Goal: Task Accomplishment & Management: Use online tool/utility

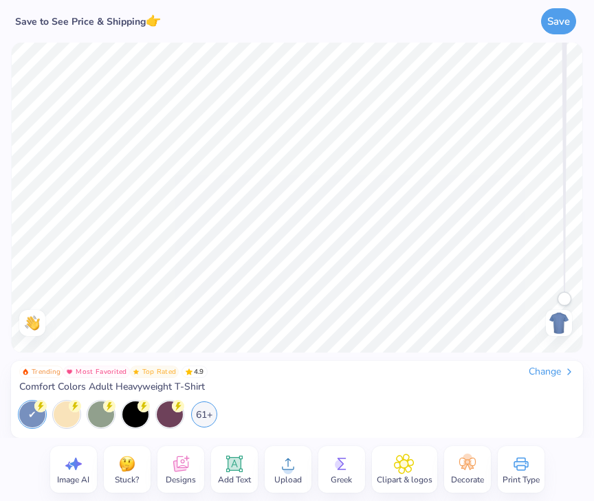
click at [544, 374] on div "Change" at bounding box center [552, 372] width 46 height 12
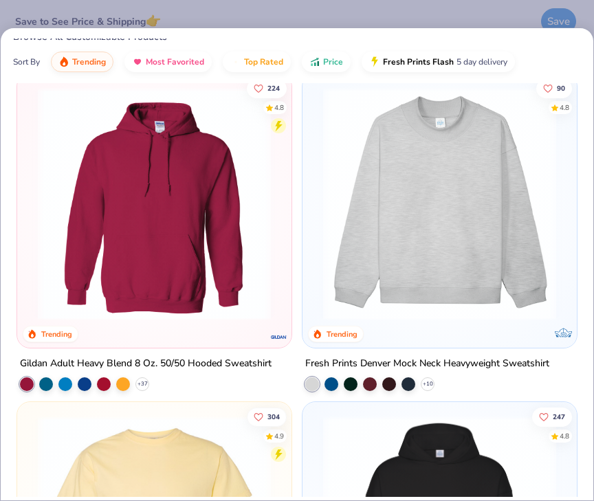
scroll to position [20, 0]
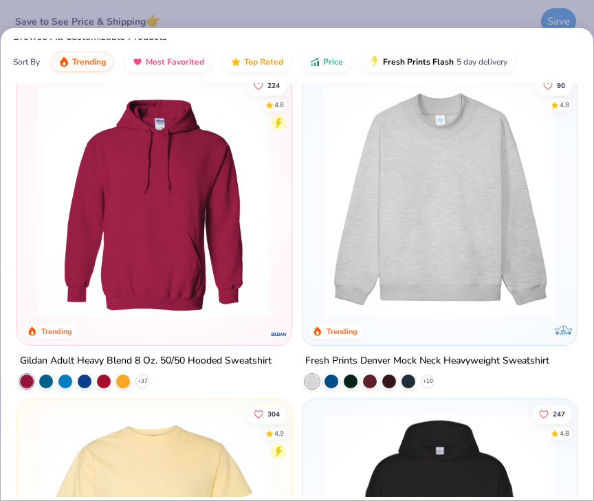
click at [443, 236] on img at bounding box center [439, 201] width 247 height 233
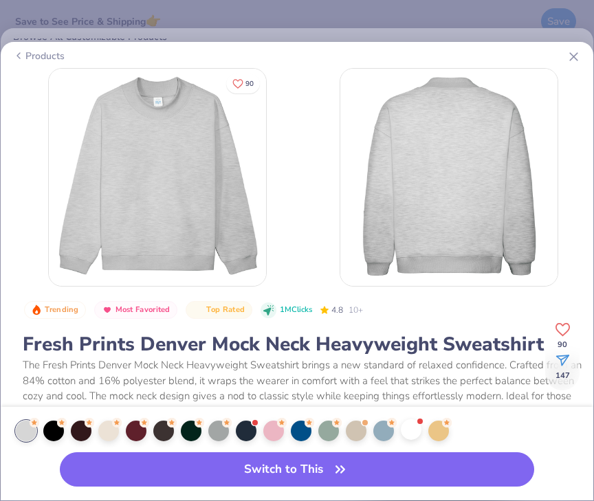
click at [413, 432] on div at bounding box center [411, 429] width 21 height 21
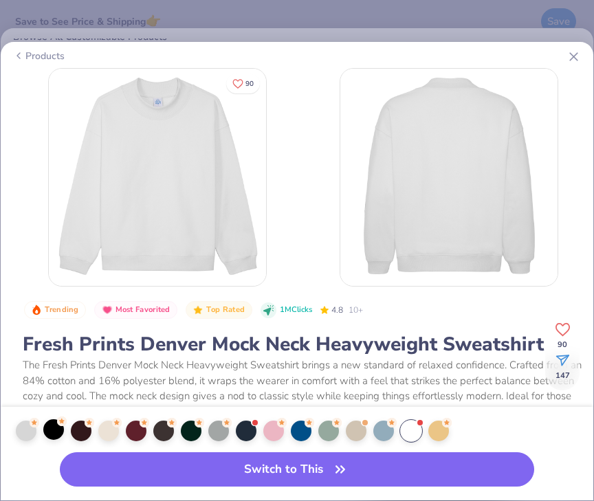
click at [54, 434] on div at bounding box center [53, 429] width 21 height 21
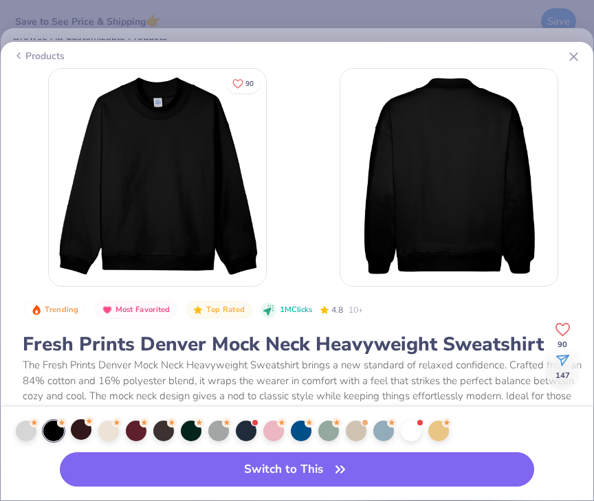
click at [87, 430] on div at bounding box center [81, 429] width 21 height 21
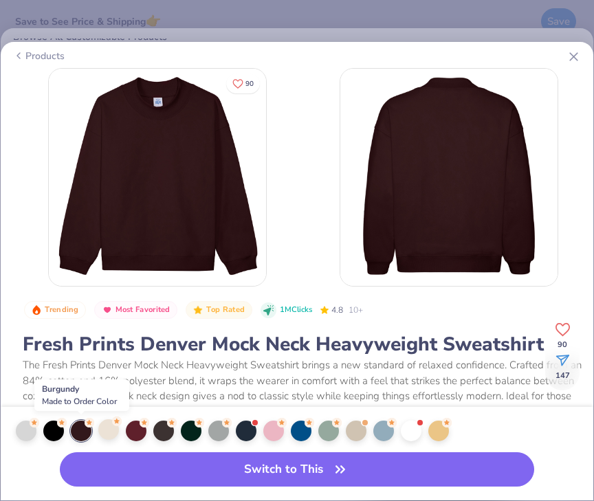
click at [113, 433] on div at bounding box center [108, 429] width 21 height 21
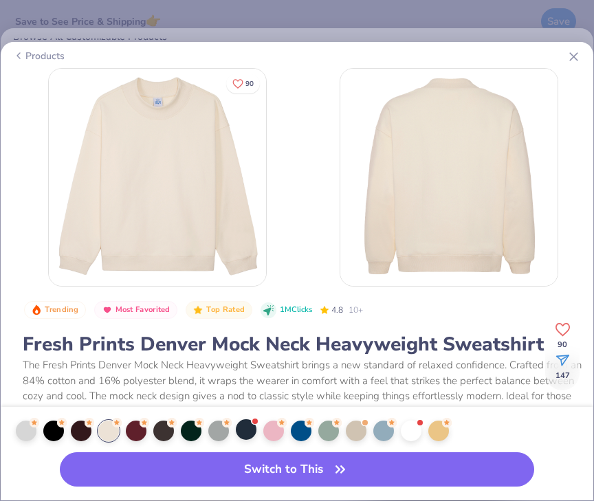
click at [252, 423] on div at bounding box center [254, 421] width 5 height 5
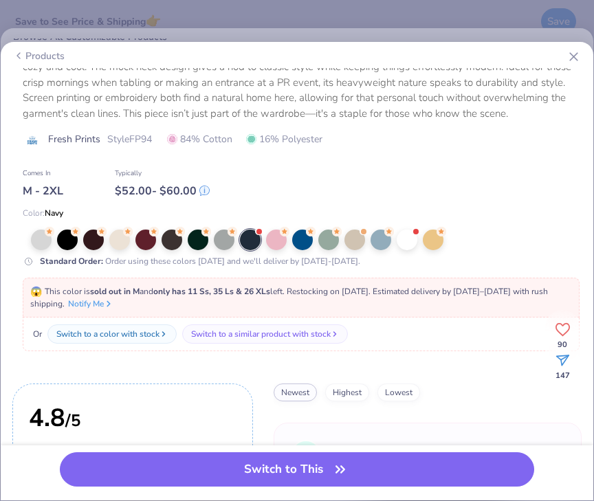
scroll to position [344, 0]
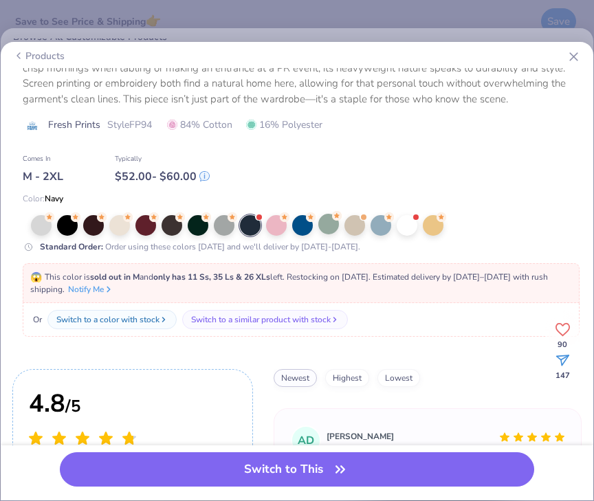
click at [330, 227] on div at bounding box center [328, 224] width 21 height 21
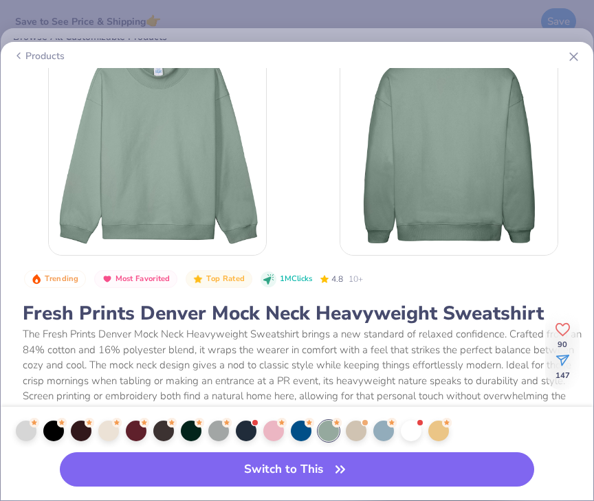
scroll to position [303, 0]
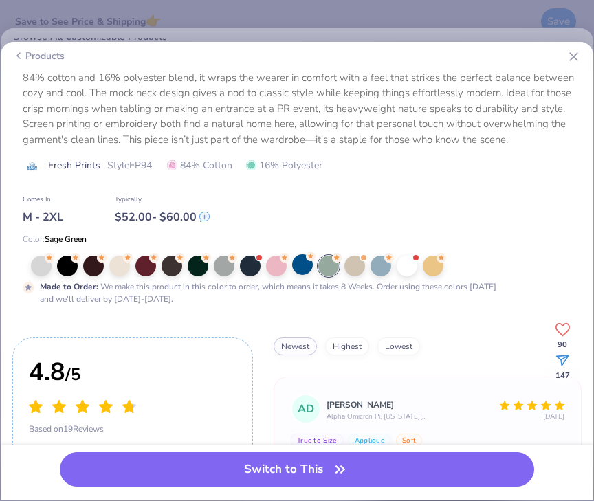
click at [294, 261] on div at bounding box center [302, 264] width 21 height 21
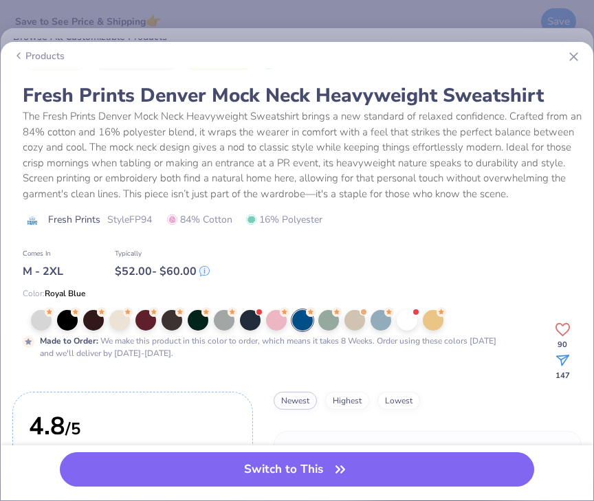
scroll to position [247, 0]
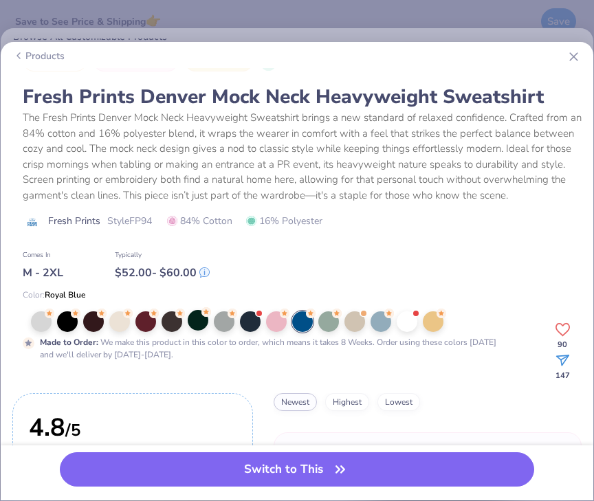
click at [197, 320] on div at bounding box center [198, 320] width 21 height 21
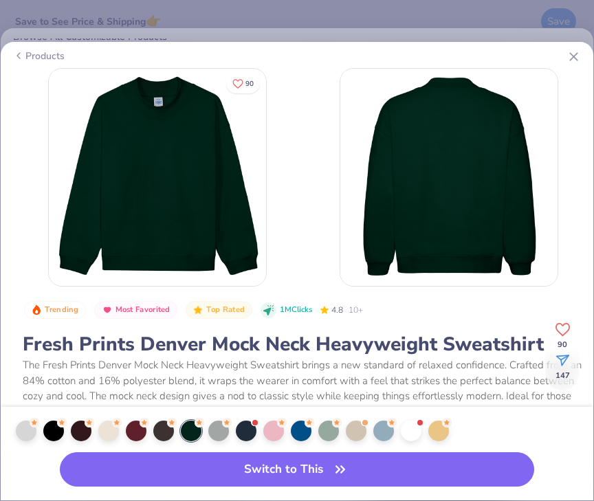
scroll to position [36, 0]
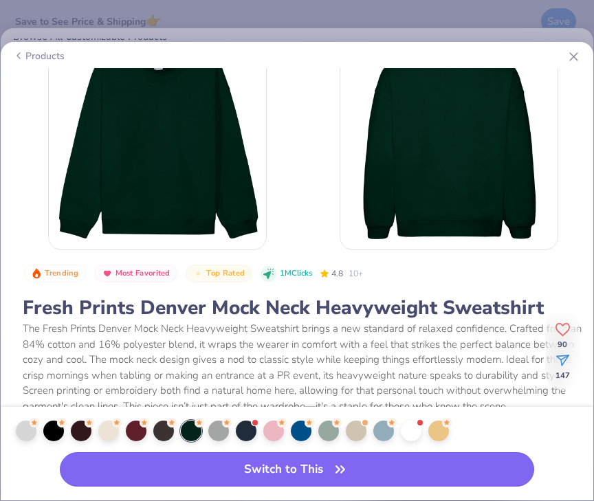
click at [350, 465] on button "Switch to This" at bounding box center [297, 469] width 474 height 34
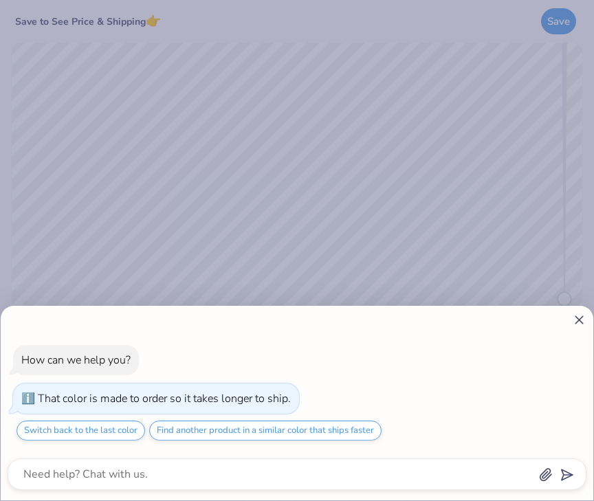
click at [580, 318] on line at bounding box center [579, 320] width 8 height 8
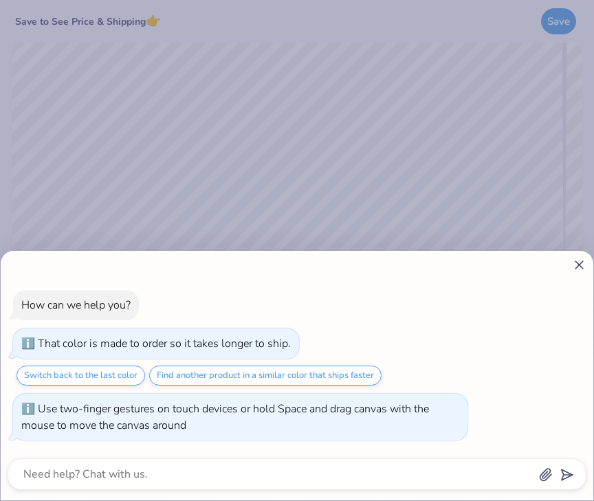
drag, startPoint x: 560, startPoint y: 300, endPoint x: 625, endPoint y: 503, distance: 213.1
click at [593, 500] on html "Save to See Price & Shipping 👉 Save Image AI Stuck? Designs Add Text Upload Gre…" at bounding box center [297, 250] width 594 height 501
click at [577, 260] on icon at bounding box center [579, 265] width 14 height 14
type textarea "x"
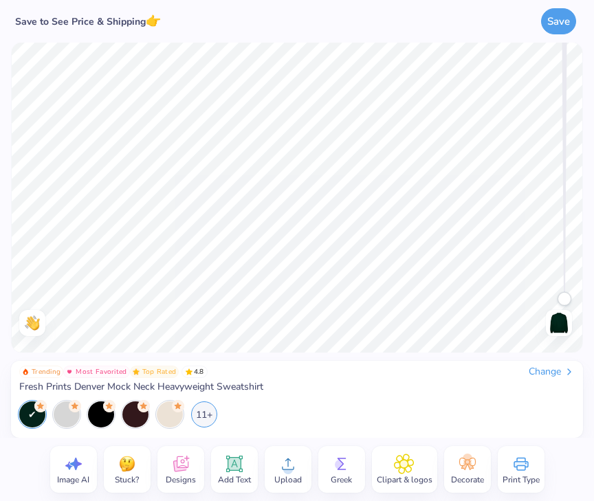
drag, startPoint x: 562, startPoint y: 294, endPoint x: 577, endPoint y: 547, distance: 254.1
click at [577, 500] on html "Save to See Price & Shipping 👉 Save Image AI Stuck? Designs Add Text Upload Gre…" at bounding box center [297, 250] width 594 height 501
click at [562, 328] on img at bounding box center [559, 323] width 22 height 22
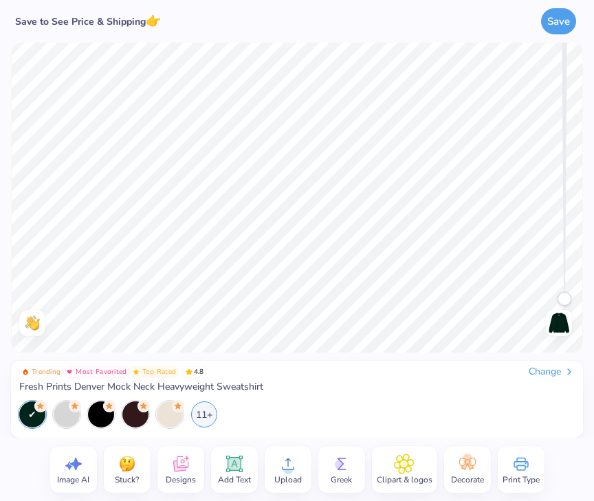
click at [566, 324] on img at bounding box center [559, 323] width 22 height 22
drag, startPoint x: 564, startPoint y: 296, endPoint x: 547, endPoint y: 433, distance: 137.9
click at [547, 433] on div "Save to See Price & Shipping 👉 Save Image AI Stuck? Designs Add Text Upload Gre…" at bounding box center [297, 250] width 594 height 501
click at [173, 466] on icon at bounding box center [180, 464] width 15 height 16
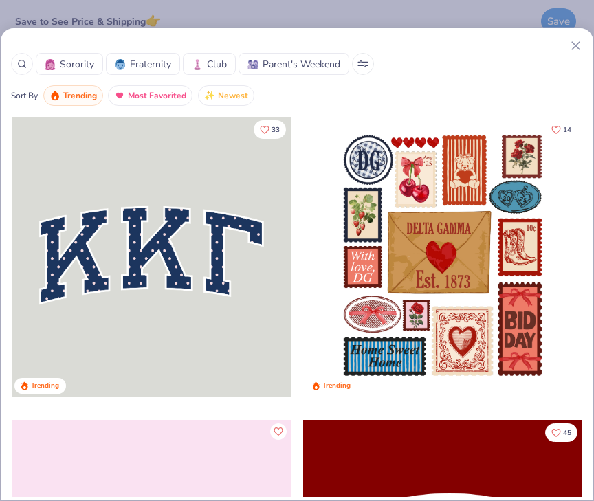
click at [107, 259] on div at bounding box center [151, 257] width 279 height 280
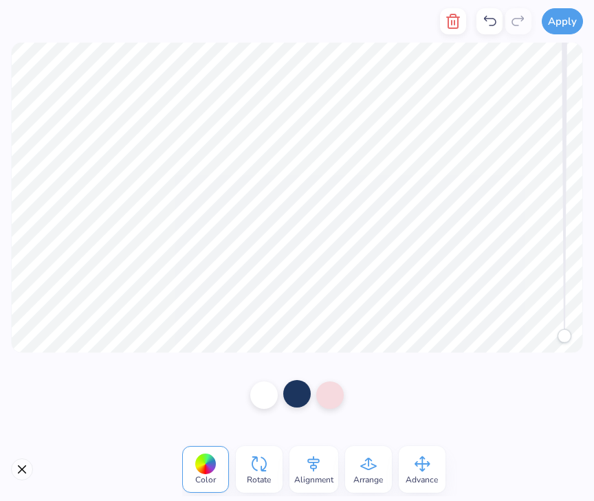
click at [296, 399] on div at bounding box center [296, 393] width 27 height 27
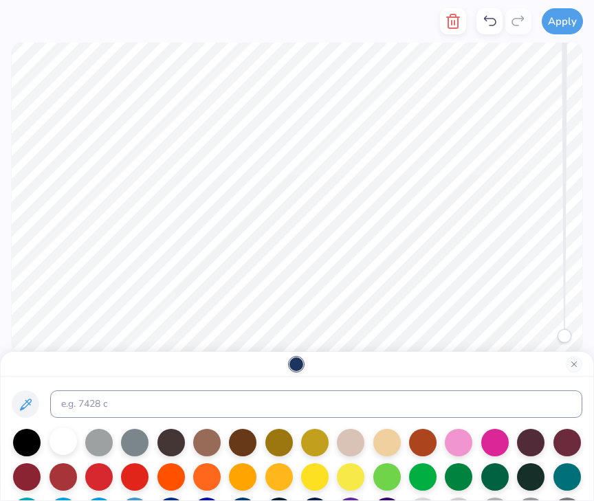
click at [60, 441] on div at bounding box center [62, 441] width 27 height 27
click at [463, 441] on div at bounding box center [458, 441] width 27 height 27
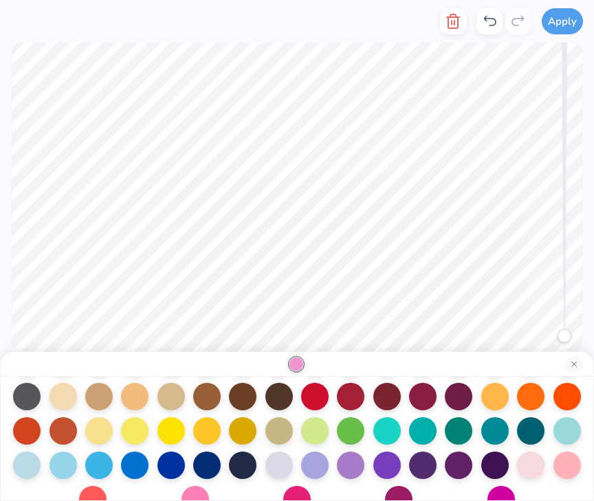
scroll to position [176, 0]
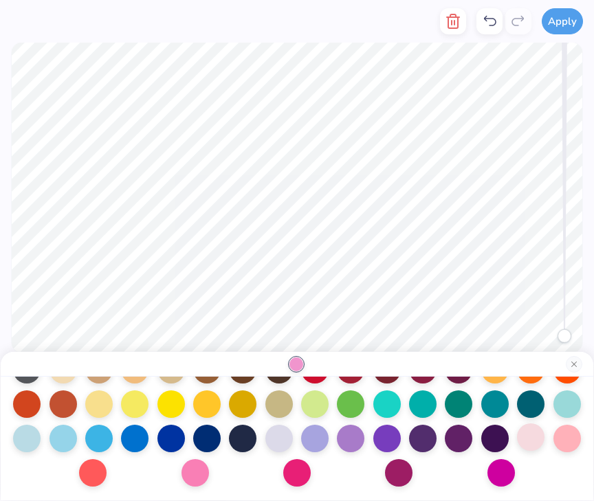
click at [540, 435] on div at bounding box center [530, 436] width 27 height 27
click at [533, 435] on div at bounding box center [530, 436] width 27 height 27
click at [531, 437] on div at bounding box center [530, 436] width 27 height 27
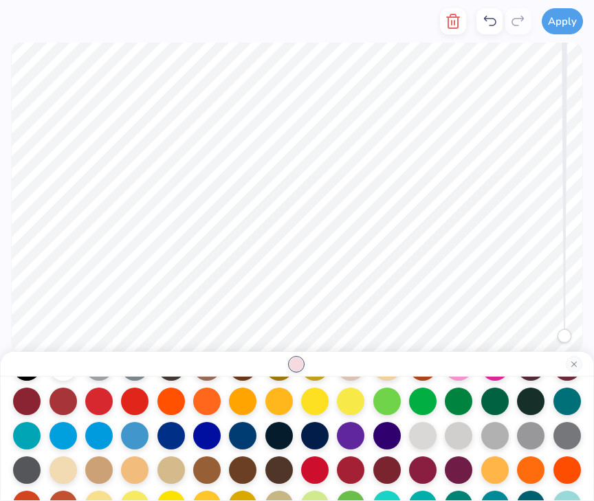
scroll to position [0, 0]
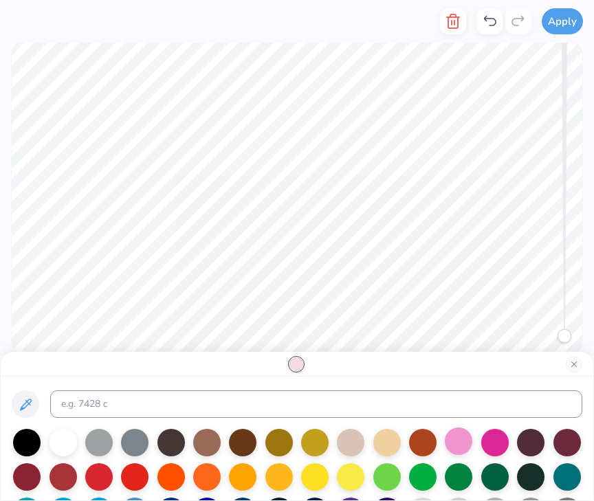
click at [454, 443] on div at bounding box center [458, 441] width 27 height 27
click at [578, 362] on button "Close" at bounding box center [574, 364] width 16 height 16
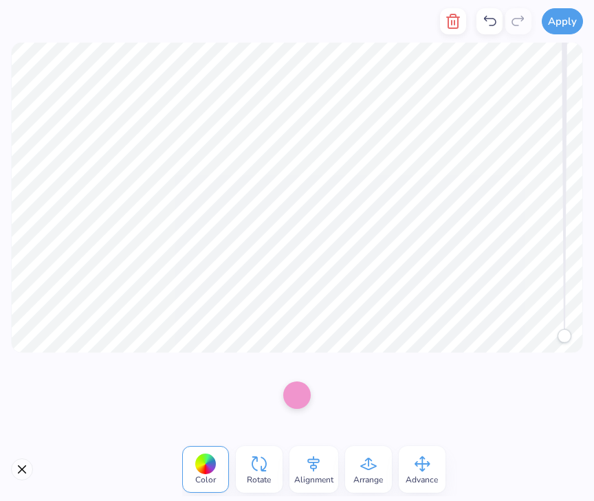
click at [333, 388] on div at bounding box center [297, 395] width 594 height 85
click at [333, 401] on div at bounding box center [297, 395] width 594 height 85
click at [296, 404] on div at bounding box center [296, 393] width 27 height 27
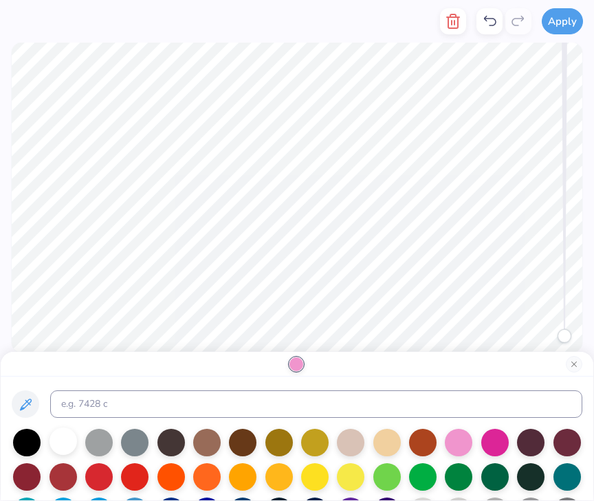
click at [60, 444] on div at bounding box center [62, 441] width 27 height 27
click at [492, 14] on icon at bounding box center [489, 21] width 16 height 16
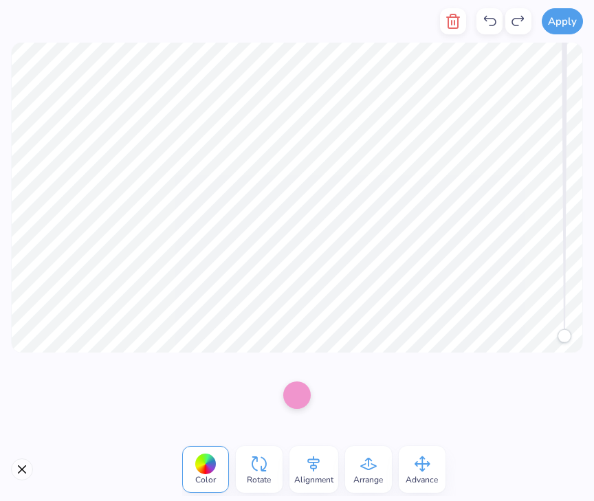
click at [492, 14] on icon at bounding box center [489, 21] width 16 height 16
click at [488, 23] on icon at bounding box center [489, 21] width 16 height 16
click at [295, 393] on div at bounding box center [296, 393] width 27 height 27
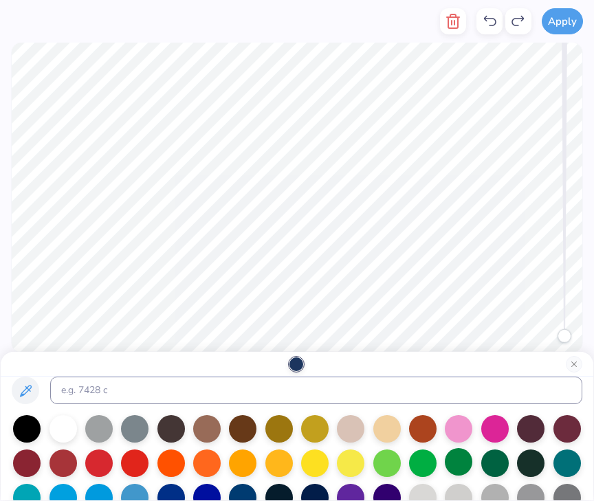
scroll to position [19, 0]
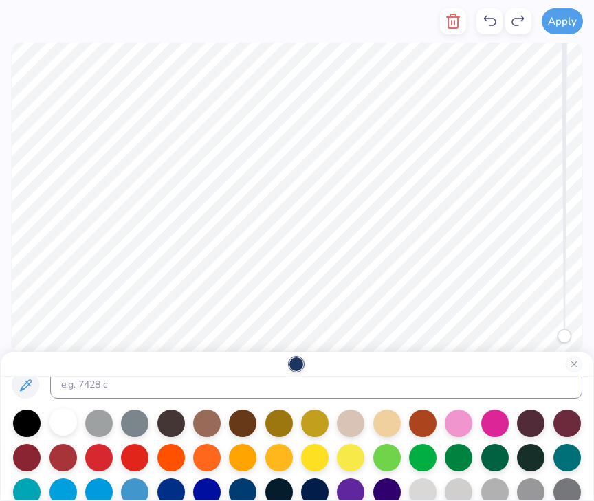
click at [72, 423] on div at bounding box center [62, 421] width 27 height 27
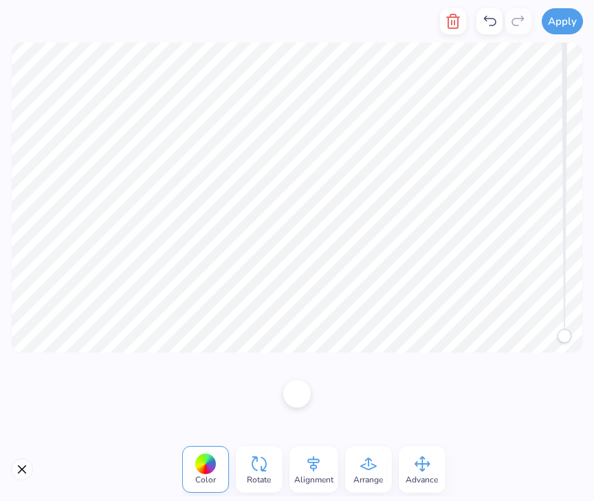
click at [296, 400] on div at bounding box center [296, 393] width 27 height 27
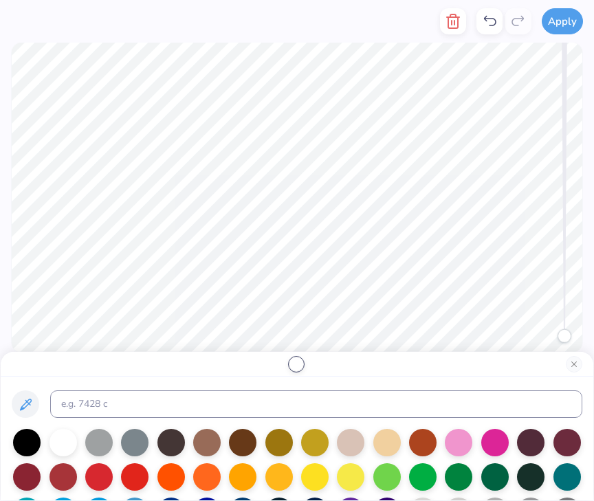
click at [297, 363] on div at bounding box center [296, 364] width 14 height 14
click at [489, 23] on icon at bounding box center [489, 21] width 16 height 16
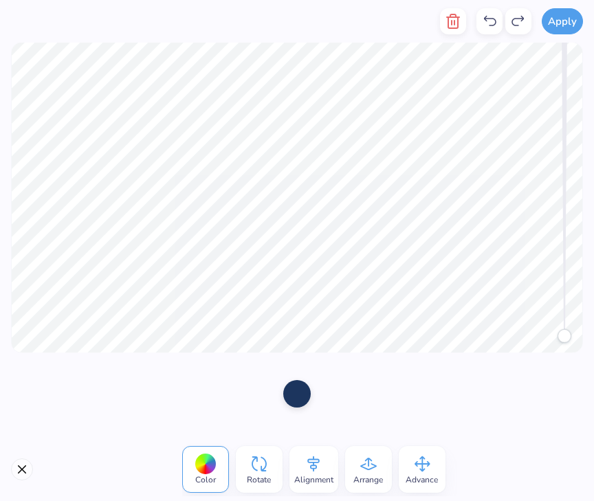
click at [295, 393] on div at bounding box center [296, 393] width 27 height 27
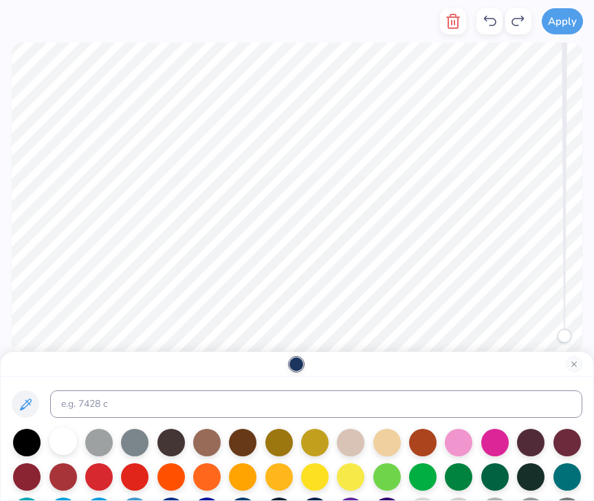
click at [60, 434] on div at bounding box center [62, 441] width 27 height 27
click at [560, 20] on button "Apply" at bounding box center [562, 19] width 41 height 26
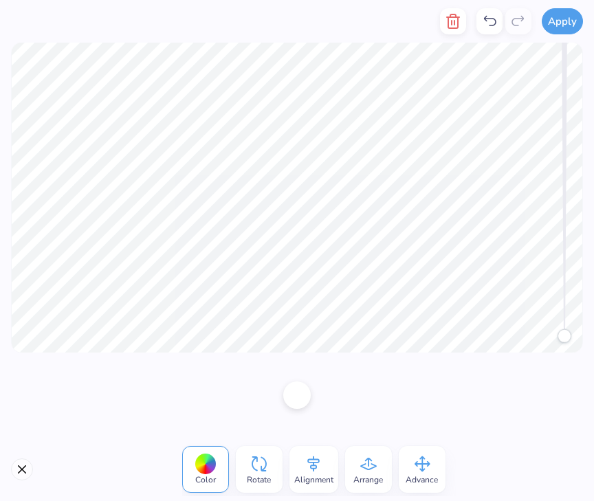
click at [333, 460] on div "Alignment" at bounding box center [313, 469] width 49 height 47
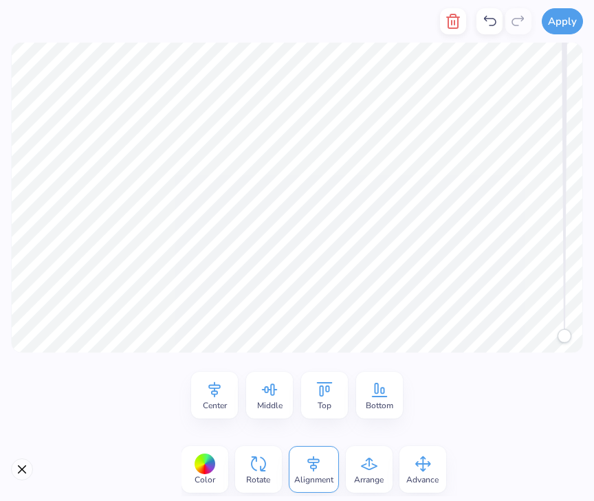
click at [264, 398] on icon at bounding box center [269, 389] width 21 height 21
click at [559, 22] on button "Apply" at bounding box center [562, 19] width 41 height 26
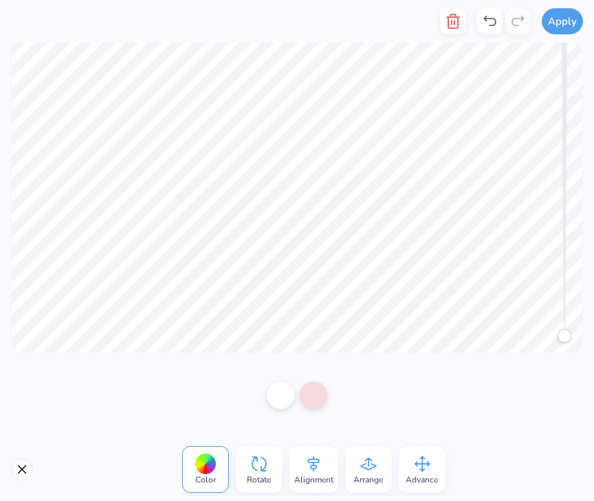
drag, startPoint x: 427, startPoint y: 464, endPoint x: 448, endPoint y: 465, distance: 21.4
click at [448, 465] on div "Color Rotate Alignment Arrange Advance" at bounding box center [319, 470] width 274 height 54
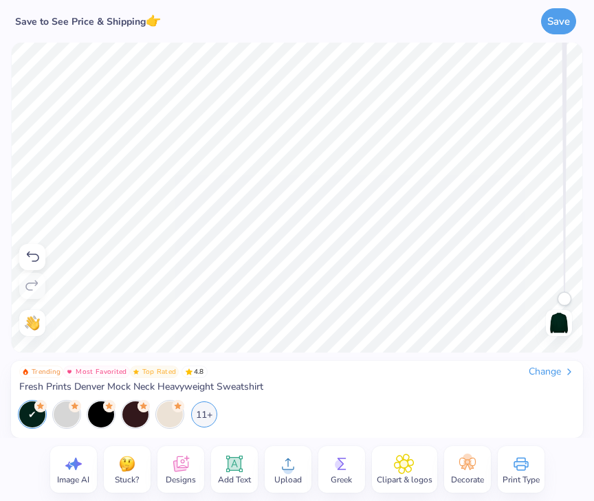
click at [232, 465] on icon at bounding box center [233, 464] width 16 height 16
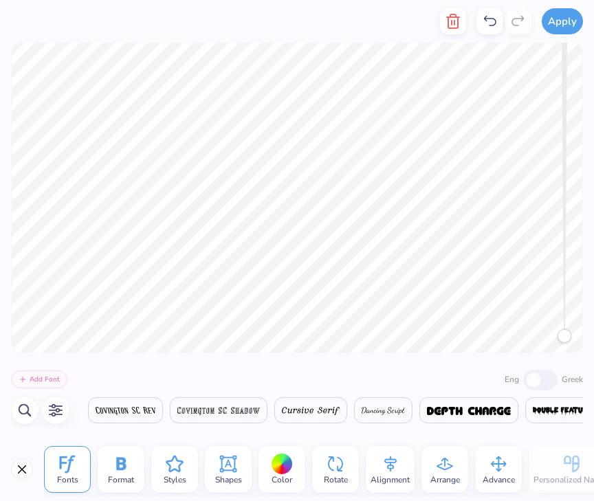
scroll to position [0, 7964]
click at [234, 465] on icon at bounding box center [228, 464] width 16 height 16
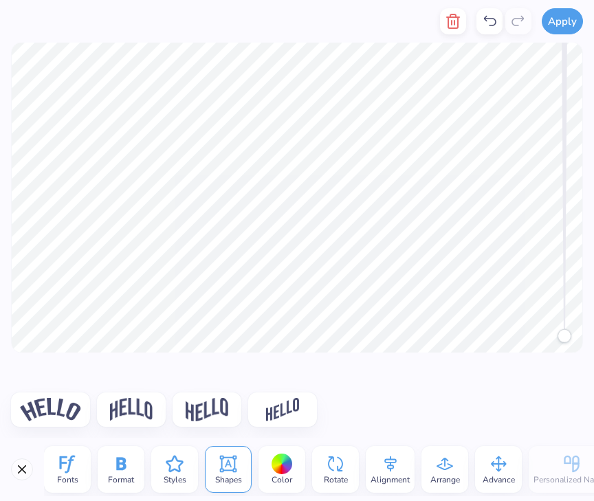
click at [234, 465] on icon at bounding box center [228, 464] width 16 height 16
click at [223, 467] on icon at bounding box center [228, 464] width 21 height 21
click at [58, 474] on span "Fonts" at bounding box center [67, 479] width 21 height 11
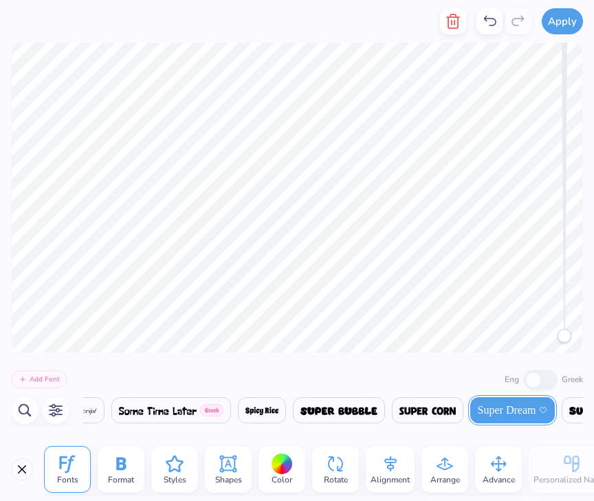
scroll to position [0, 23834]
click at [4, 467] on div "Fonts Format Styles Shapes Color Rotate Alignment Arrange Advance Personalized …" at bounding box center [297, 469] width 594 height 63
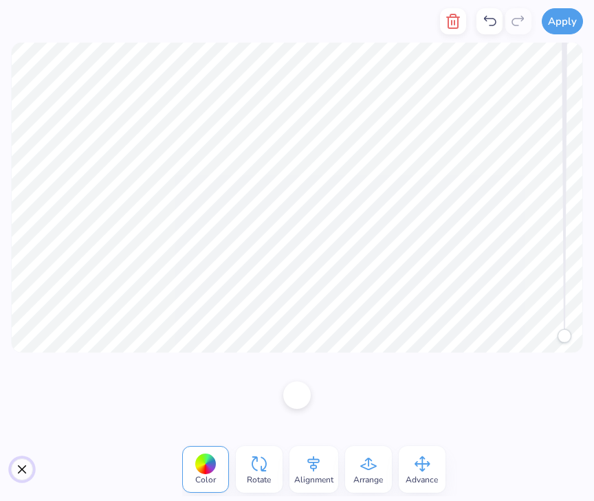
click at [17, 465] on button "Close" at bounding box center [22, 470] width 22 height 22
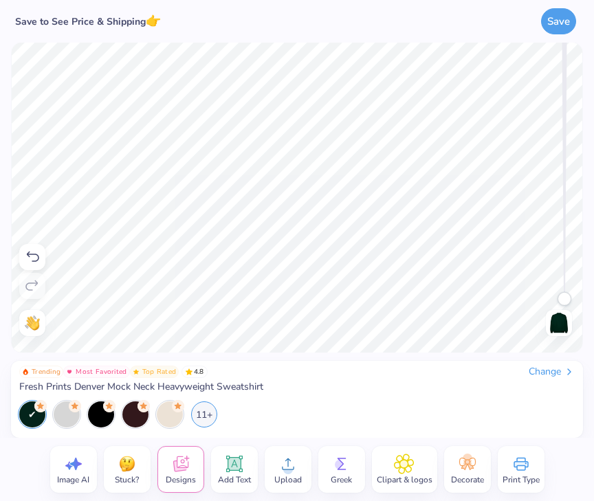
click at [186, 470] on icon at bounding box center [180, 464] width 21 height 21
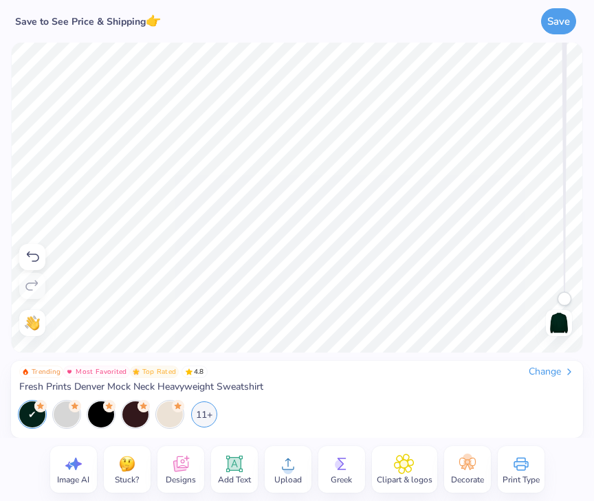
click at [238, 446] on div "Add Text" at bounding box center [234, 469] width 47 height 47
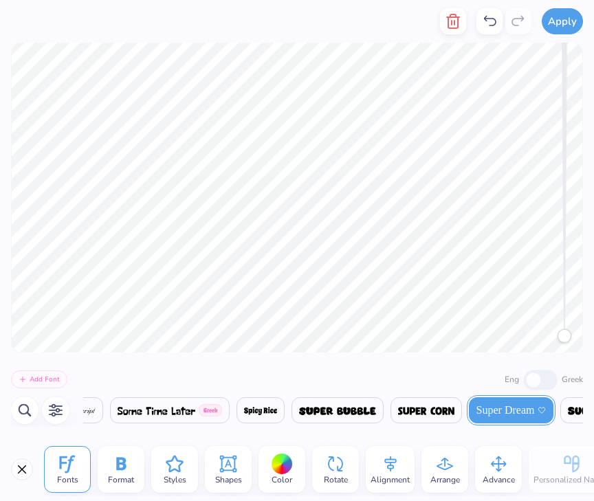
type textarea "ASA"
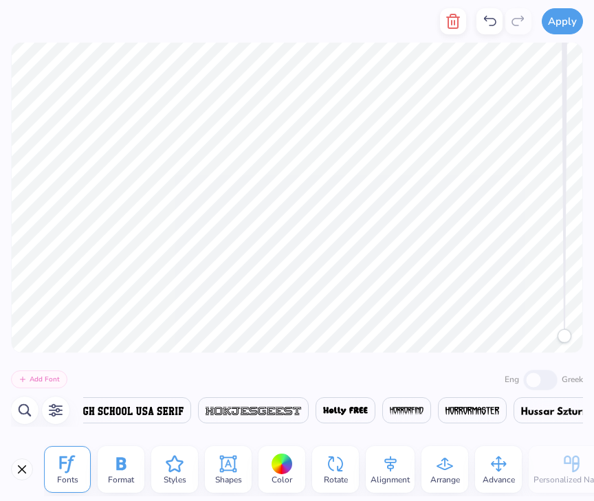
scroll to position [0, 12379]
click at [135, 408] on img at bounding box center [131, 411] width 110 height 8
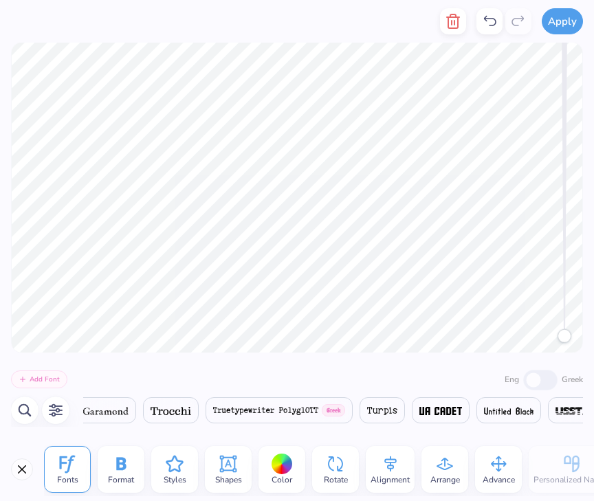
scroll to position [0, 25954]
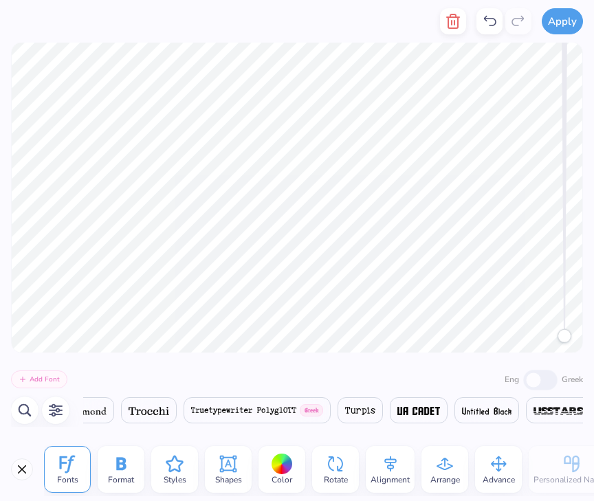
click at [169, 412] on img at bounding box center [149, 411] width 41 height 8
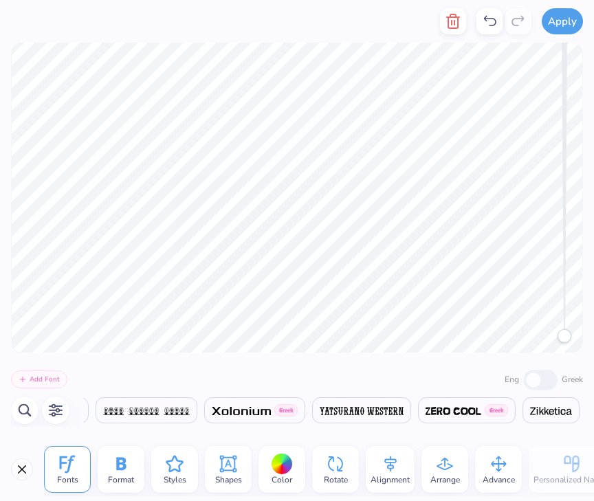
scroll to position [0, 27378]
click at [175, 472] on icon at bounding box center [174, 464] width 21 height 21
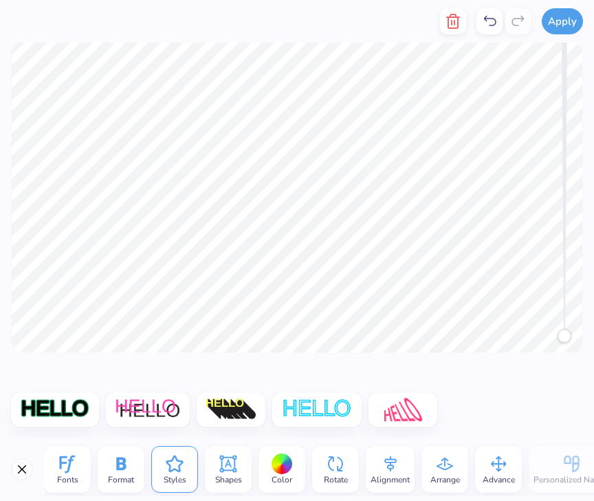
click at [127, 470] on icon at bounding box center [121, 464] width 21 height 21
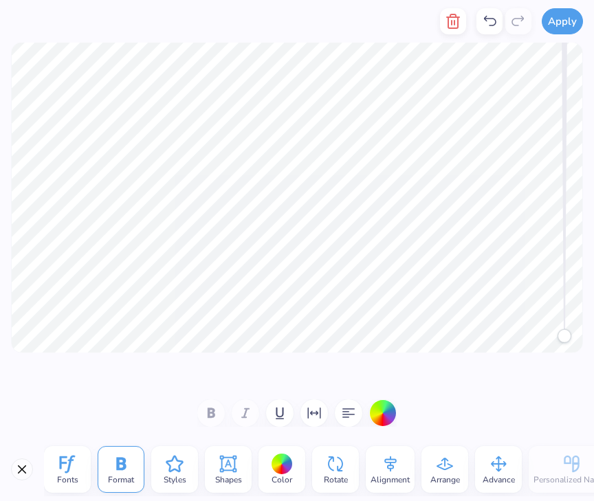
click at [207, 408] on div at bounding box center [296, 412] width 199 height 27
click at [57, 471] on icon at bounding box center [67, 464] width 21 height 21
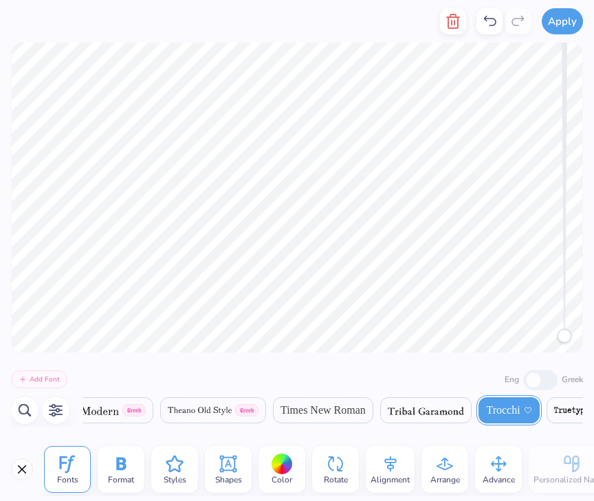
scroll to position [0, 25594]
click at [510, 412] on span "Trocchi" at bounding box center [493, 410] width 34 height 16
click at [455, 410] on img at bounding box center [416, 411] width 77 height 8
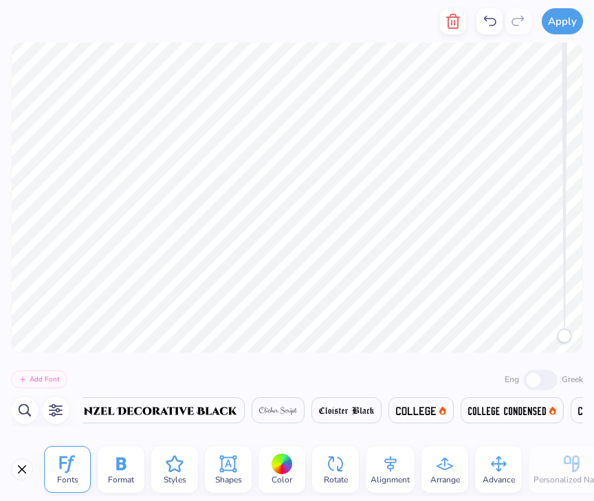
scroll to position [0, 5878]
click at [512, 405] on span at bounding box center [510, 410] width 78 height 16
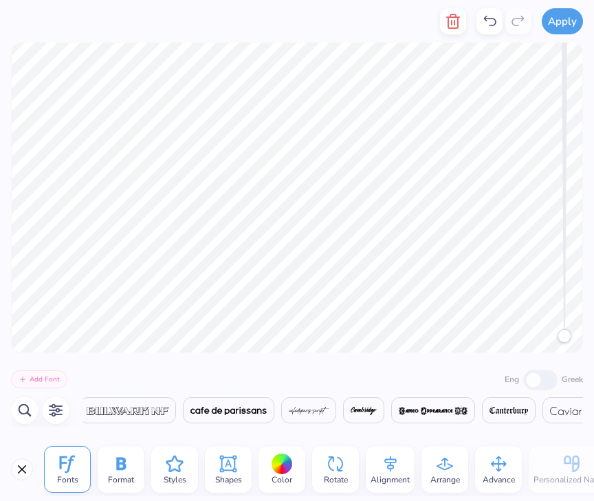
scroll to position [0, 4677]
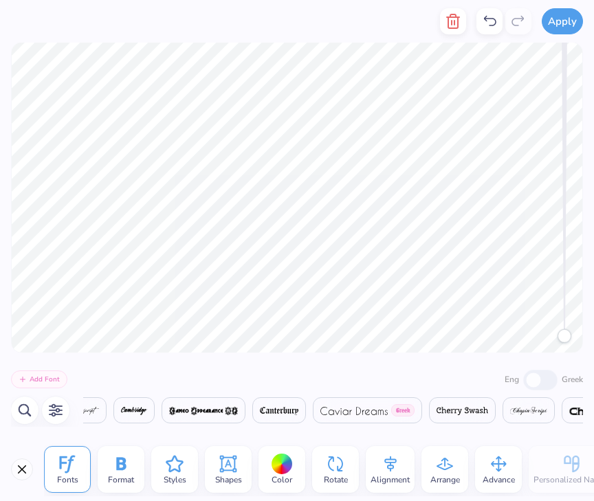
click at [457, 410] on img at bounding box center [463, 411] width 52 height 8
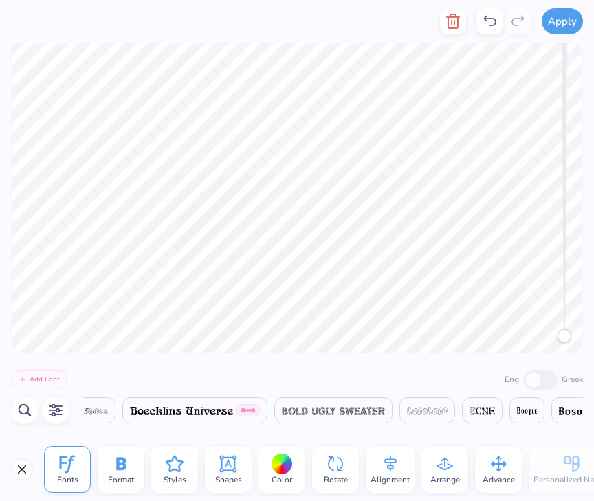
scroll to position [0, 2493]
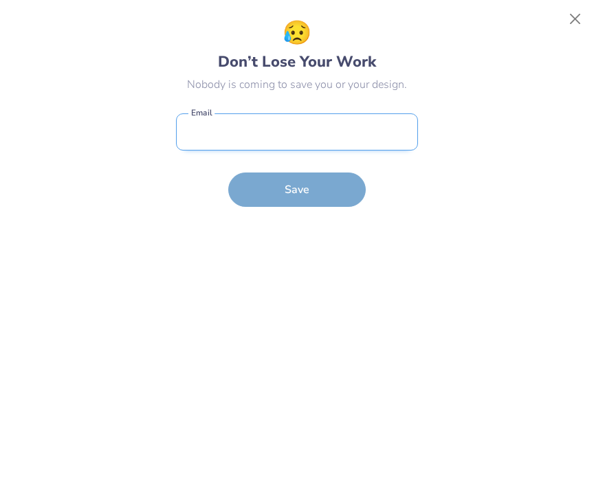
click at [335, 133] on input "email" at bounding box center [297, 132] width 242 height 38
type input "MChoi28@hockaday.org"
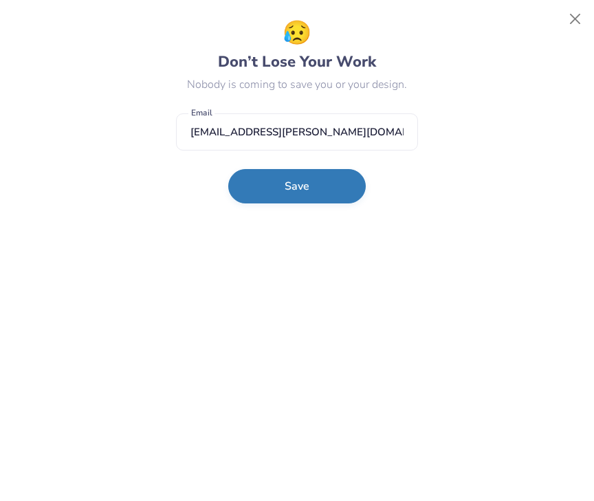
click at [319, 186] on button "Save" at bounding box center [296, 186] width 137 height 34
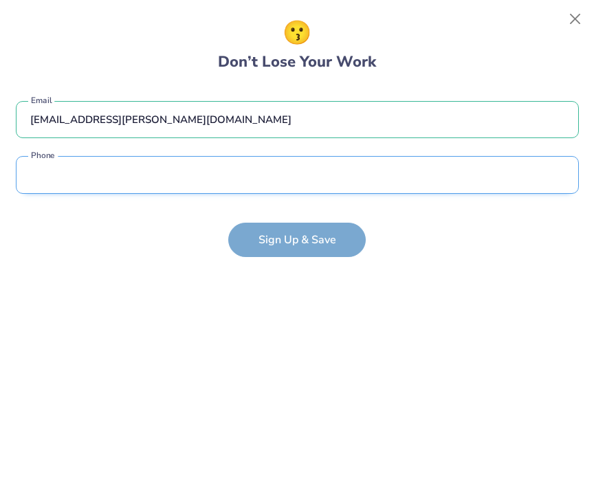
click at [319, 186] on input "tel" at bounding box center [297, 175] width 563 height 38
type input "[PHONE_NUMBER]"
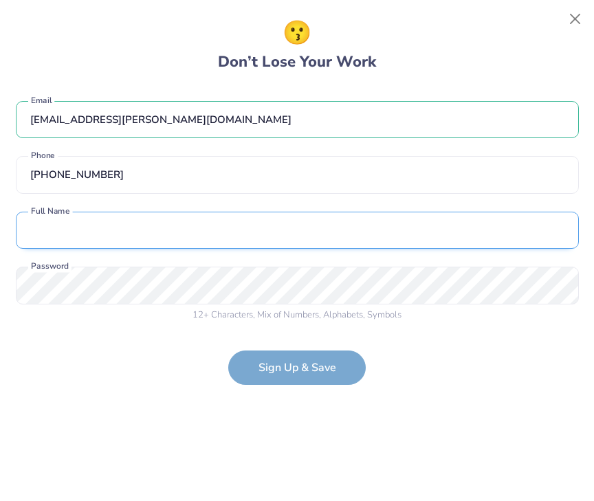
click at [237, 243] on input "text" at bounding box center [297, 231] width 563 height 38
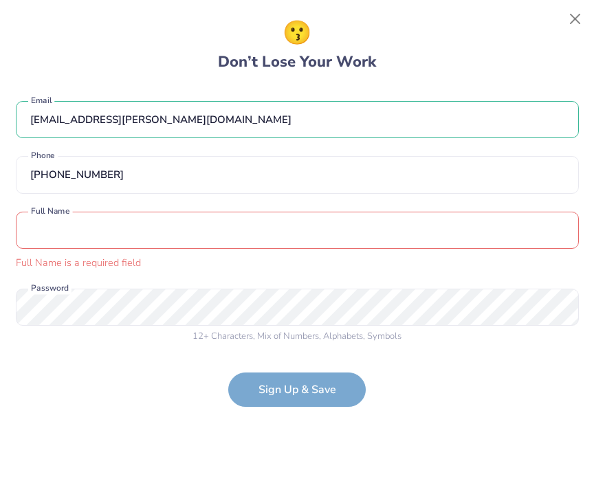
click at [440, 415] on div "😗 Don’t Lose Your Work MChoi28@hockaday.org Email (469) 669-9800 Phone Full Nam…" at bounding box center [297, 251] width 563 height 470
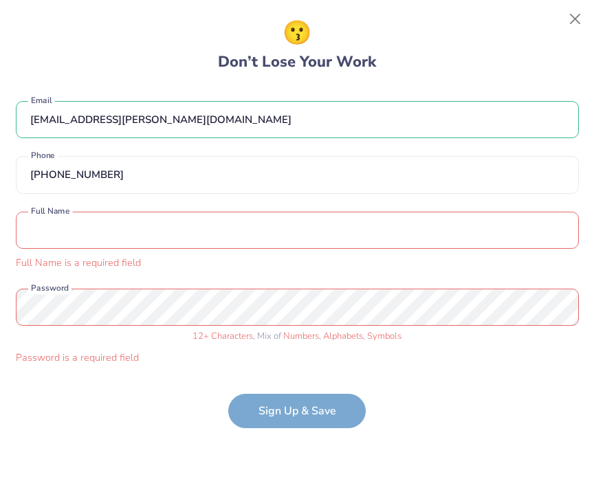
click at [303, 389] on form "MChoi28@hockaday.org Email (469) 669-9800 Phone Full Name is a required field F…" at bounding box center [297, 258] width 563 height 342
click at [303, 401] on form "MChoi28@hockaday.org Email (469) 669-9800 Phone Full Name is a required field F…" at bounding box center [297, 258] width 563 height 342
click at [264, 259] on div "Full Name is a required field" at bounding box center [297, 263] width 563 height 15
click at [264, 224] on input "text" at bounding box center [297, 231] width 563 height 38
type input "[PERSON_NAME]"
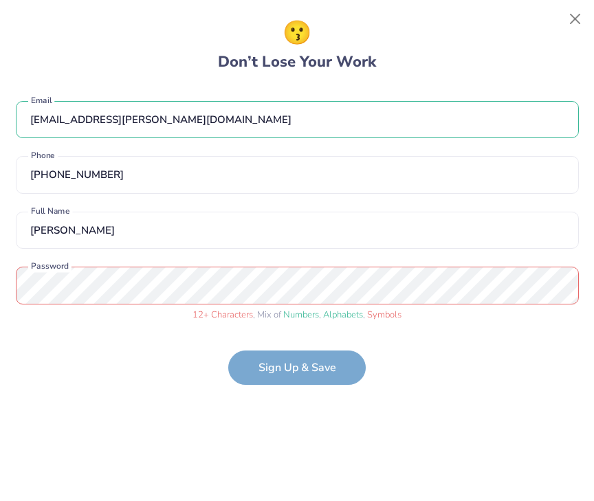
click at [283, 359] on form "MChoi28@hockaday.org Email (469) 669-9800 Phone Maddie Choi Full Name 12 + Char…" at bounding box center [297, 236] width 563 height 298
click at [285, 372] on form "MChoi28@hockaday.org Email (469) 669-9800 Phone Maddie Choi Full Name 12 + Char…" at bounding box center [297, 236] width 563 height 298
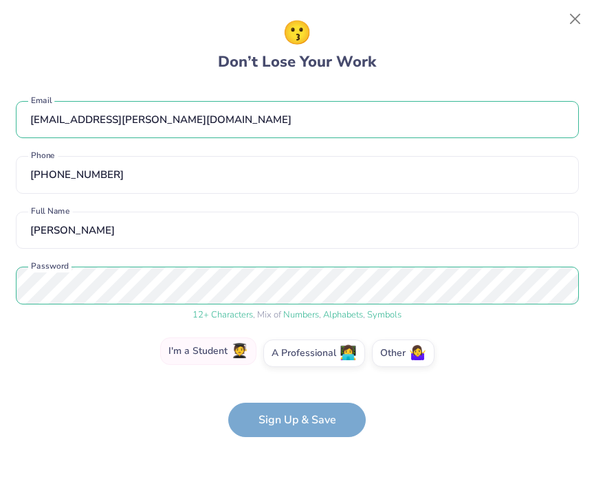
click at [209, 356] on label "I'm a Student 🧑‍🎓" at bounding box center [208, 351] width 96 height 27
click at [293, 356] on input "I'm a Student 🧑‍🎓" at bounding box center [297, 357] width 9 height 9
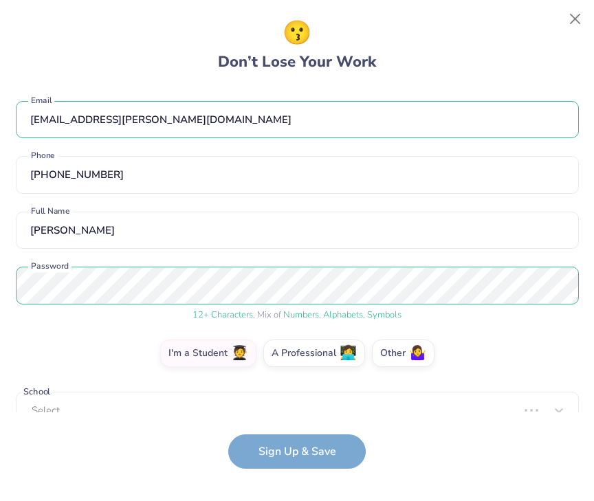
scroll to position [16, 0]
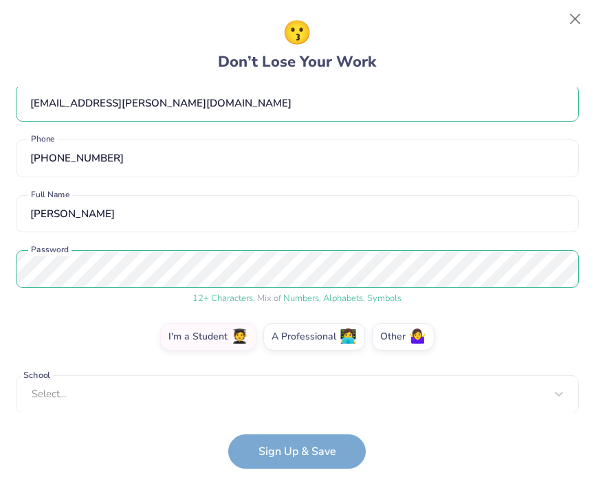
click at [304, 449] on form "MChoi28@hockaday.org Email (469) 669-9800 Phone Maddie Choi Full Name 12 + Char…" at bounding box center [297, 278] width 563 height 382
click at [281, 456] on form "MChoi28@hockaday.org Email (469) 669-9800 Phone Maddie Choi Full Name 12 + Char…" at bounding box center [297, 278] width 563 height 382
click at [397, 333] on label "Other 🤷‍♀️" at bounding box center [403, 334] width 63 height 27
click at [302, 353] on input "Other 🤷‍♀️" at bounding box center [297, 357] width 9 height 9
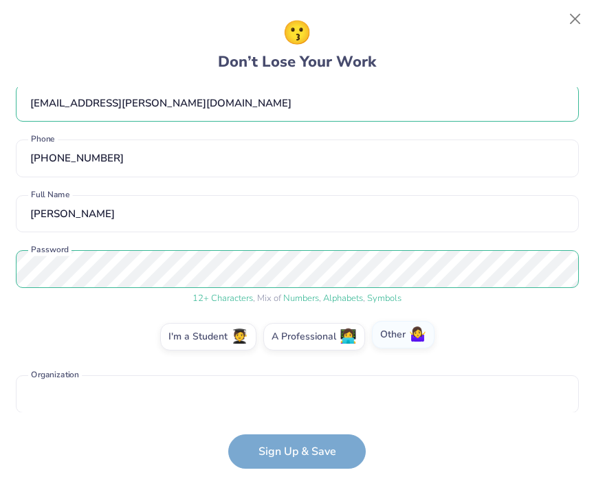
scroll to position [23, 0]
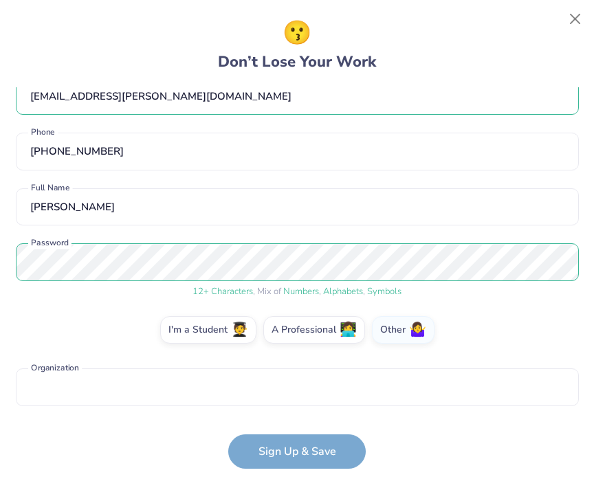
click at [304, 448] on form "MChoi28@hockaday.org Email (469) 669-9800 Phone Maddie Choi Full Name 12 + Char…" at bounding box center [297, 278] width 563 height 382
click at [245, 327] on span "🧑‍🎓" at bounding box center [239, 328] width 17 height 16
click at [293, 353] on input "I'm a Student 🧑‍🎓" at bounding box center [297, 357] width 9 height 9
click at [287, 446] on form "MChoi28@hockaday.org Email (469) 669-9800 Phone Maddie Choi Full Name 12 + Char…" at bounding box center [297, 278] width 563 height 382
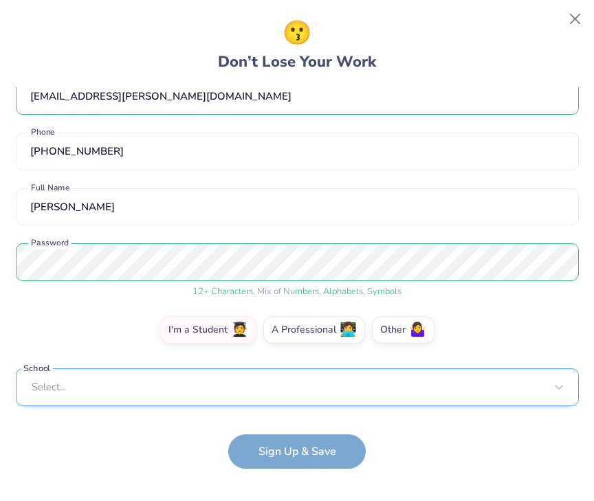
click at [289, 383] on div "Select..." at bounding box center [297, 387] width 563 height 38
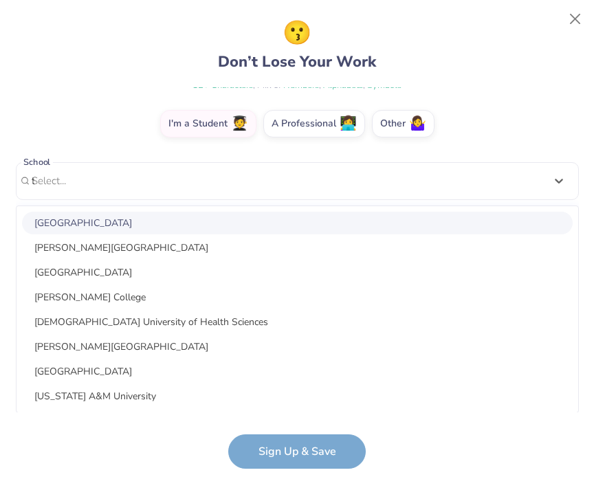
scroll to position [69, 0]
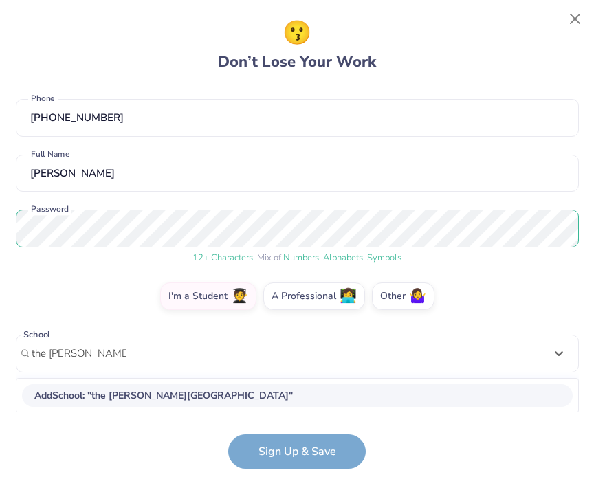
type input "the hockaday school"
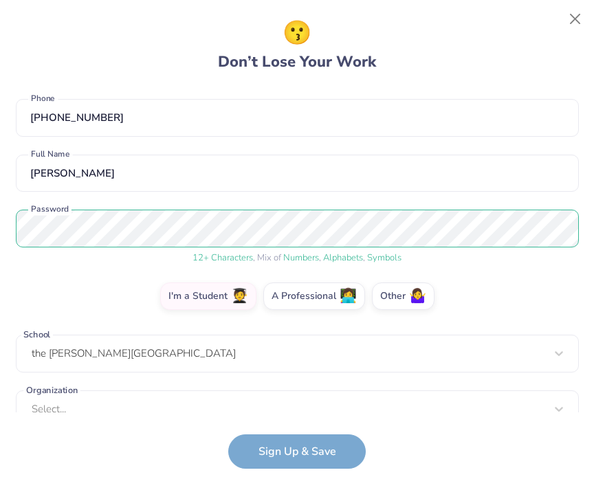
scroll to position [78, 0]
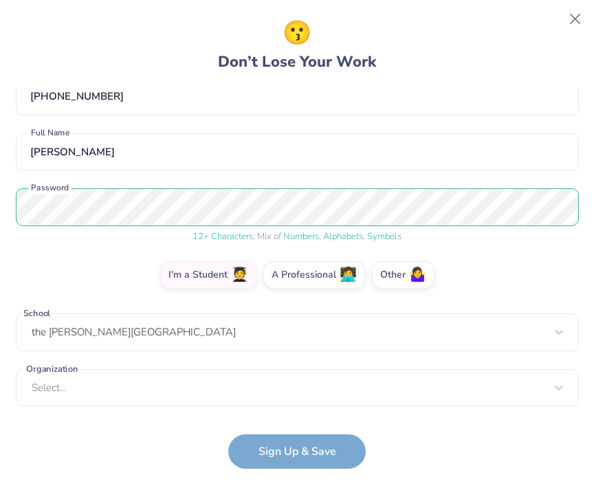
click at [292, 448] on form "MChoi28@hockaday.org Email (469) 669-9800 Phone Maddie Choi Full Name 12 + Char…" at bounding box center [297, 278] width 563 height 382
click at [576, 14] on button "Close" at bounding box center [575, 19] width 26 height 26
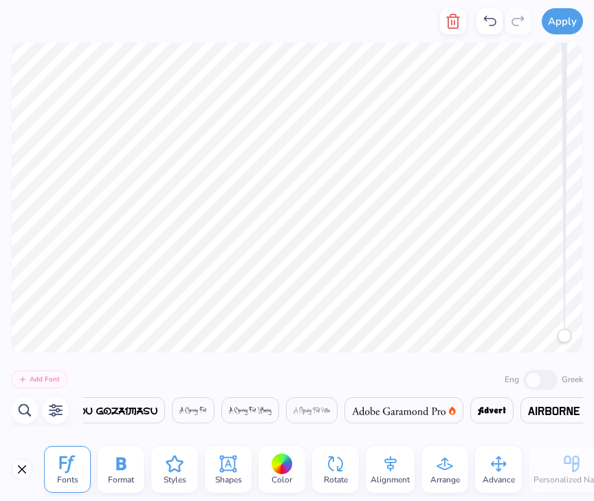
scroll to position [0, 327]
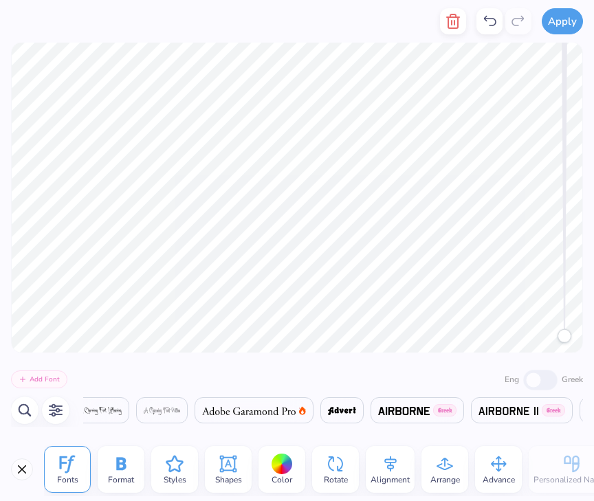
click at [405, 412] on img at bounding box center [404, 411] width 52 height 8
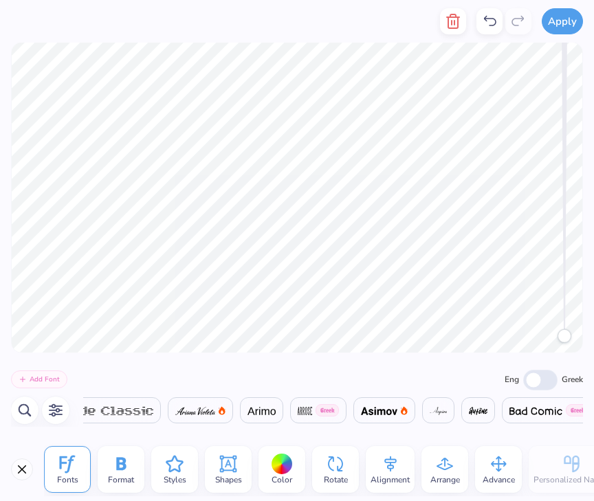
scroll to position [0, 1608]
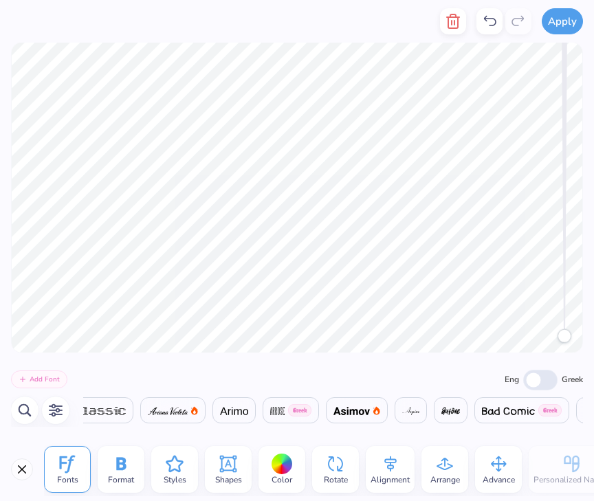
click at [285, 410] on img at bounding box center [277, 411] width 14 height 8
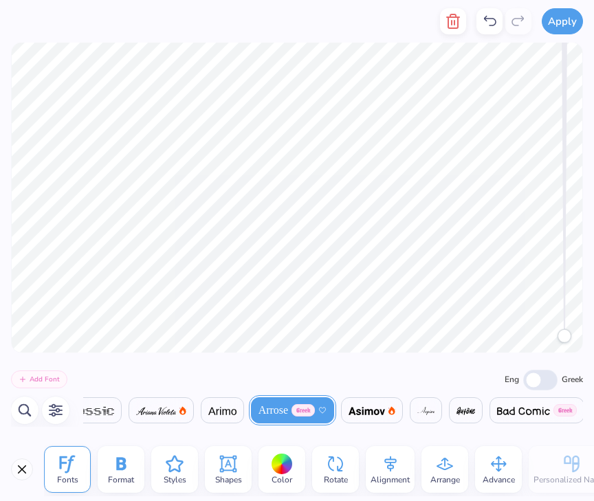
click at [368, 412] on img at bounding box center [367, 411] width 36 height 8
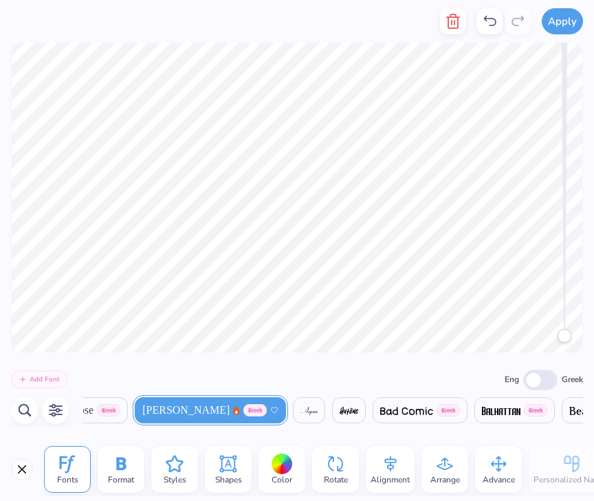
scroll to position [0, 1895]
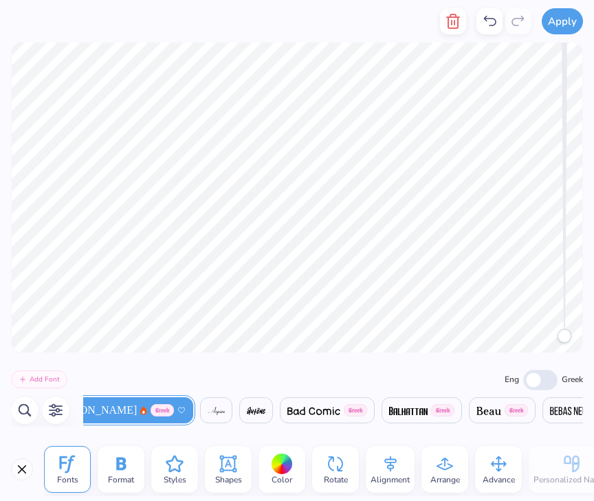
click at [287, 412] on img at bounding box center [313, 411] width 53 height 8
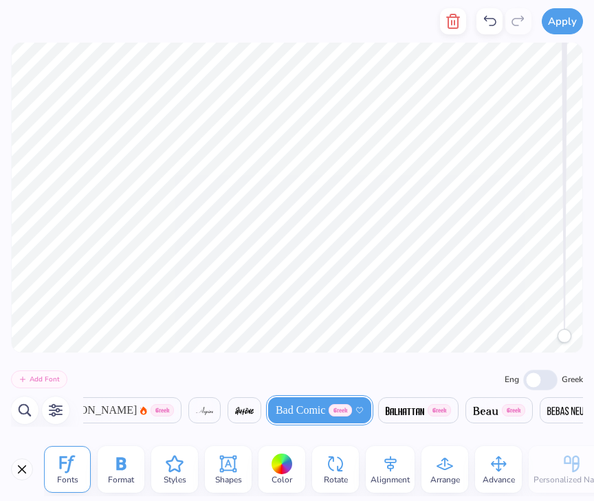
scroll to position [0, 2011]
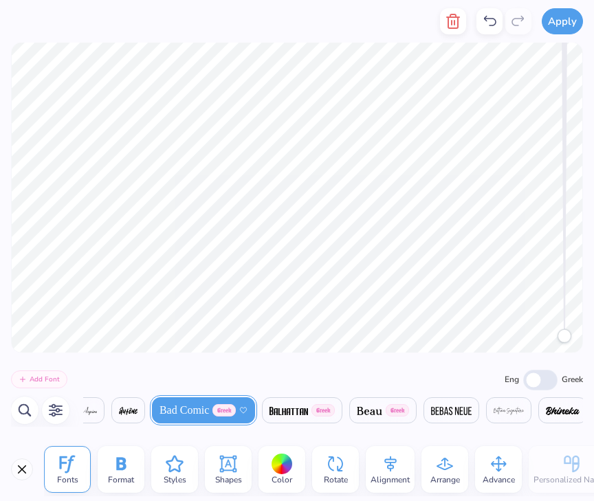
click at [357, 404] on span at bounding box center [369, 410] width 25 height 16
click at [269, 409] on img at bounding box center [288, 411] width 38 height 8
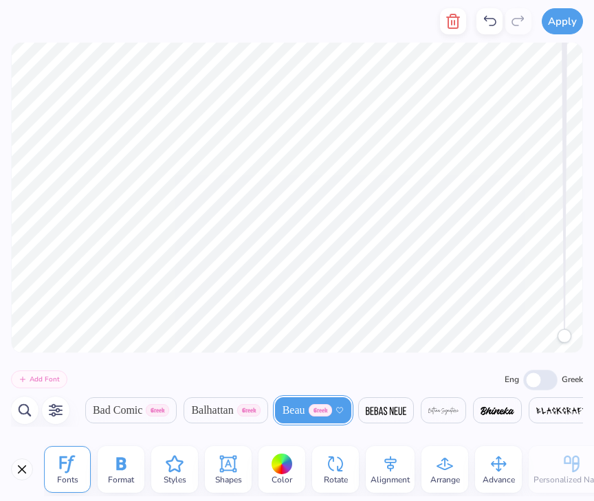
scroll to position [0, 2079]
click at [365, 408] on img at bounding box center [385, 411] width 41 height 8
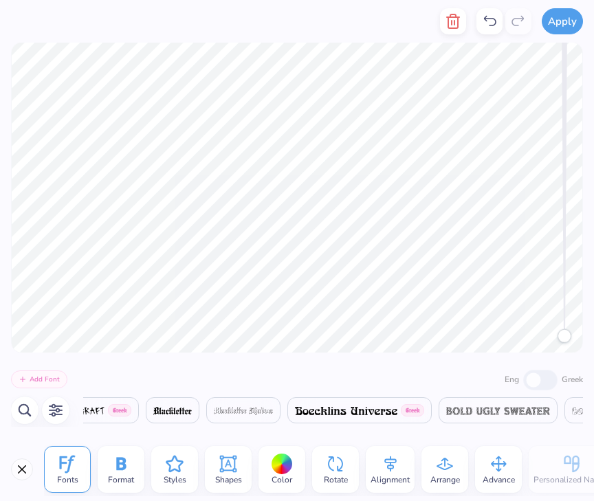
scroll to position [0, 2594]
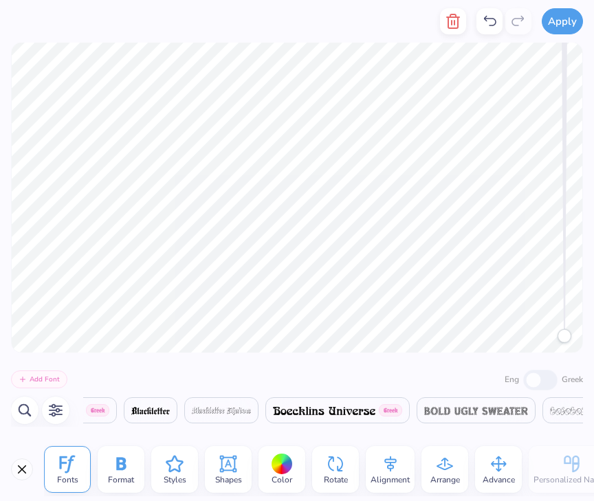
click at [297, 407] on img at bounding box center [324, 411] width 102 height 8
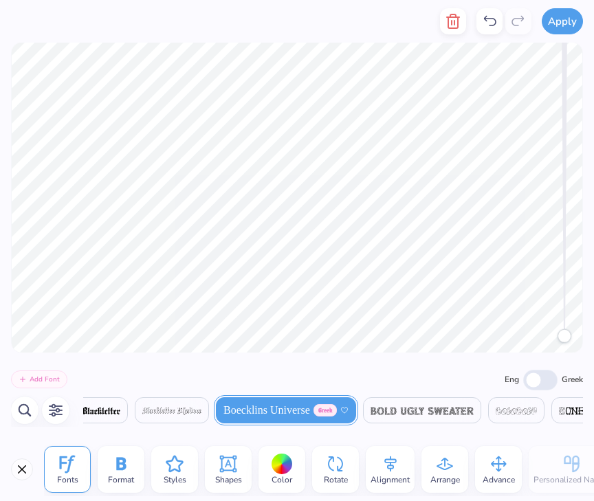
click at [393, 411] on img at bounding box center [423, 411] width 104 height 8
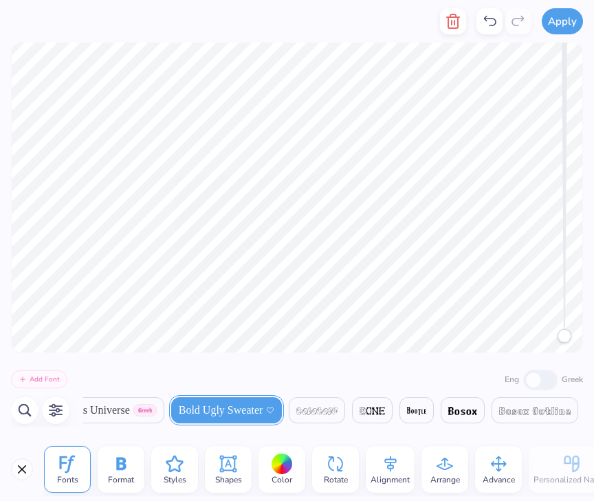
scroll to position [0, 2819]
click at [443, 412] on img at bounding box center [456, 411] width 29 height 8
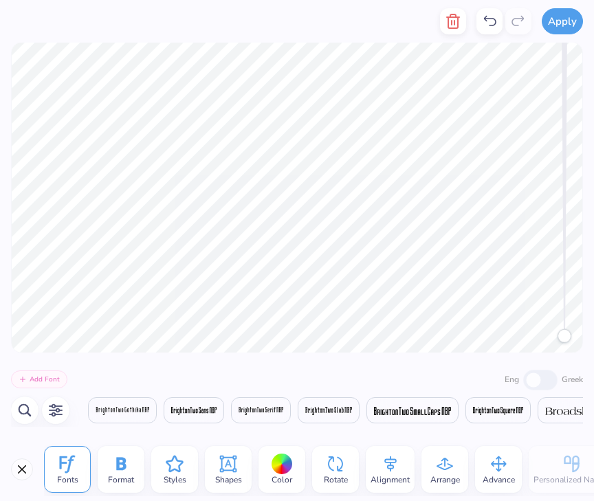
scroll to position [0, 3533]
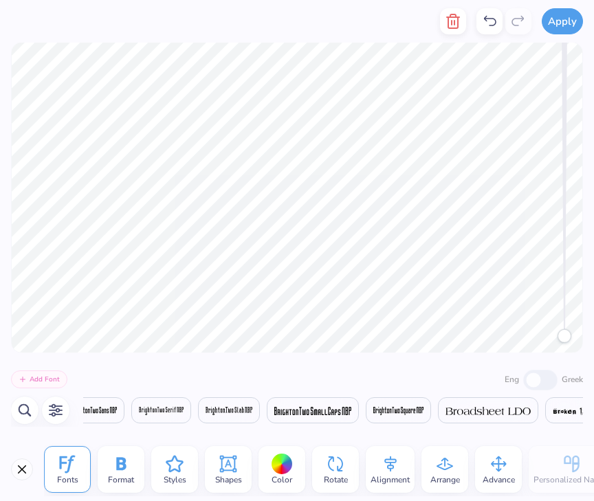
click at [333, 411] on div at bounding box center [313, 410] width 92 height 26
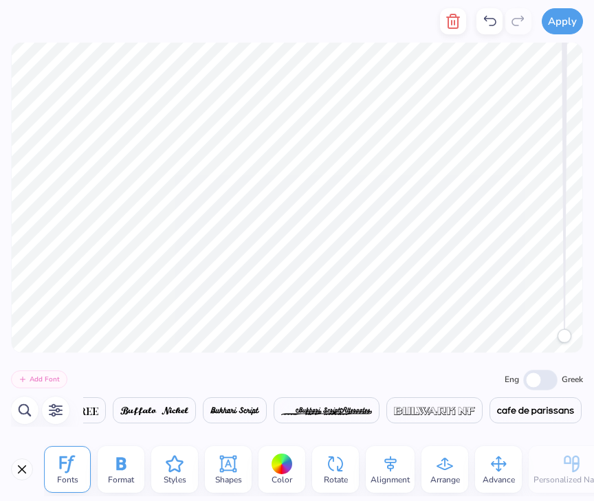
scroll to position [0, 4329]
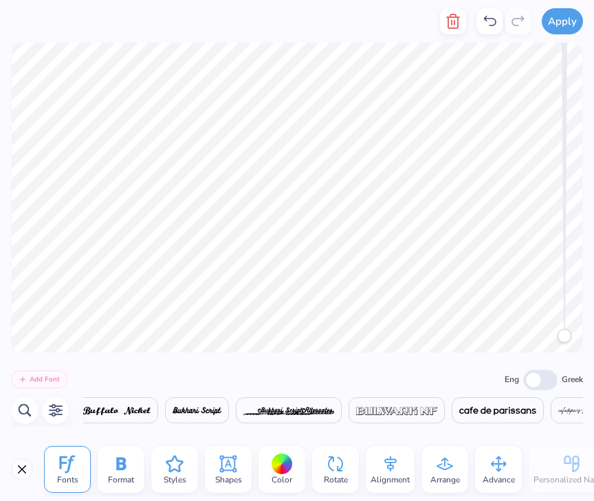
click at [459, 412] on img at bounding box center [497, 411] width 77 height 8
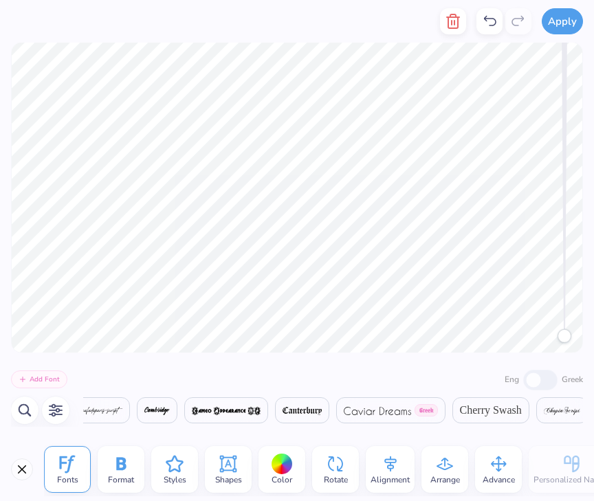
scroll to position [0, 4950]
click at [373, 411] on span "Cherry Swash" at bounding box center [404, 410] width 62 height 16
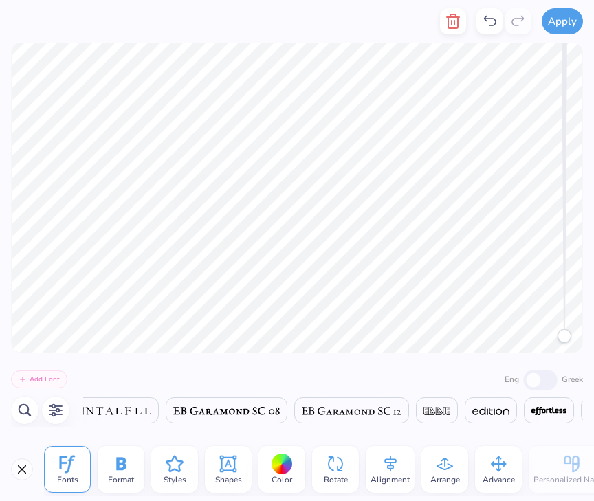
click at [531, 413] on img at bounding box center [549, 411] width 36 height 8
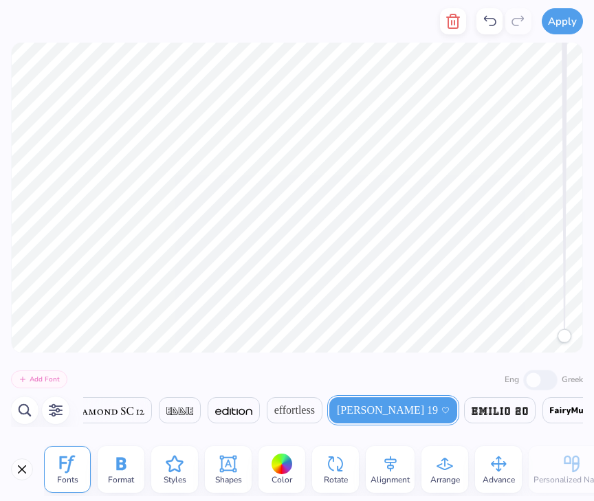
scroll to position [0, 10131]
click at [545, 410] on img at bounding box center [590, 411] width 91 height 8
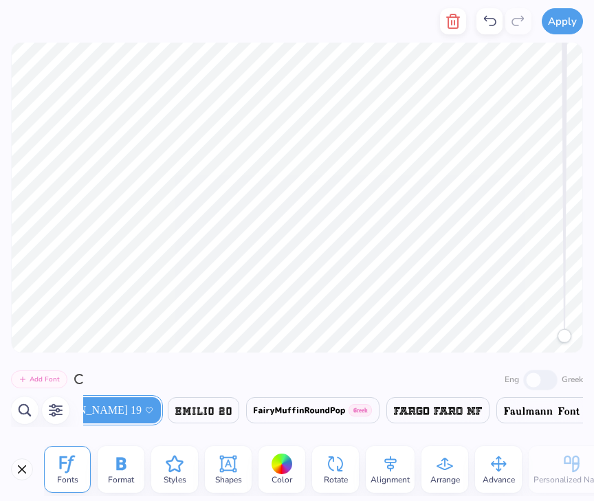
scroll to position [0, 10424]
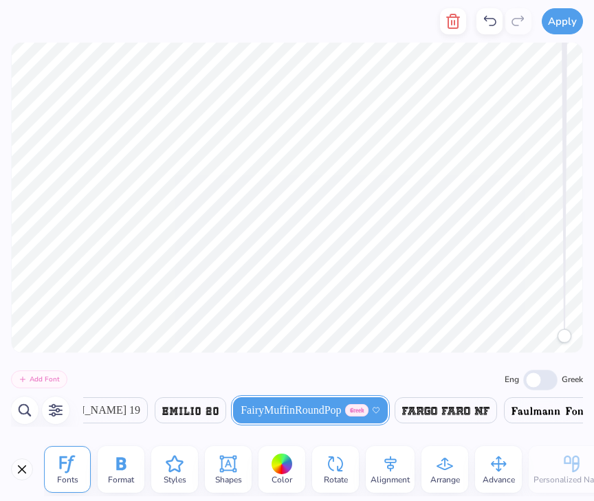
click at [511, 417] on span at bounding box center [549, 410] width 76 height 16
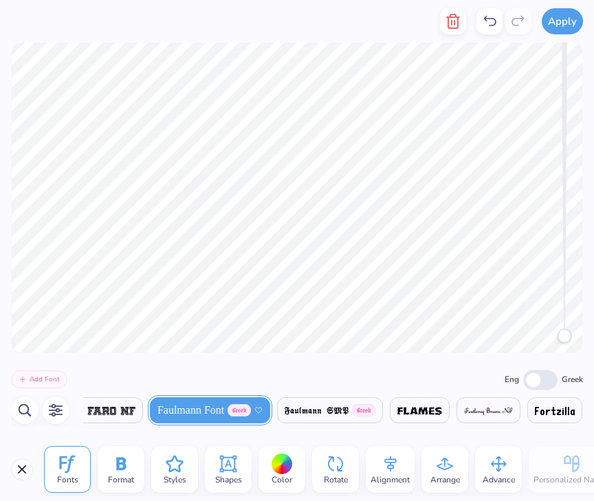
scroll to position [0, 10804]
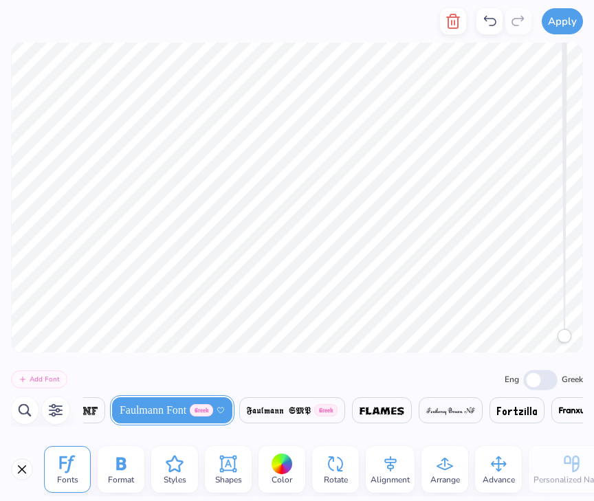
click at [497, 408] on img at bounding box center [517, 411] width 40 height 8
click at [497, 410] on img at bounding box center [517, 411] width 40 height 8
click at [497, 409] on img at bounding box center [517, 411] width 40 height 8
click at [497, 409] on span at bounding box center [517, 410] width 40 height 16
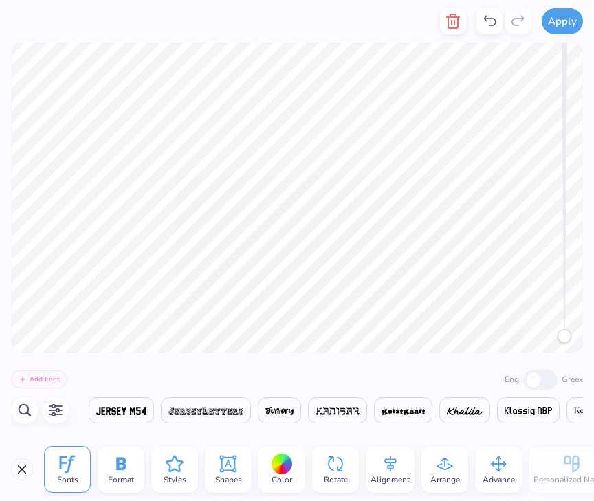
scroll to position [0, 13631]
click at [503, 410] on img at bounding box center [526, 411] width 47 height 8
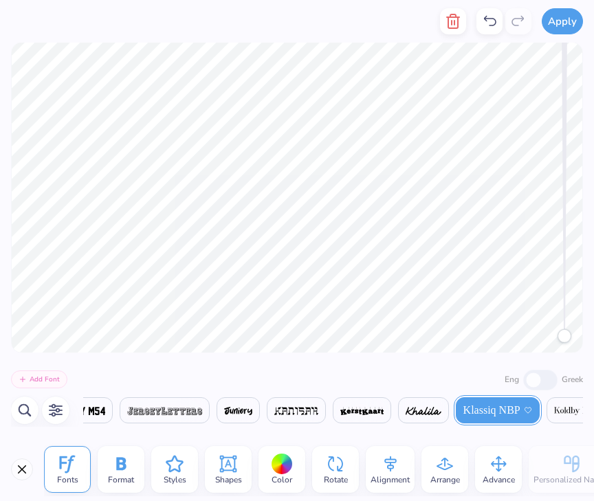
scroll to position [0, 13797]
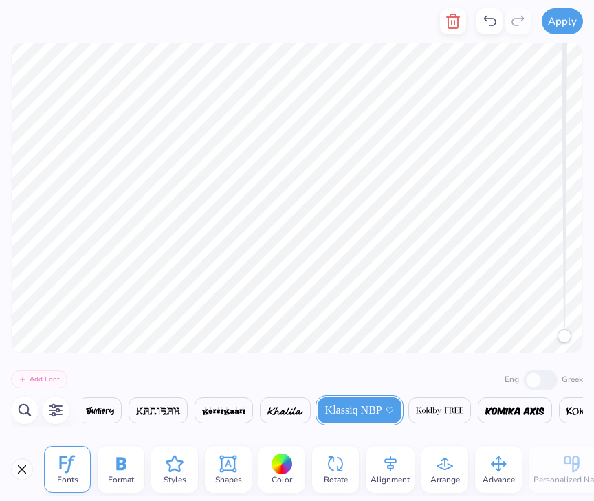
click at [416, 416] on span at bounding box center [440, 410] width 48 height 16
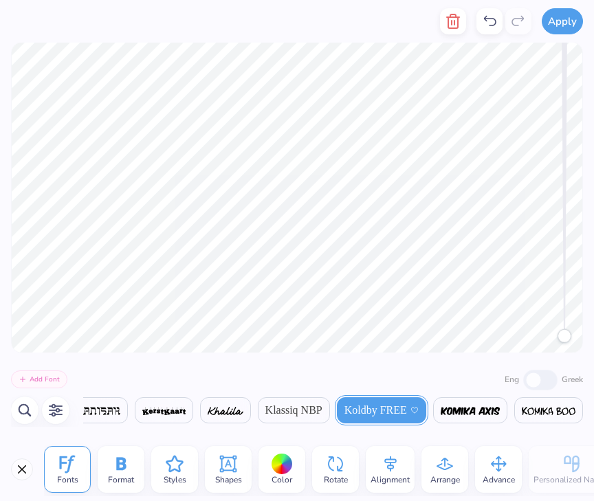
scroll to position [0, 13899]
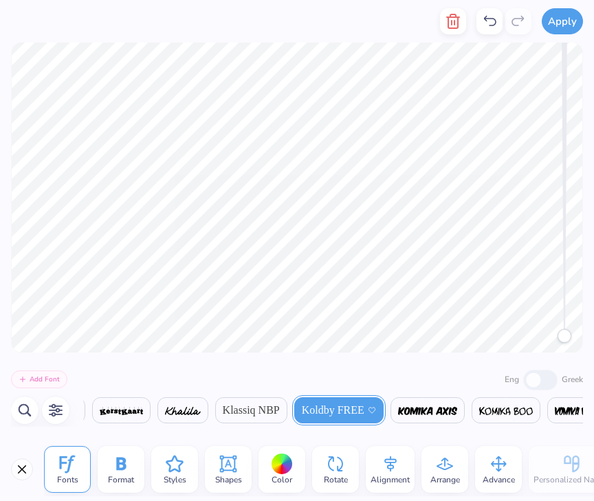
click at [555, 410] on img at bounding box center [580, 411] width 50 height 8
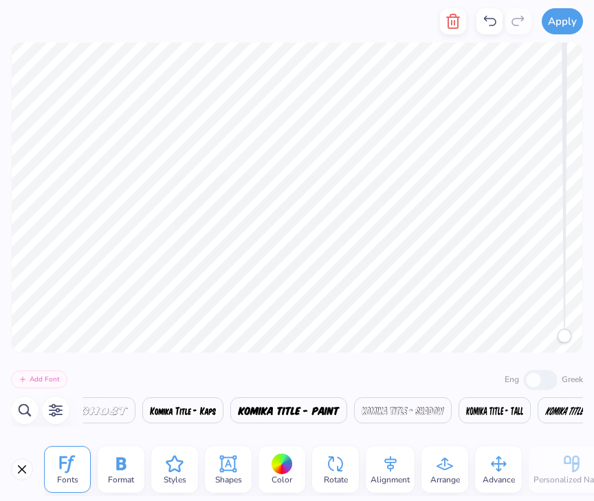
scroll to position [0, 15988]
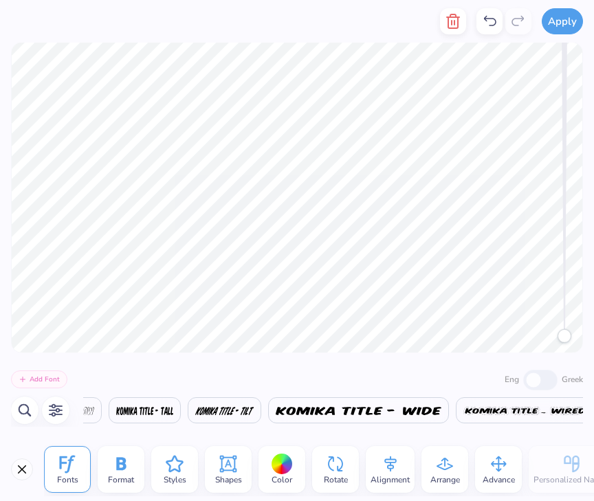
click at [463, 410] on img at bounding box center [525, 411] width 124 height 8
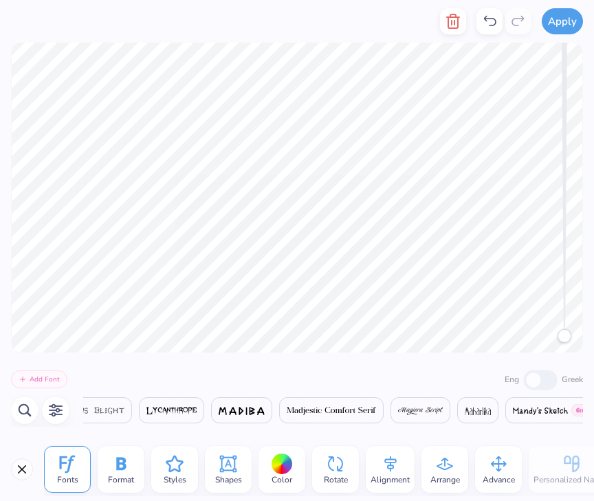
scroll to position [0, 17407]
click at [486, 406] on span at bounding box center [513, 410] width 55 height 16
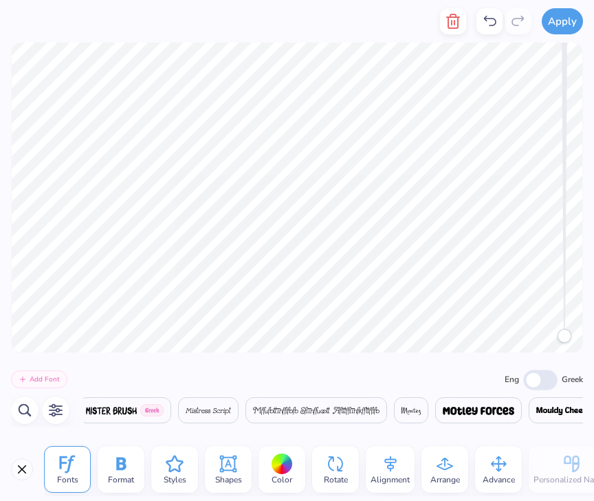
scroll to position [0, 18264]
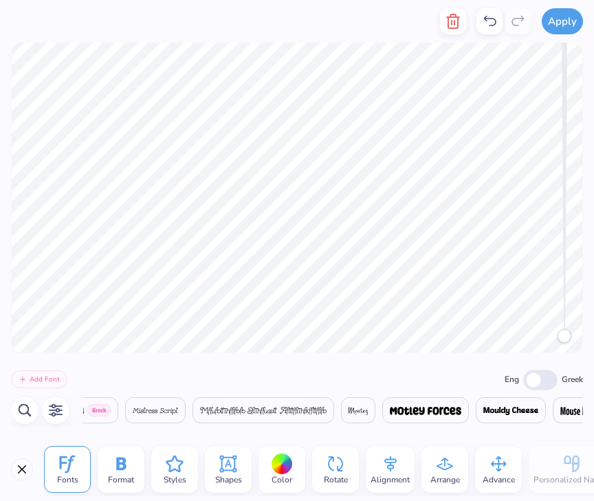
click at [483, 412] on img at bounding box center [510, 411] width 55 height 8
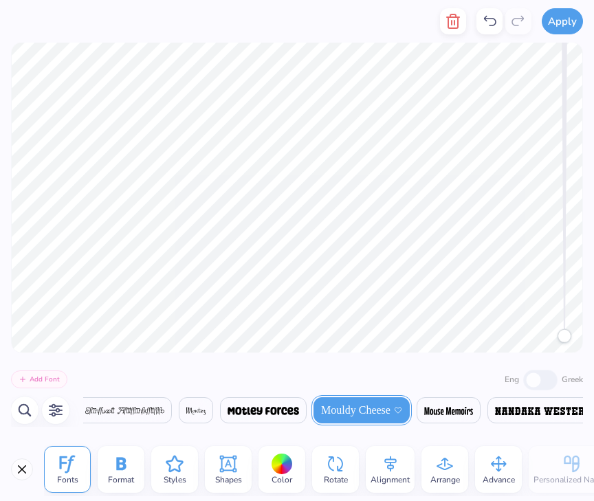
scroll to position [0, 18508]
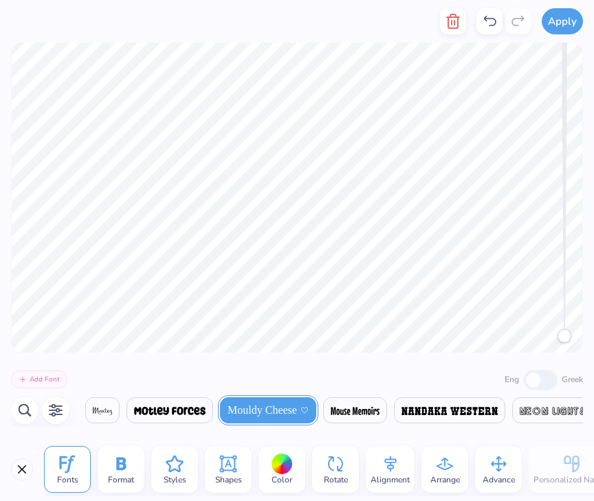
click at [331, 414] on img at bounding box center [355, 411] width 49 height 8
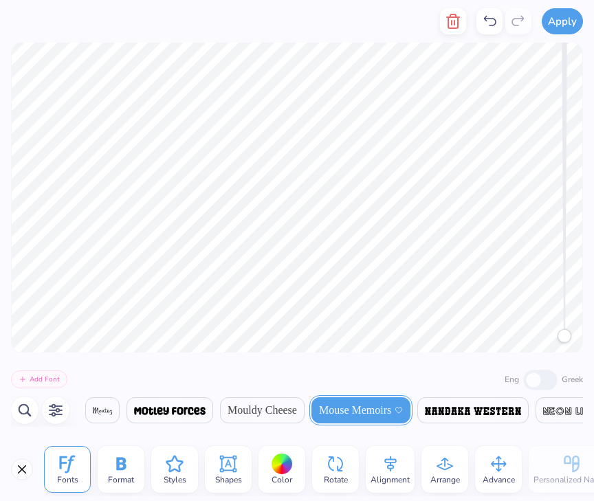
click at [228, 408] on span "Mouldy Cheese" at bounding box center [262, 410] width 69 height 16
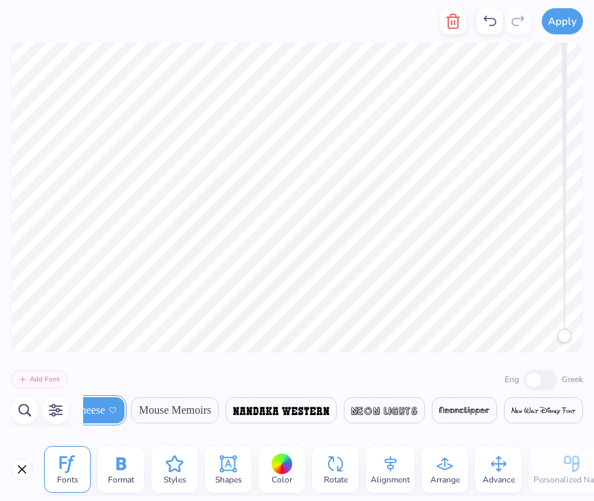
scroll to position [0, 18700]
click at [511, 410] on img at bounding box center [543, 411] width 64 height 8
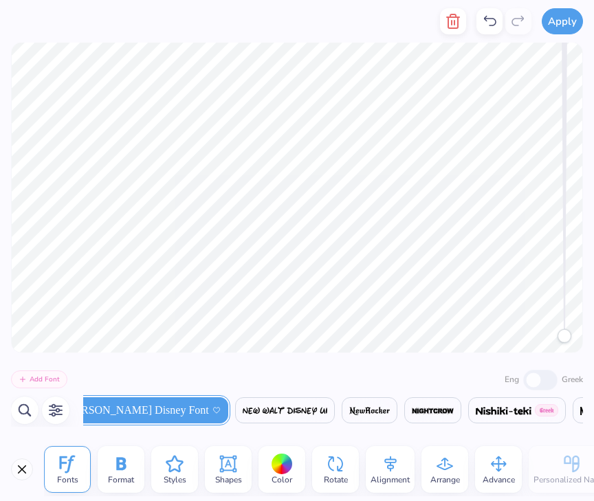
scroll to position [0, 19156]
click at [478, 414] on img at bounding box center [506, 411] width 56 height 8
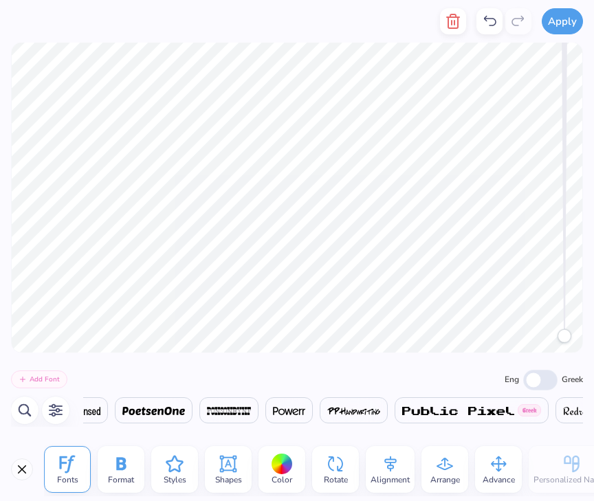
scroll to position [0, 21575]
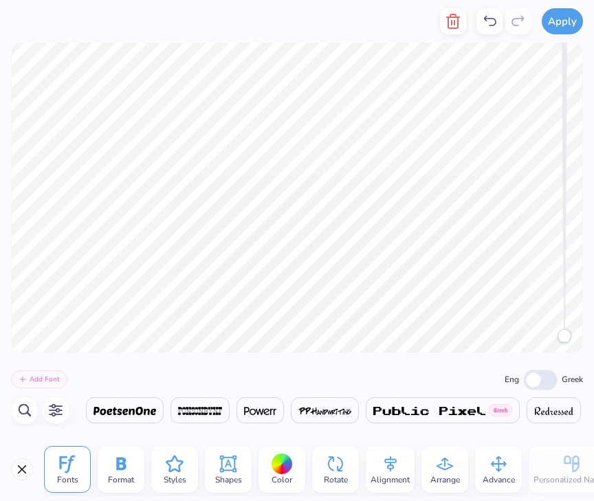
click at [534, 410] on img at bounding box center [554, 411] width 40 height 8
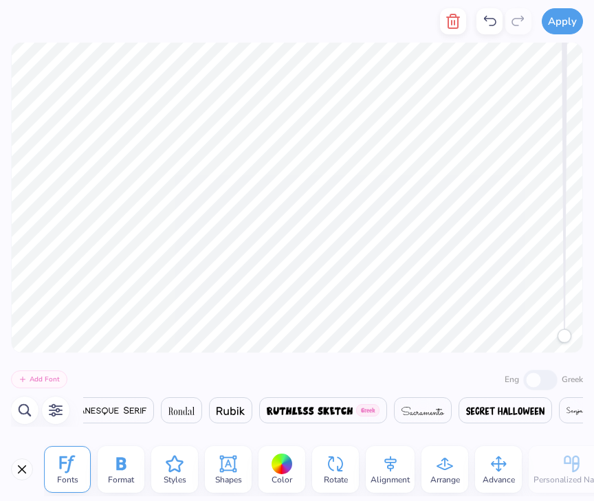
scroll to position [0, 23107]
click at [460, 412] on img at bounding box center [499, 411] width 78 height 8
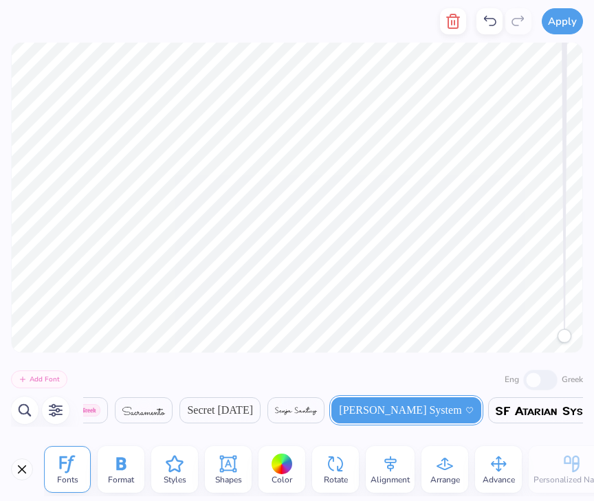
scroll to position [0, 23372]
click at [492, 412] on img at bounding box center [575, 411] width 167 height 8
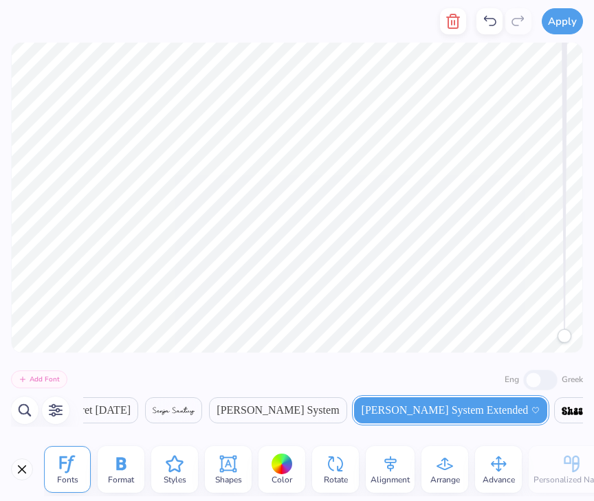
scroll to position [0, 23513]
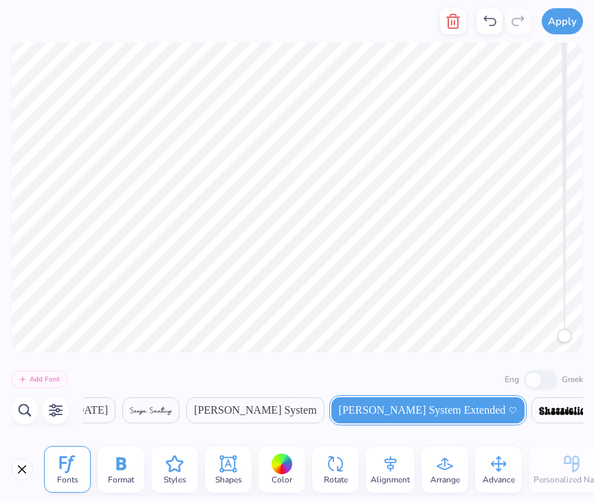
click at [539, 408] on img at bounding box center [562, 411] width 47 height 8
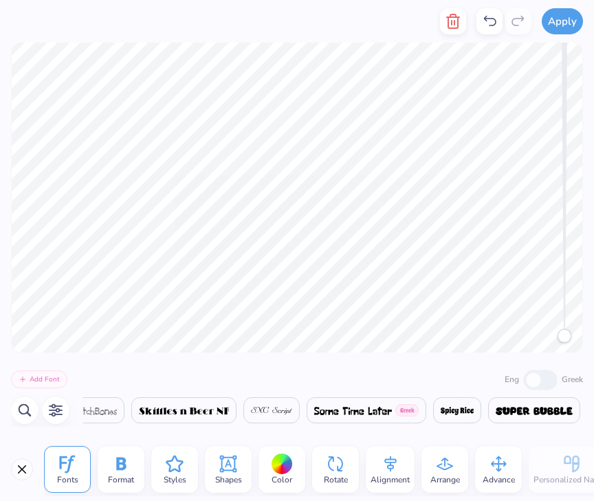
scroll to position [0, 24194]
click at [489, 414] on div at bounding box center [535, 410] width 92 height 26
click at [441, 414] on img at bounding box center [457, 411] width 33 height 8
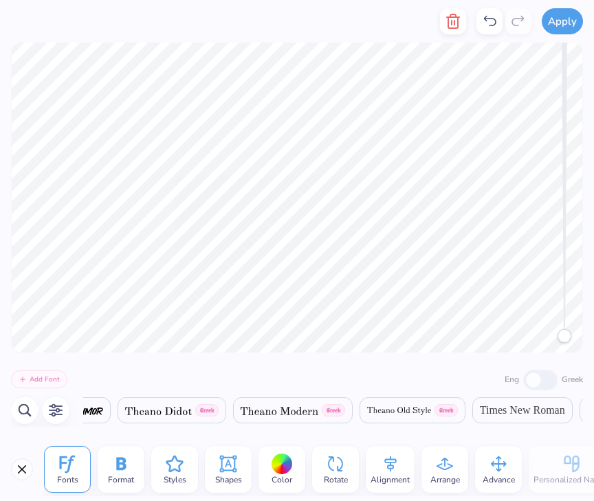
scroll to position [0, 26078]
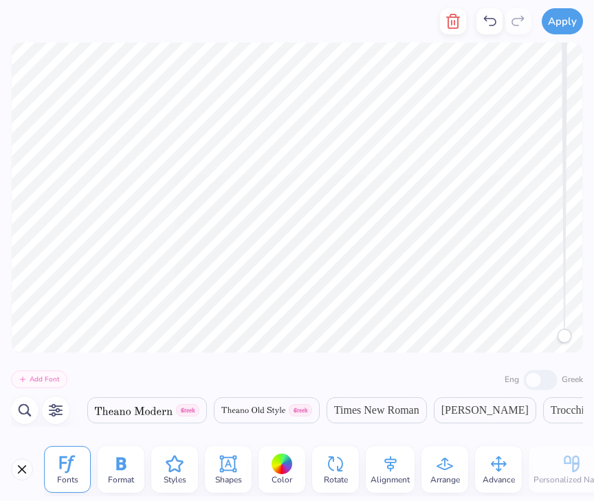
click at [551, 412] on span "Trocchi" at bounding box center [568, 410] width 34 height 16
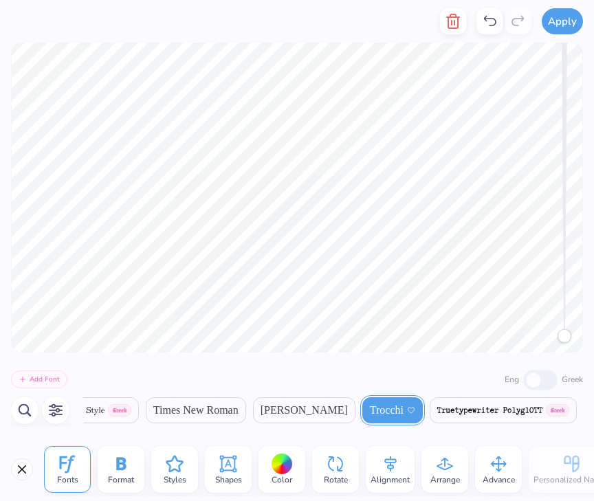
scroll to position [0, 26251]
click at [348, 465] on div "Rotate" at bounding box center [335, 469] width 47 height 47
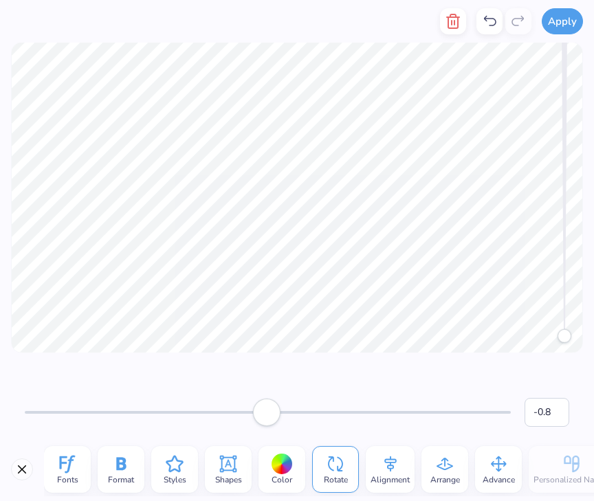
drag, startPoint x: 274, startPoint y: 417, endPoint x: 267, endPoint y: 415, distance: 7.7
click at [267, 415] on div "Accessibility label" at bounding box center [266, 412] width 27 height 27
type input "-0.3"
click at [267, 412] on div "Accessibility label" at bounding box center [267, 412] width 27 height 27
click at [385, 452] on div "Alignment" at bounding box center [390, 469] width 49 height 47
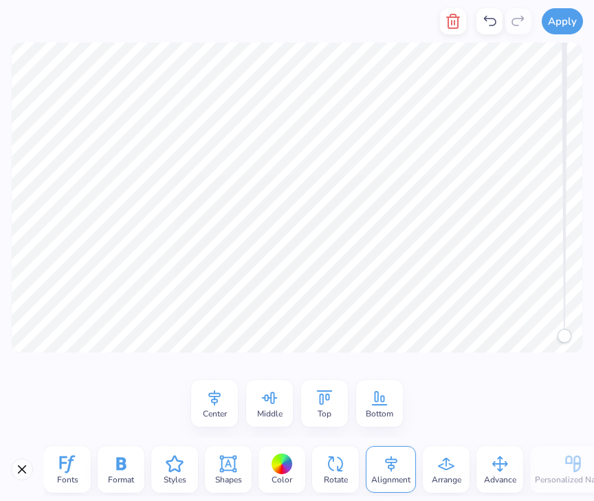
click at [272, 405] on icon at bounding box center [269, 398] width 21 height 21
click at [331, 401] on icon at bounding box center [324, 398] width 21 height 21
click at [282, 393] on div "Middle" at bounding box center [269, 403] width 47 height 47
click at [440, 468] on icon at bounding box center [446, 464] width 21 height 21
click at [325, 406] on icon at bounding box center [324, 398] width 21 height 21
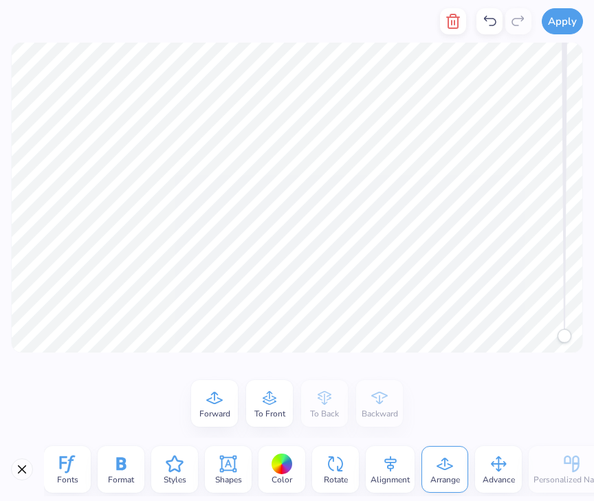
click at [362, 406] on div "Forward To Front To Back Backward" at bounding box center [297, 403] width 212 height 47
click at [287, 417] on div "To Front" at bounding box center [269, 403] width 47 height 47
click at [494, 468] on icon at bounding box center [498, 464] width 21 height 21
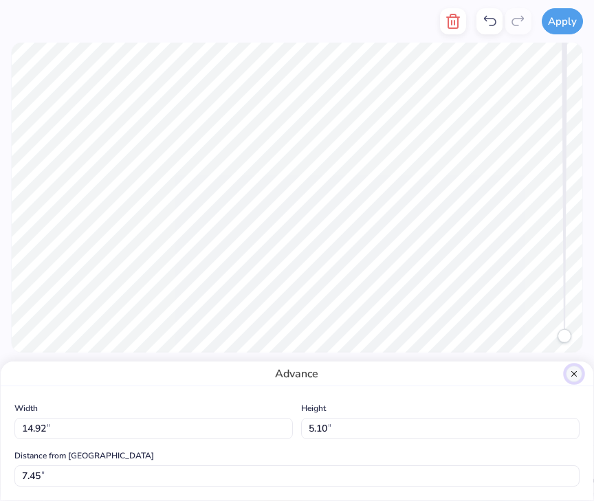
click at [569, 375] on button "Close" at bounding box center [574, 374] width 16 height 16
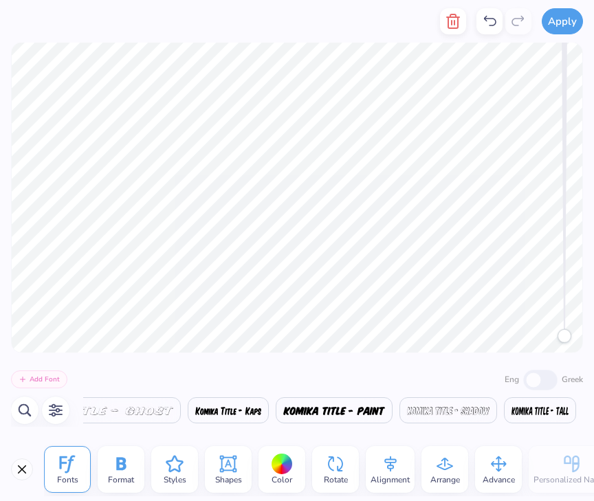
scroll to position [0, 0]
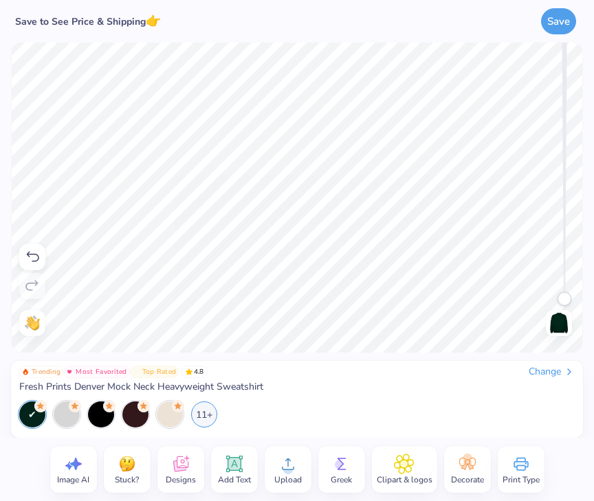
drag, startPoint x: 569, startPoint y: 298, endPoint x: 568, endPoint y: 491, distance: 193.2
click at [568, 491] on div "Save to See Price & Shipping 👉 Save Image AI Stuck? Designs Add Text Upload Gre…" at bounding box center [297, 250] width 594 height 501
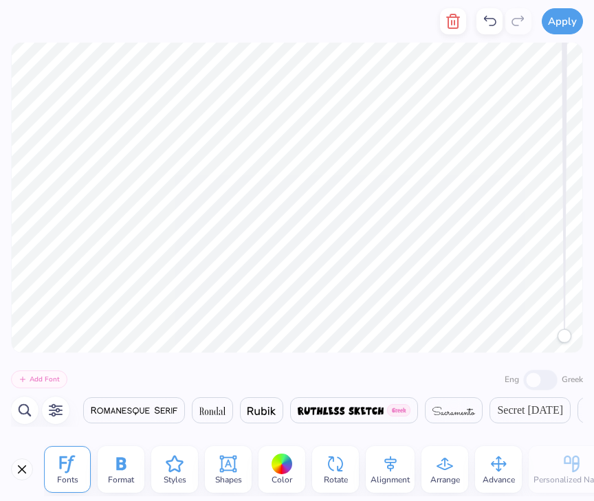
scroll to position [0, 24109]
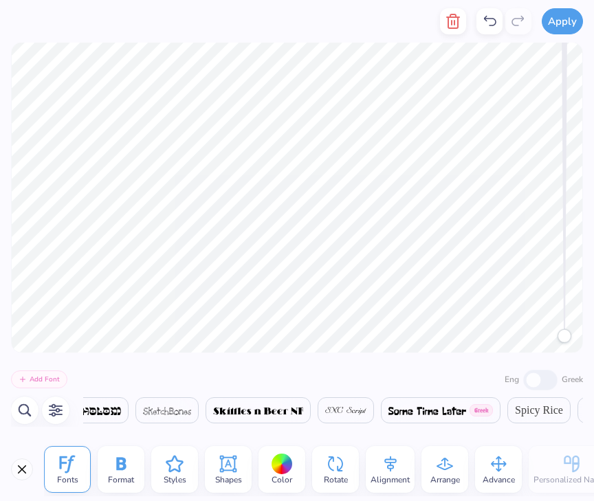
click at [121, 475] on span "Format" at bounding box center [121, 479] width 26 height 11
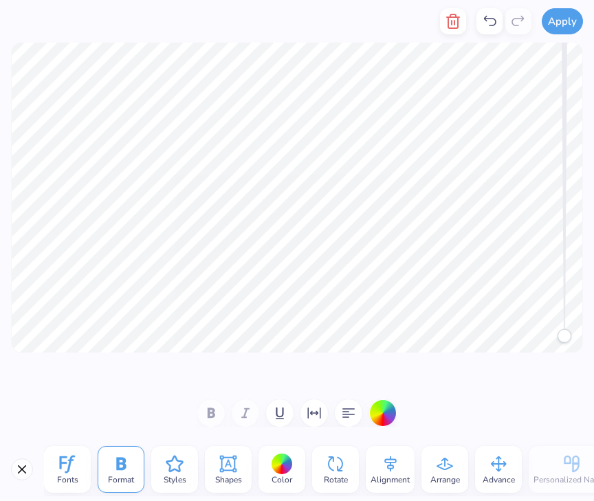
click at [214, 414] on div at bounding box center [296, 412] width 199 height 27
click at [313, 417] on icon "button" at bounding box center [314, 413] width 16 height 16
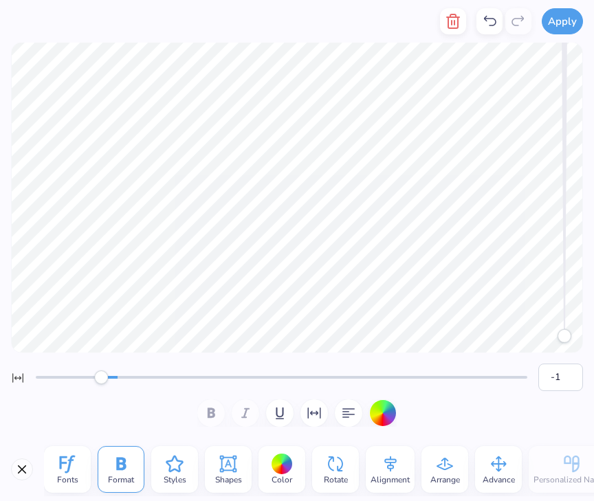
type input "0"
drag, startPoint x: 116, startPoint y: 374, endPoint x: 117, endPoint y: 395, distance: 21.3
click at [117, 395] on div "0" at bounding box center [297, 395] width 572 height 63
type input "5"
drag, startPoint x: 115, startPoint y: 382, endPoint x: 137, endPoint y: 382, distance: 22.0
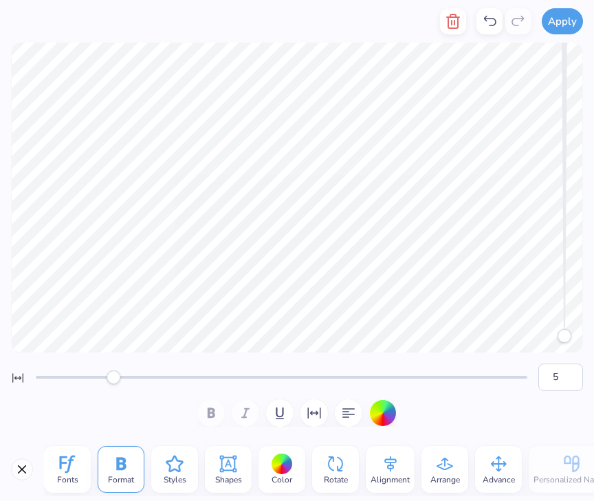
click at [120, 382] on div "Accessibility label" at bounding box center [114, 378] width 14 height 14
type input "-1"
drag, startPoint x: 137, startPoint y: 382, endPoint x: 115, endPoint y: 382, distance: 22.7
click at [115, 382] on div "Accessibility label" at bounding box center [114, 378] width 14 height 14
type input "7"
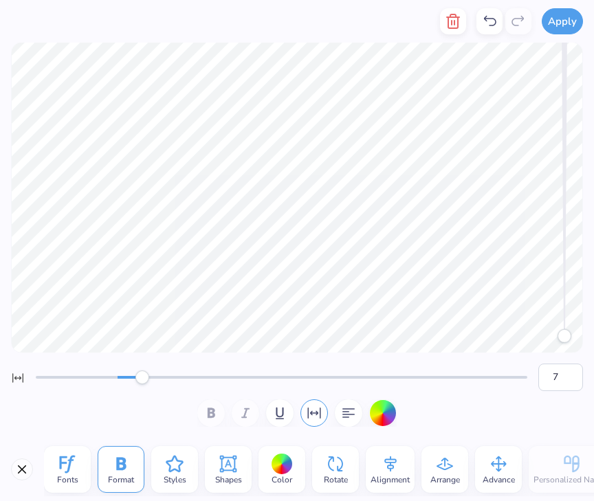
drag, startPoint x: 115, startPoint y: 375, endPoint x: 145, endPoint y: 375, distance: 30.2
click at [145, 375] on div "Accessibility label" at bounding box center [142, 378] width 14 height 14
type input "18"
drag, startPoint x: 145, startPoint y: 382, endPoint x: 190, endPoint y: 381, distance: 44.7
click at [190, 382] on div "Accessibility label" at bounding box center [184, 378] width 14 height 14
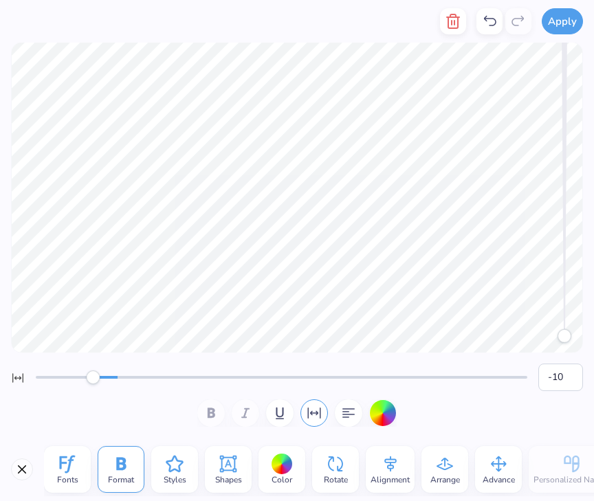
type input "-11"
drag, startPoint x: 190, startPoint y: 381, endPoint x: 72, endPoint y: 382, distance: 117.6
click at [72, 382] on div "Accessibility label" at bounding box center [73, 378] width 14 height 14
type input "-7"
drag, startPoint x: 72, startPoint y: 382, endPoint x: 87, endPoint y: 382, distance: 15.1
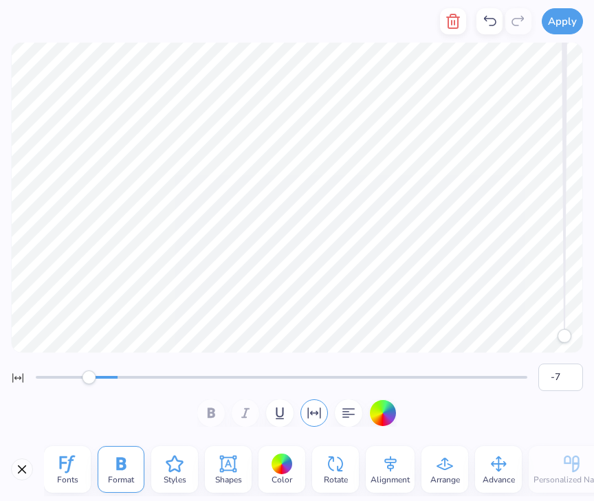
click at [87, 382] on div "Accessibility label" at bounding box center [89, 378] width 14 height 14
type input "-5"
drag, startPoint x: 87, startPoint y: 382, endPoint x: 97, endPoint y: 382, distance: 9.6
click at [97, 382] on div "Accessibility label" at bounding box center [97, 378] width 14 height 14
click at [376, 415] on div "button" at bounding box center [382, 412] width 27 height 27
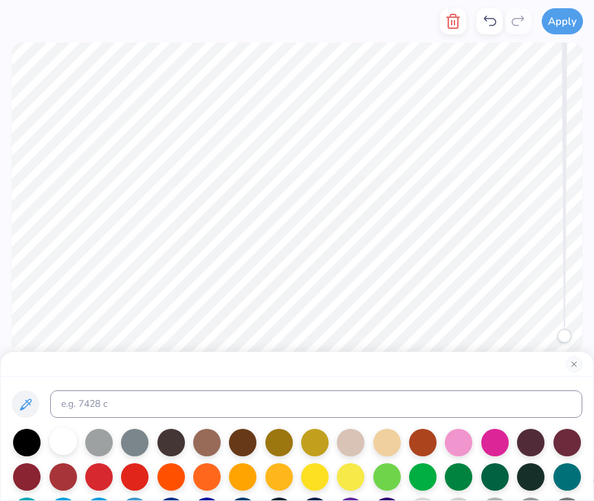
click at [61, 435] on div at bounding box center [62, 441] width 27 height 27
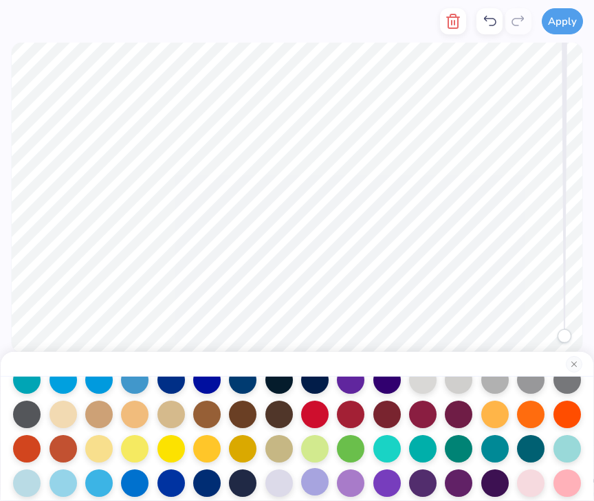
scroll to position [176, 0]
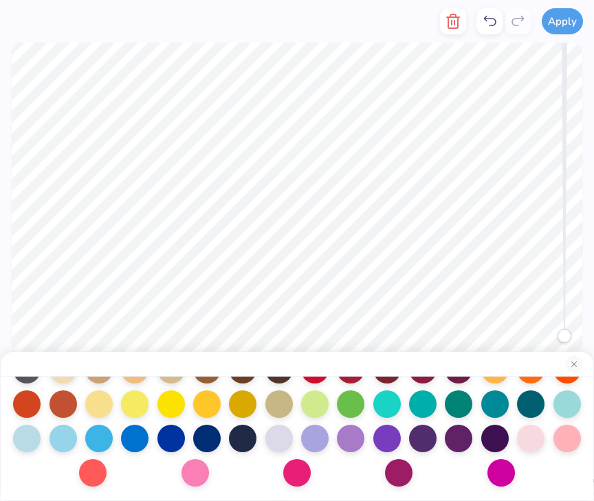
click at [535, 465] on div at bounding box center [297, 370] width 571 height 234
click at [454, 467] on div at bounding box center [297, 370] width 571 height 234
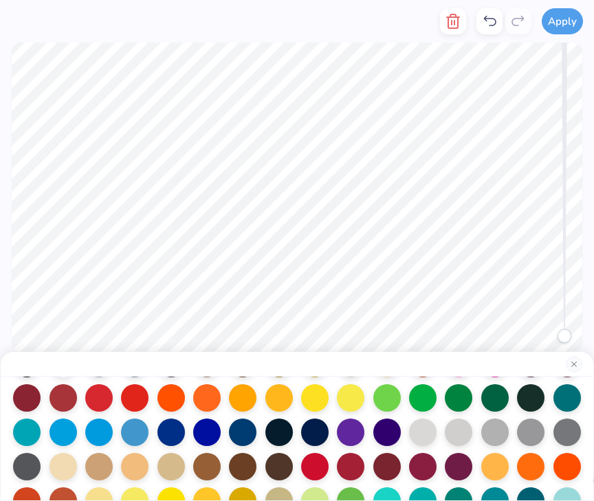
scroll to position [0, 0]
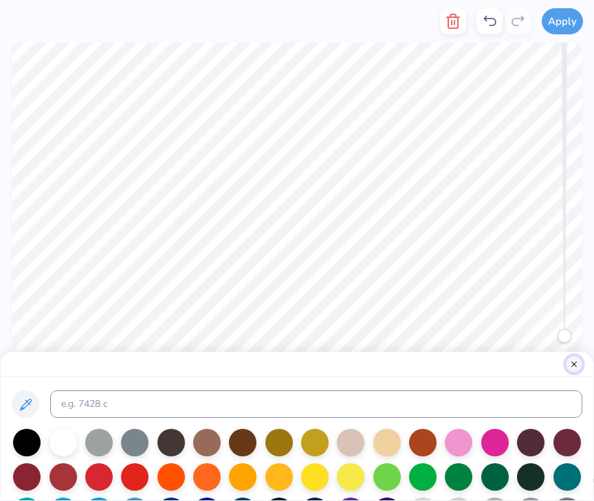
click at [573, 364] on button "Close" at bounding box center [574, 364] width 16 height 16
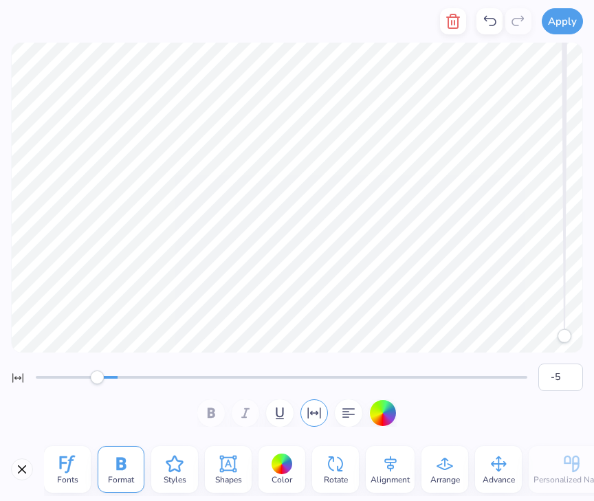
click at [173, 471] on icon at bounding box center [174, 464] width 21 height 21
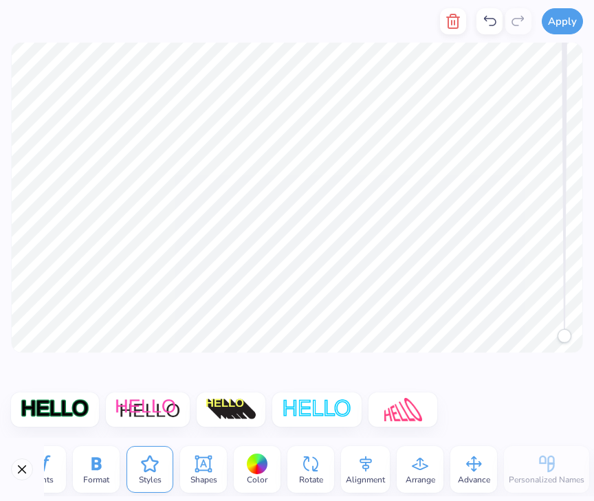
scroll to position [0, 131]
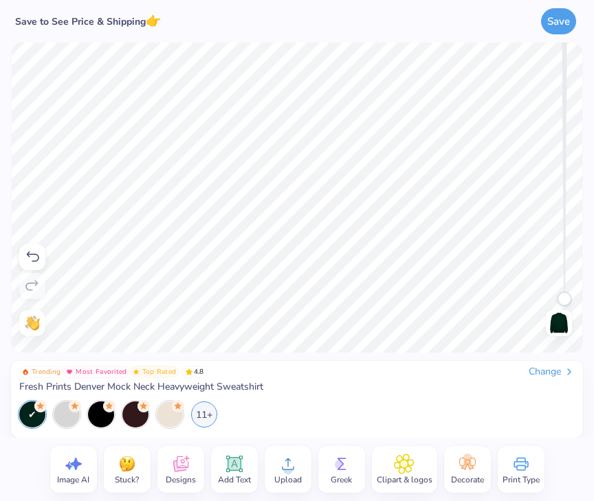
click at [408, 467] on icon at bounding box center [404, 464] width 20 height 21
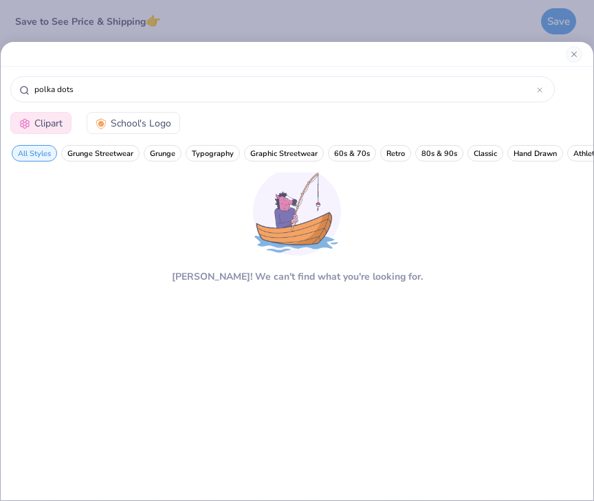
type input "polka dots"
click at [562, 56] on div at bounding box center [297, 54] width 593 height 25
click at [575, 63] on div at bounding box center [297, 54] width 593 height 25
click at [573, 57] on button "Close" at bounding box center [574, 54] width 16 height 16
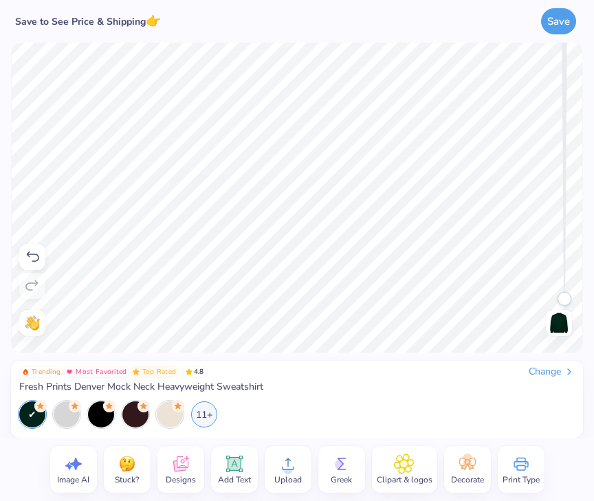
click at [188, 464] on icon at bounding box center [180, 464] width 21 height 21
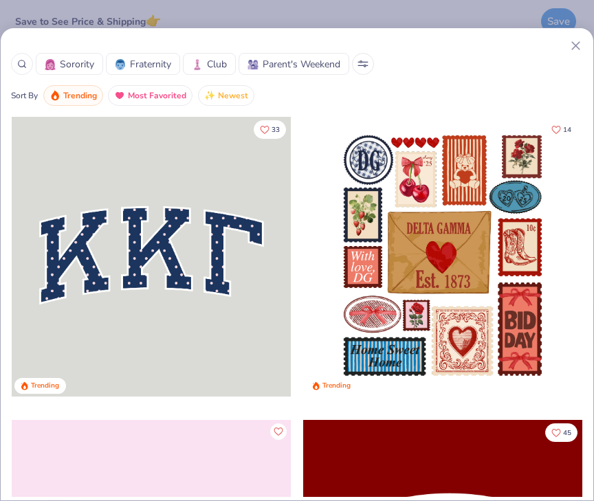
click at [122, 270] on div at bounding box center [151, 257] width 279 height 280
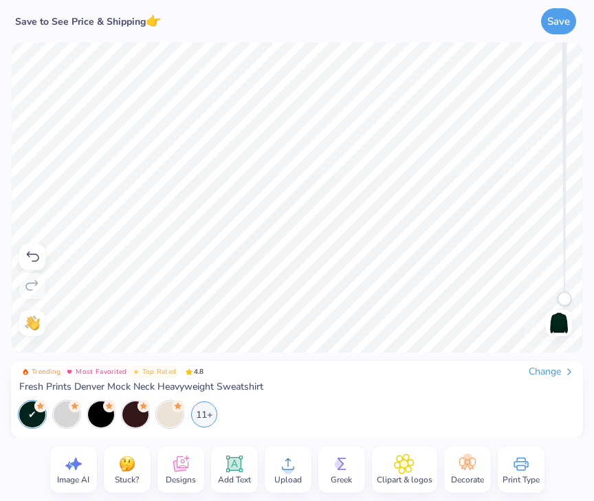
click at [24, 257] on icon at bounding box center [32, 257] width 16 height 16
click at [30, 257] on icon at bounding box center [32, 257] width 16 height 16
click at [35, 256] on icon at bounding box center [32, 257] width 16 height 16
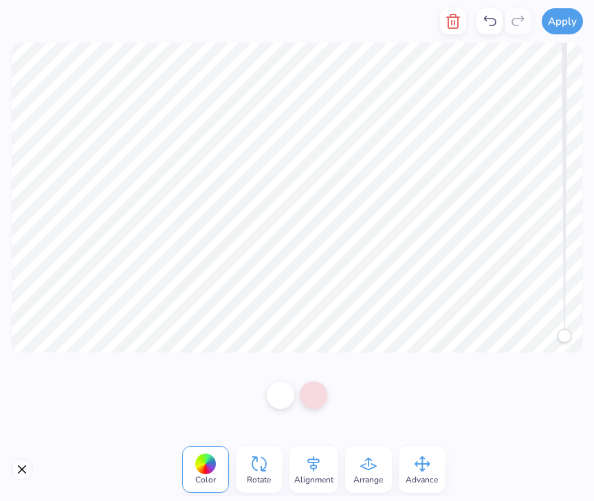
click at [485, 20] on icon at bounding box center [490, 21] width 12 height 10
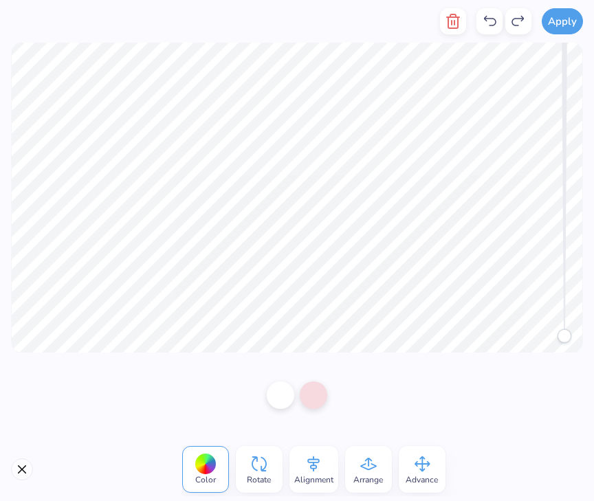
click at [485, 20] on icon at bounding box center [490, 21] width 12 height 10
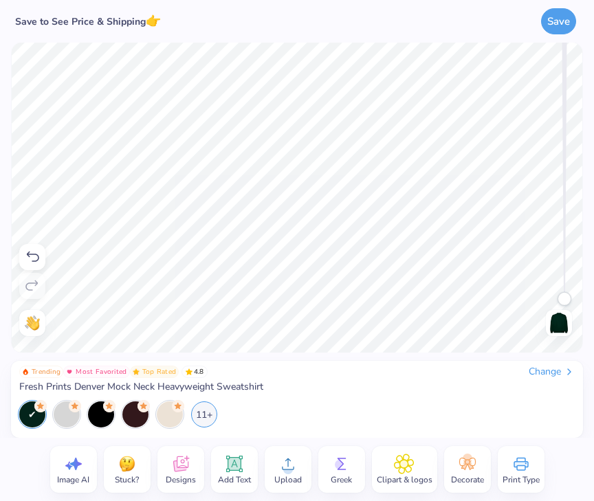
click at [29, 259] on icon at bounding box center [32, 257] width 16 height 16
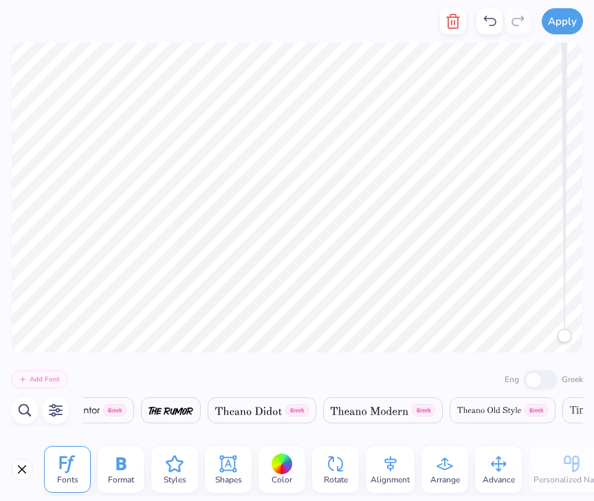
scroll to position [0, 25840]
click at [50, 400] on button "button" at bounding box center [55, 410] width 27 height 27
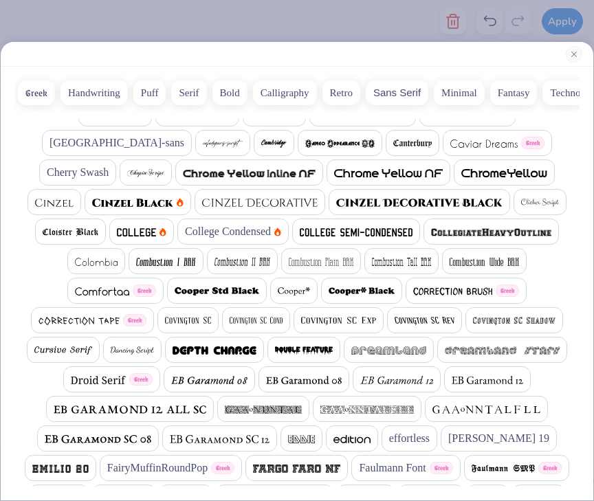
scroll to position [261, 0]
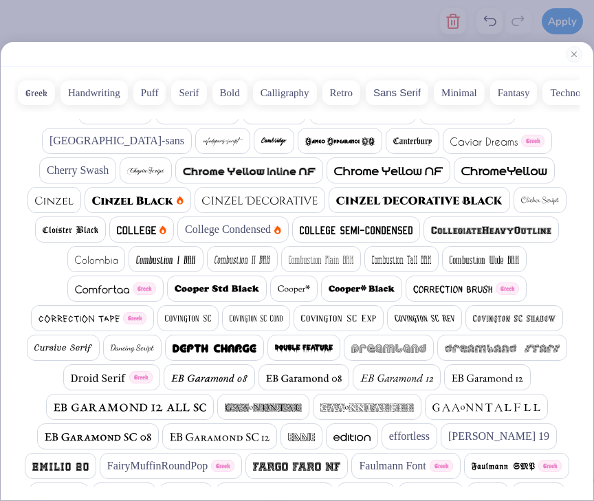
click at [448, 442] on span "Emilio 19" at bounding box center [498, 436] width 101 height 16
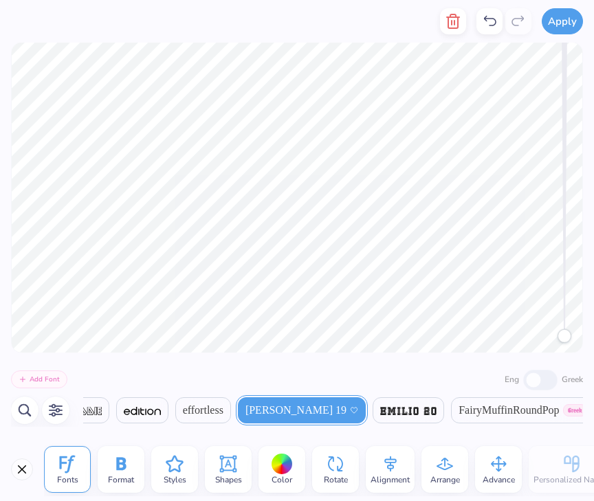
scroll to position [0, 10215]
click at [176, 466] on icon at bounding box center [174, 464] width 21 height 21
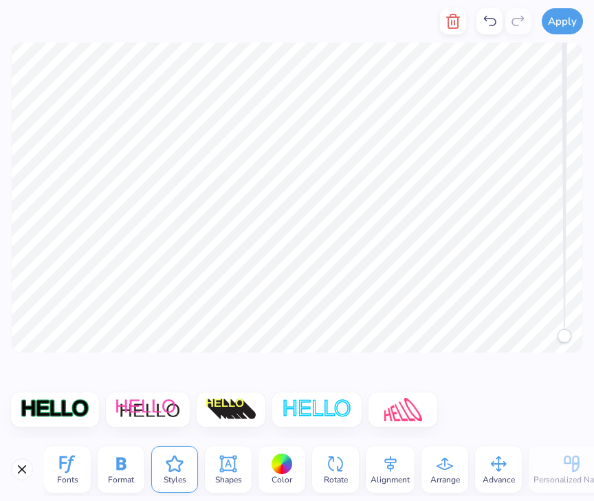
click at [221, 461] on icon at bounding box center [228, 464] width 16 height 16
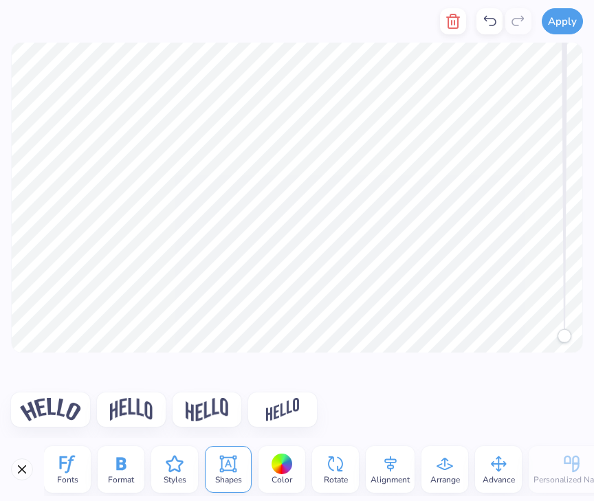
click at [71, 413] on img at bounding box center [50, 409] width 61 height 23
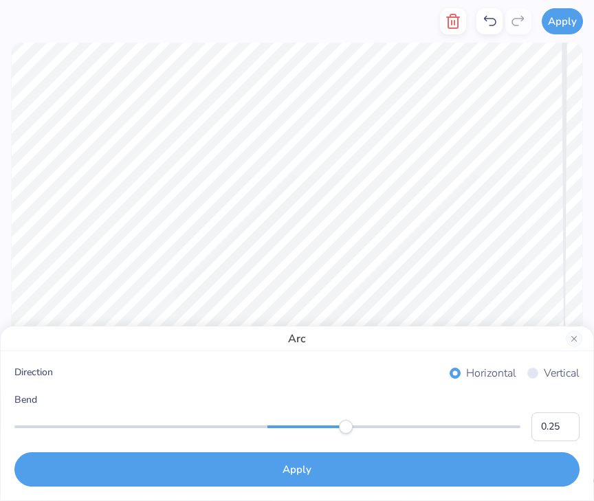
type input "0.24"
drag, startPoint x: 384, startPoint y: 427, endPoint x: 327, endPoint y: 433, distance: 57.4
click at [327, 428] on div at bounding box center [267, 427] width 506 height 3
type input "0.17"
drag, startPoint x: 327, startPoint y: 432, endPoint x: 309, endPoint y: 432, distance: 17.9
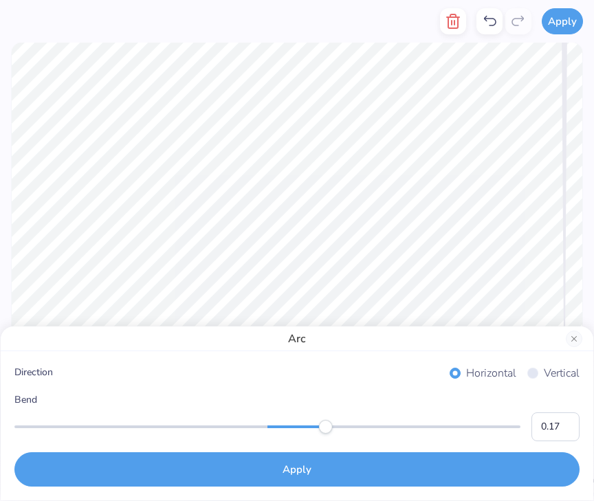
click at [319, 432] on div "Accessibility label" at bounding box center [326, 427] width 14 height 14
type input "0.11"
drag, startPoint x: 309, startPoint y: 432, endPoint x: 296, endPoint y: 432, distance: 13.1
click at [304, 432] on div "Accessibility label" at bounding box center [311, 427] width 14 height 14
type input "0.08"
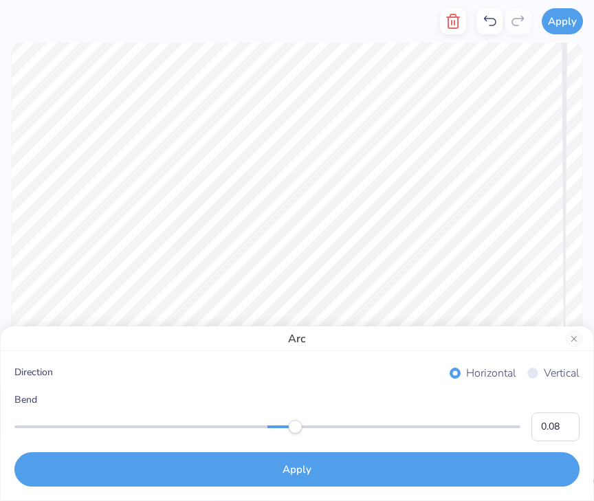
drag, startPoint x: 296, startPoint y: 432, endPoint x: 287, endPoint y: 432, distance: 9.6
click at [288, 432] on div "Accessibility label" at bounding box center [295, 427] width 14 height 14
type input "0.06"
click at [283, 432] on div "Accessibility label" at bounding box center [283, 427] width 14 height 14
type input "0.04"
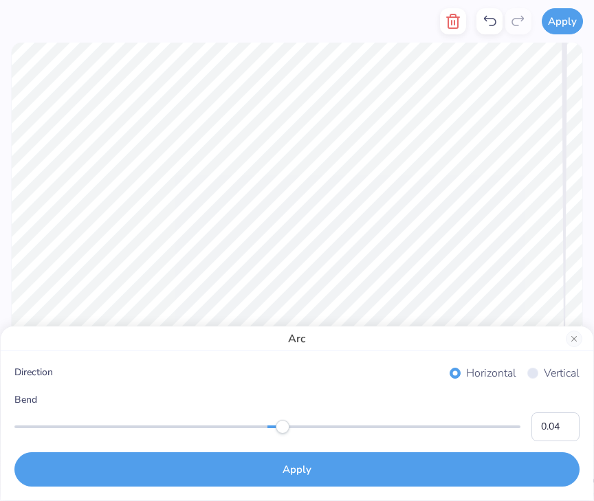
click at [277, 432] on div "Accessibility label" at bounding box center [283, 427] width 14 height 14
type input "0.00"
drag, startPoint x: 277, startPoint y: 432, endPoint x: 267, endPoint y: 432, distance: 9.6
click at [268, 432] on div "Accessibility label" at bounding box center [275, 427] width 14 height 14
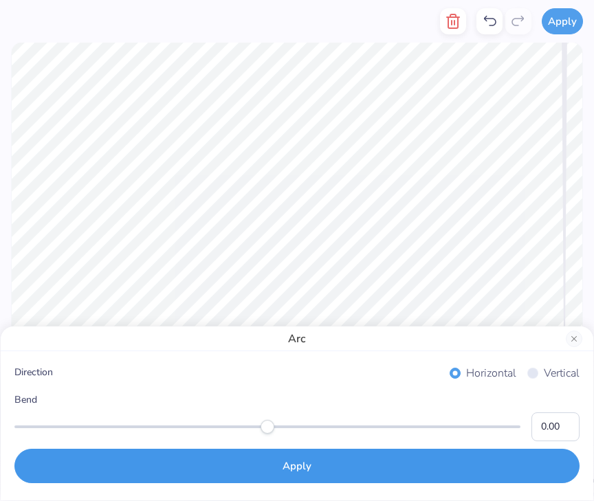
click at [288, 472] on button "Apply" at bounding box center [296, 466] width 565 height 34
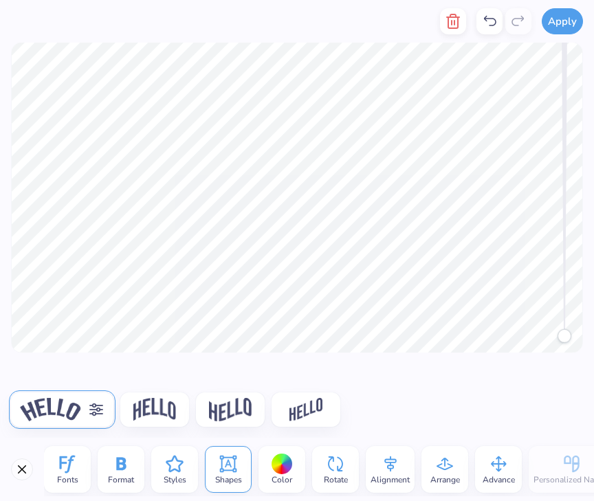
click at [109, 467] on div "Format" at bounding box center [121, 469] width 47 height 47
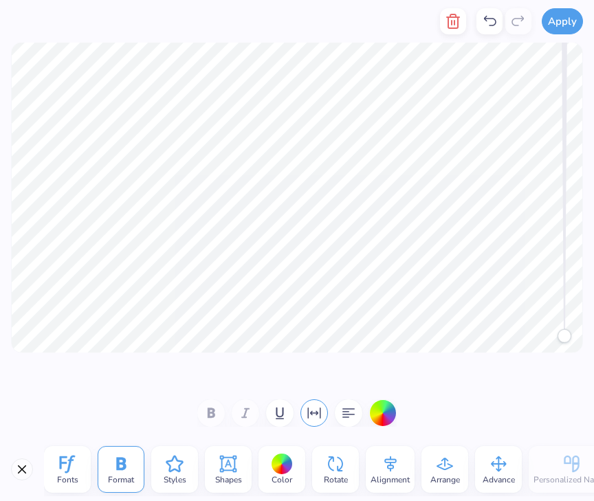
click at [493, 23] on icon at bounding box center [489, 21] width 16 height 16
click at [496, 21] on icon at bounding box center [490, 21] width 12 height 10
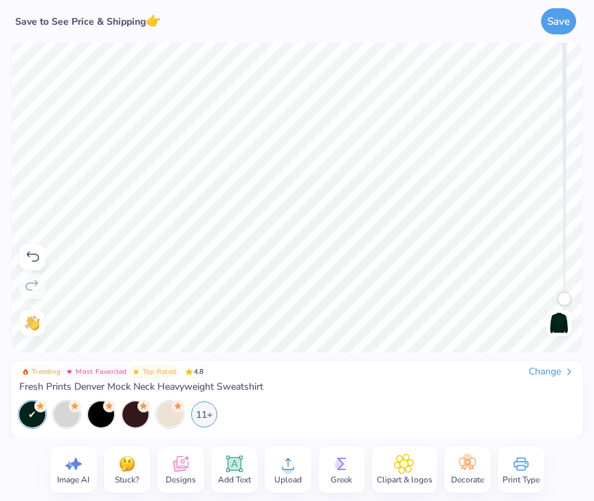
click at [294, 463] on icon at bounding box center [288, 464] width 21 height 21
click at [427, 465] on div "Clipart & logos" at bounding box center [404, 469] width 65 height 47
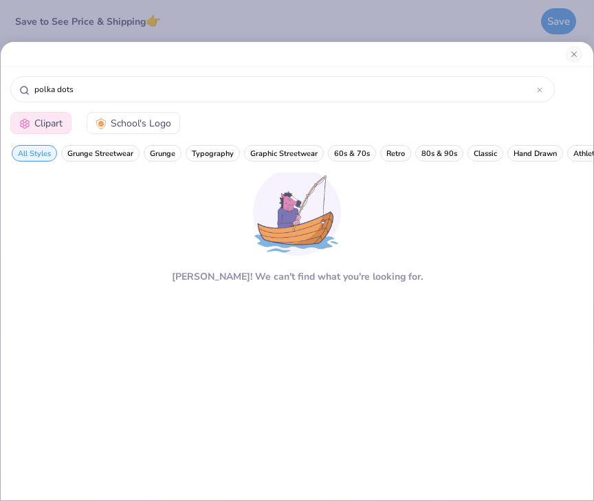
click at [129, 122] on span "School's Logo" at bounding box center [141, 123] width 60 height 14
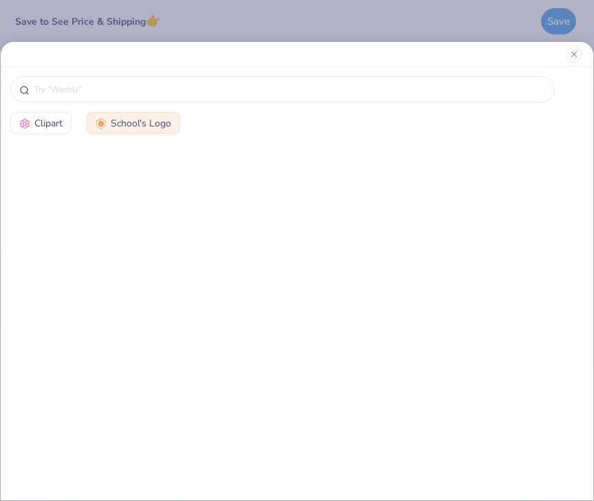
scroll to position [2744, 0]
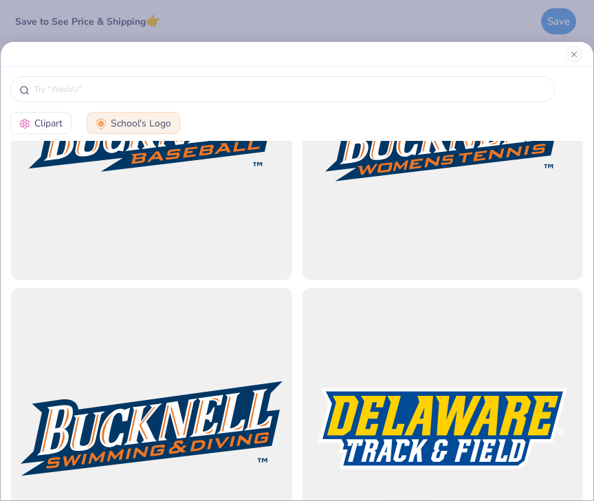
click at [42, 122] on span "Clipart" at bounding box center [48, 123] width 28 height 14
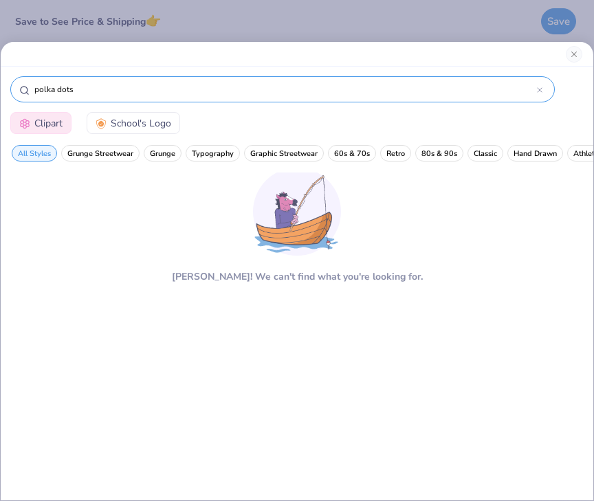
click at [78, 91] on input "polka dots" at bounding box center [285, 89] width 504 height 14
type input "p"
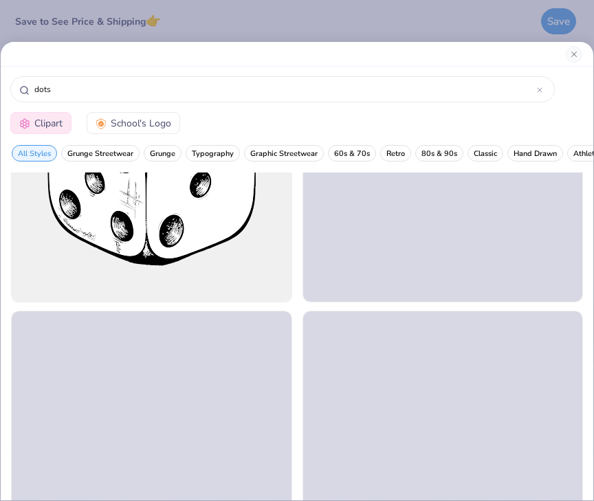
scroll to position [2566, 0]
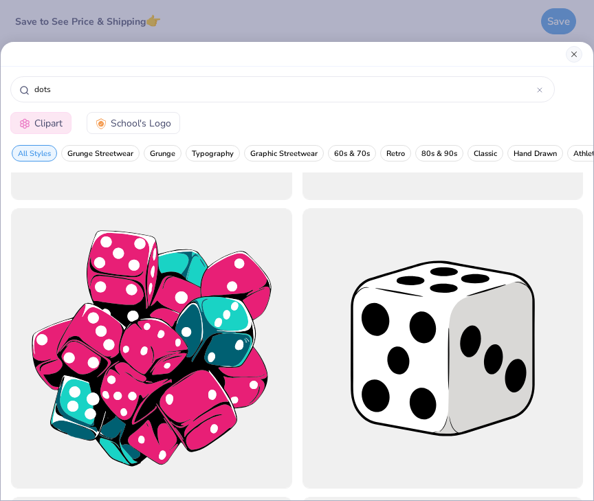
type input "dots"
click at [572, 48] on button "Close" at bounding box center [574, 54] width 16 height 16
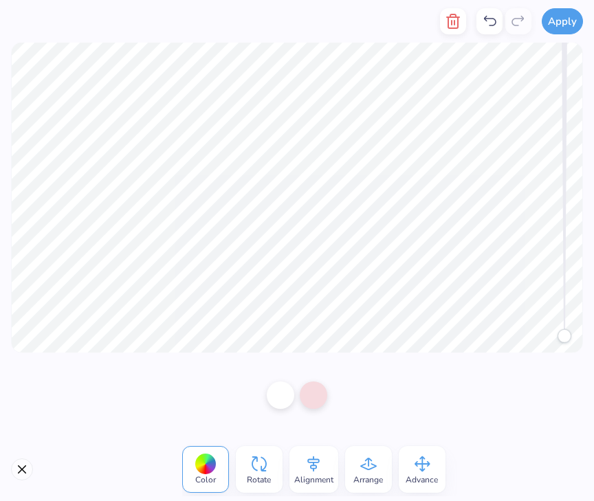
click at [340, 354] on div "Apply Color Rotate Alignment Arrange Advance Trending Most Favorited Top Rated …" at bounding box center [297, 250] width 594 height 501
click at [16, 470] on button "Close" at bounding box center [22, 470] width 22 height 22
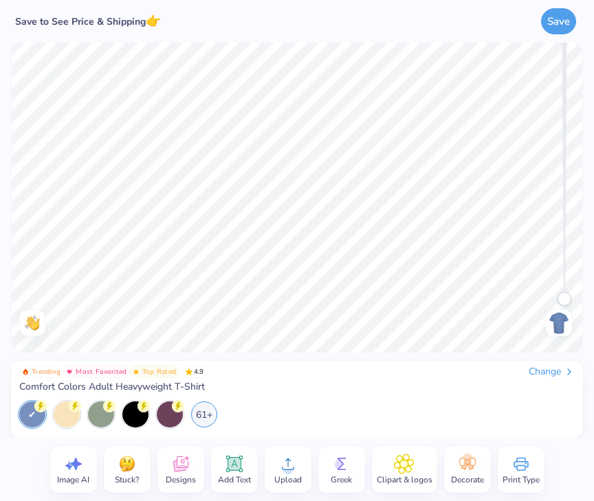
click at [544, 370] on div "Change" at bounding box center [552, 372] width 46 height 12
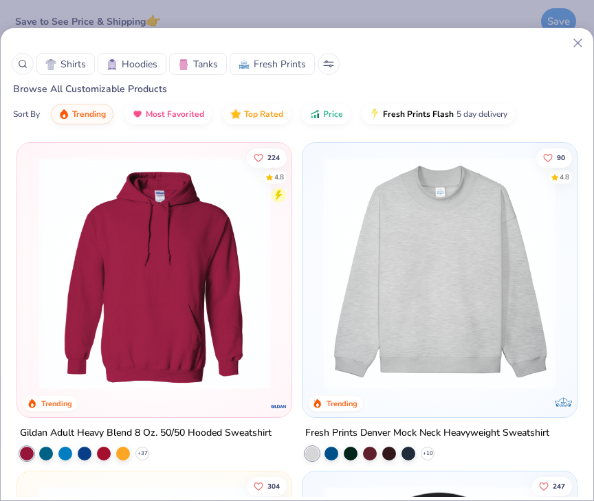
scroll to position [315, 0]
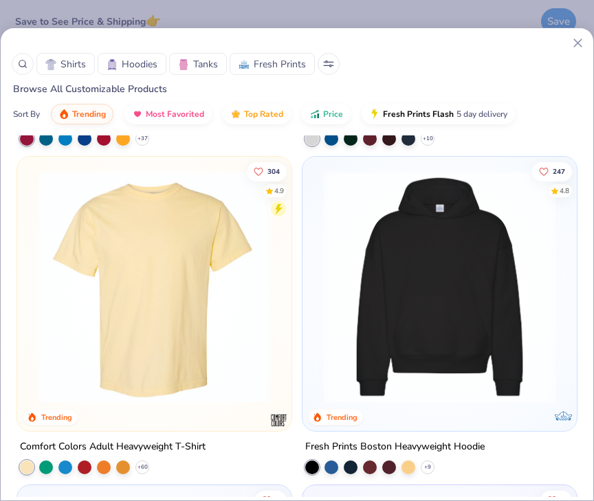
click at [413, 289] on img at bounding box center [439, 286] width 247 height 233
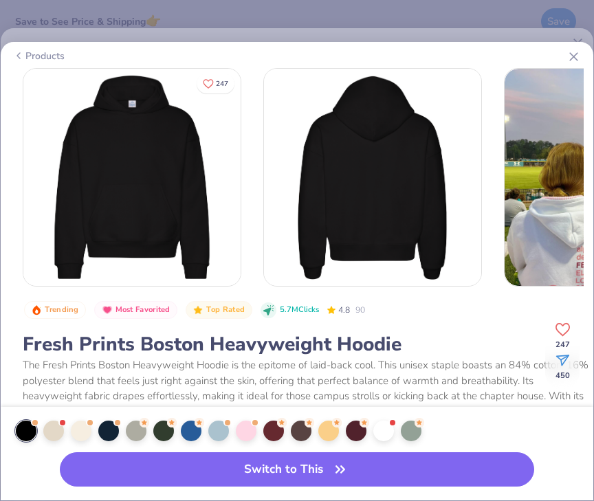
click at [570, 50] on icon at bounding box center [573, 56] width 14 height 14
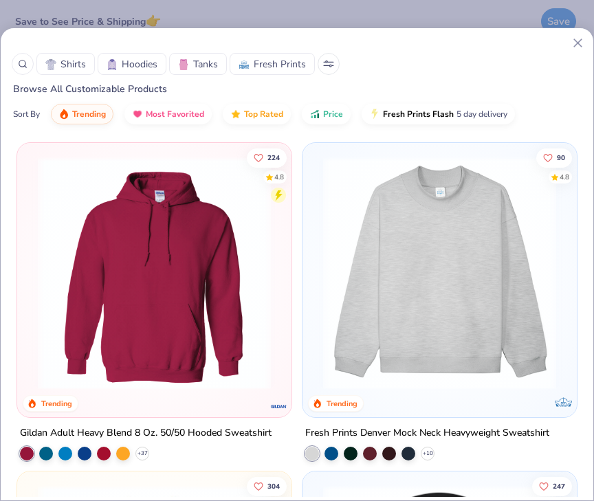
click at [109, 228] on img at bounding box center [154, 273] width 247 height 233
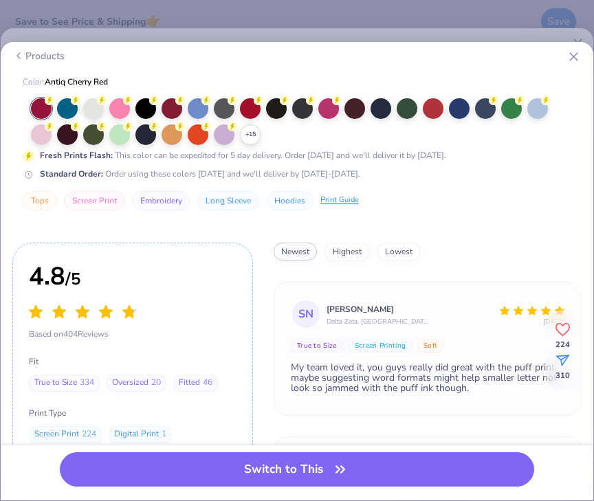
scroll to position [500, 0]
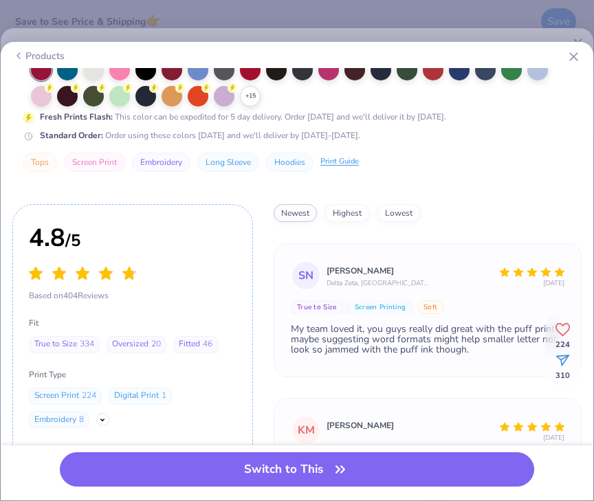
click at [155, 164] on button "Embroidery" at bounding box center [161, 162] width 58 height 19
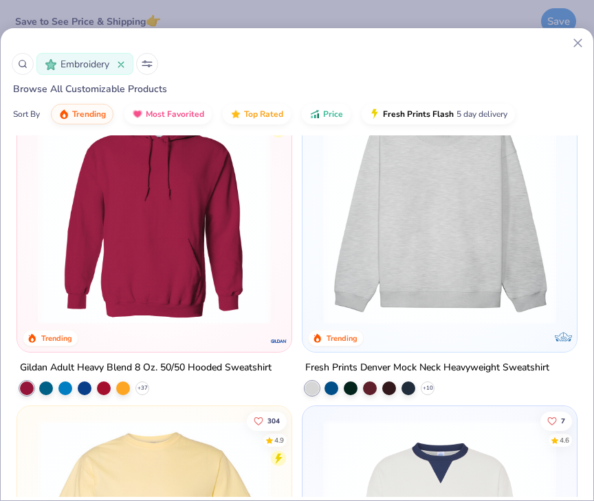
scroll to position [74, 0]
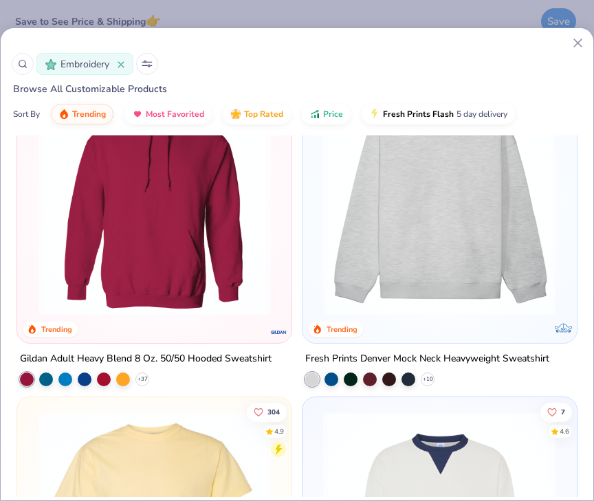
click at [417, 283] on img at bounding box center [439, 198] width 247 height 233
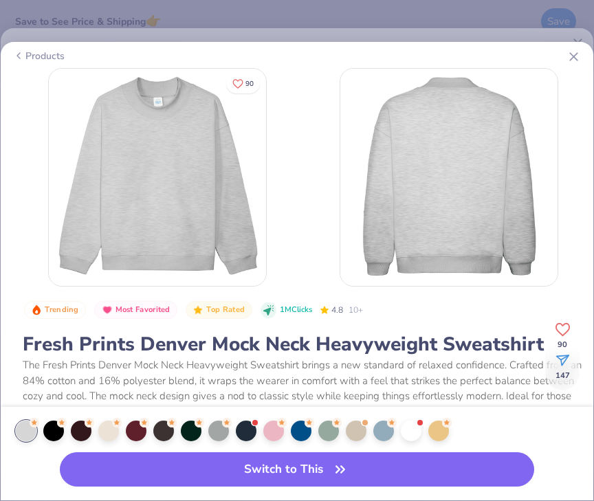
click at [572, 56] on icon at bounding box center [573, 56] width 14 height 14
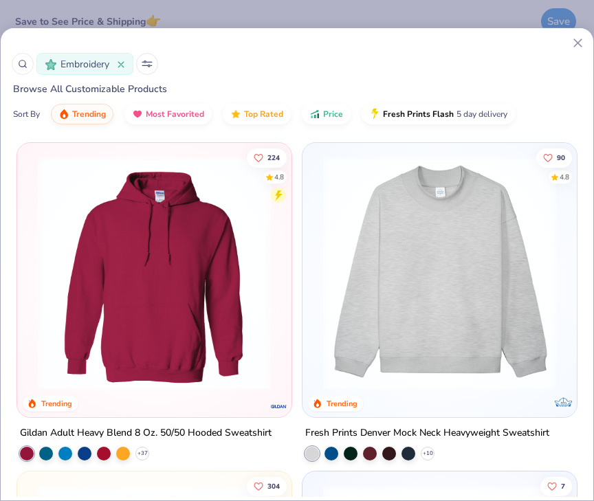
scroll to position [10, 0]
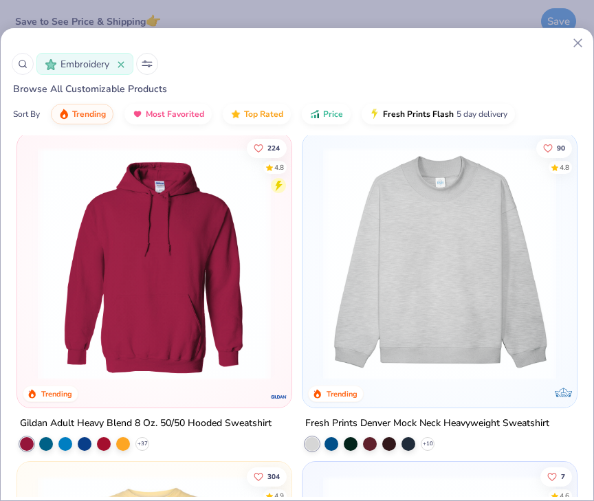
click at [168, 248] on img at bounding box center [154, 263] width 247 height 233
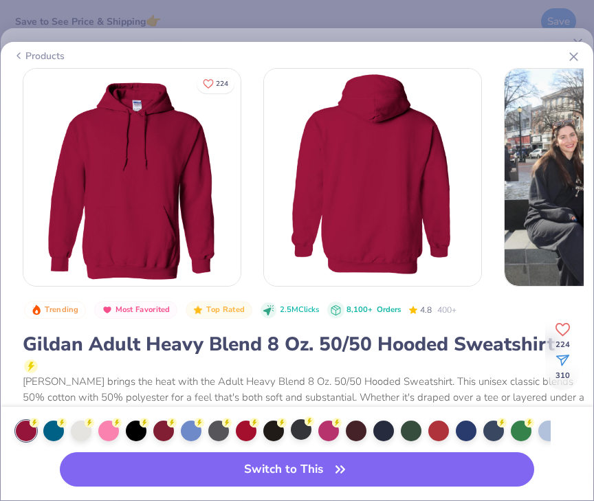
click at [298, 430] on div at bounding box center [301, 429] width 21 height 21
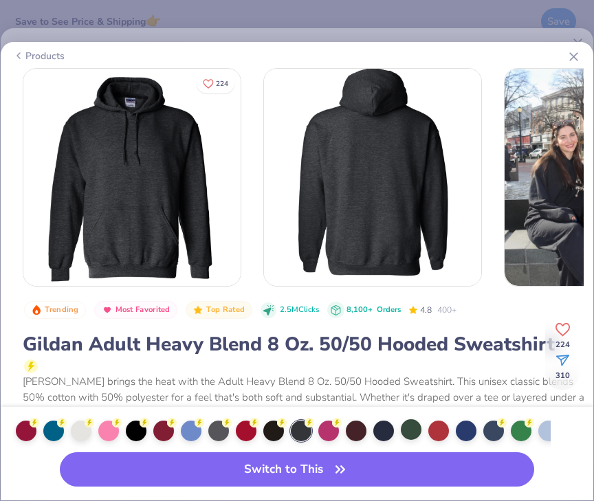
click at [410, 433] on div at bounding box center [411, 429] width 21 height 21
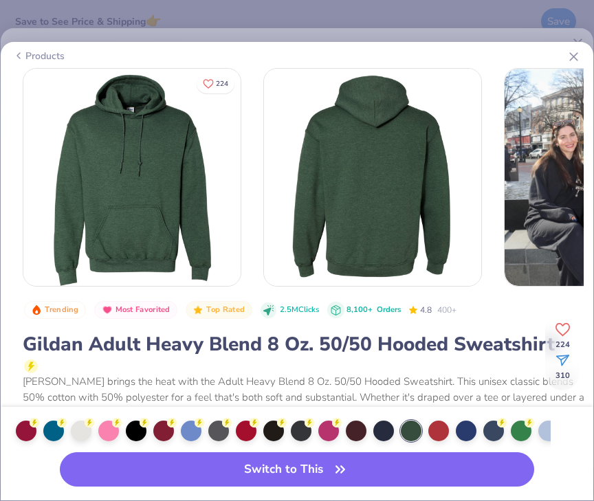
click at [571, 56] on icon at bounding box center [573, 56] width 14 height 14
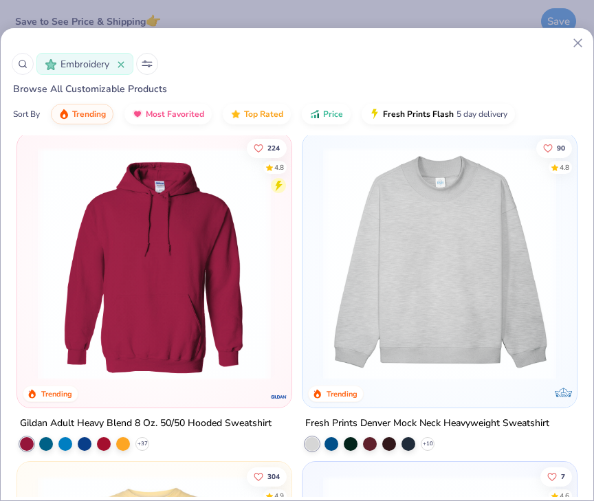
click at [448, 227] on img at bounding box center [439, 263] width 247 height 233
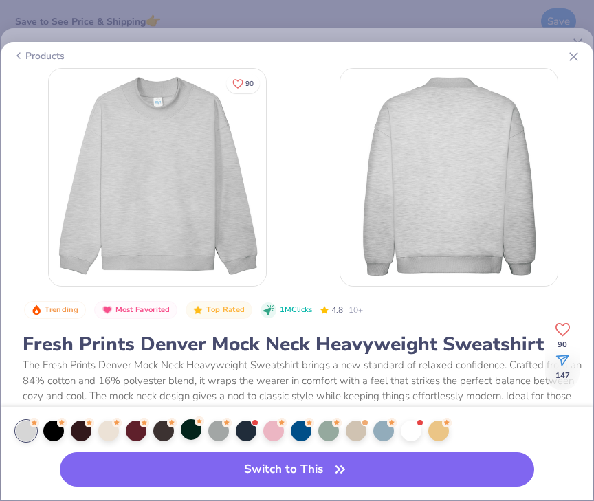
click at [191, 430] on div at bounding box center [191, 429] width 21 height 21
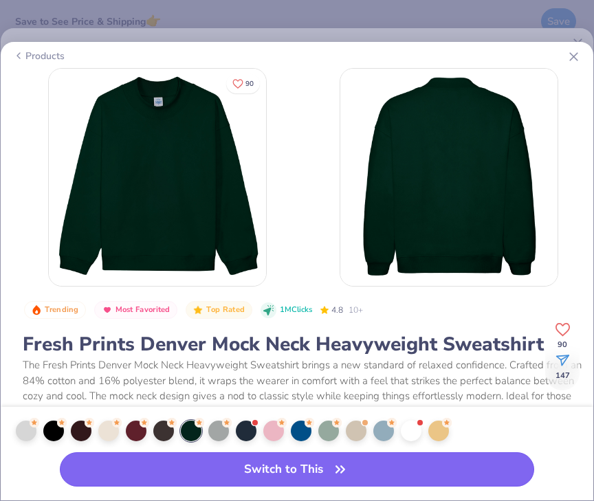
click at [255, 463] on button "Switch to This" at bounding box center [297, 469] width 474 height 34
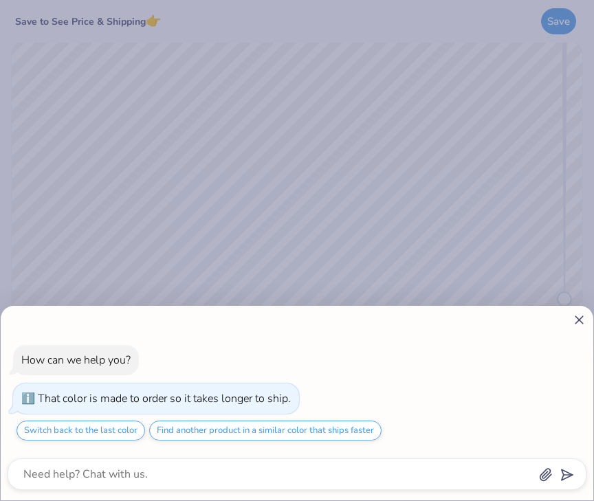
click at [579, 325] on icon at bounding box center [579, 320] width 14 height 14
type textarea "x"
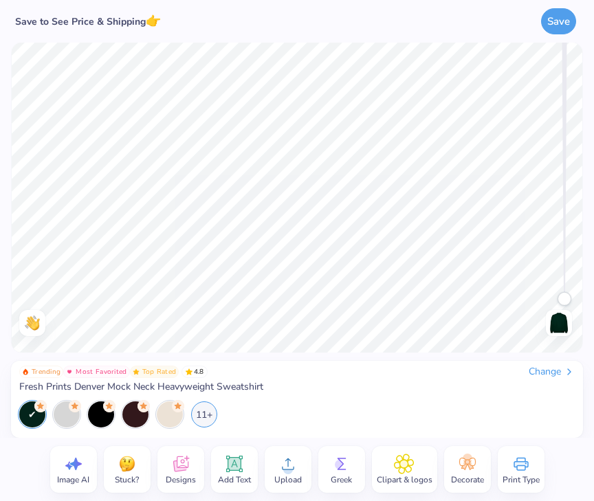
click at [235, 463] on icon at bounding box center [233, 464] width 16 height 16
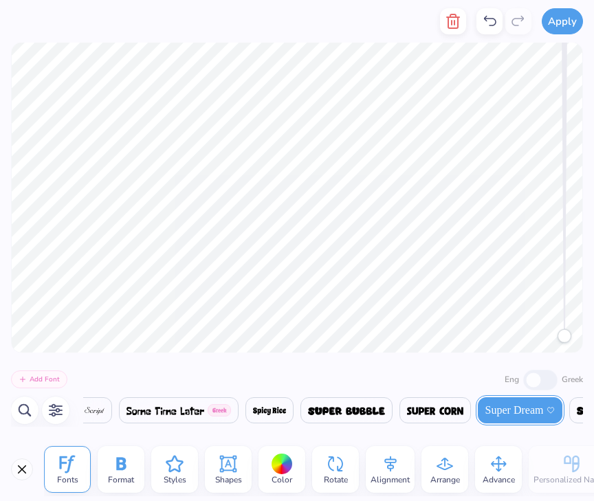
scroll to position [0, 23844]
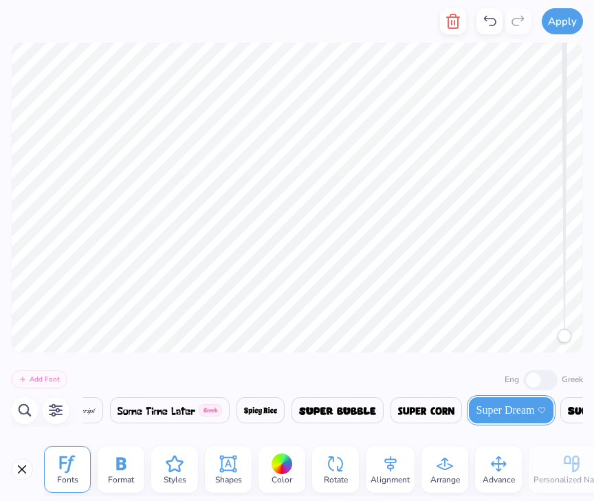
type textarea "ASA"
click at [277, 413] on img at bounding box center [260, 411] width 33 height 8
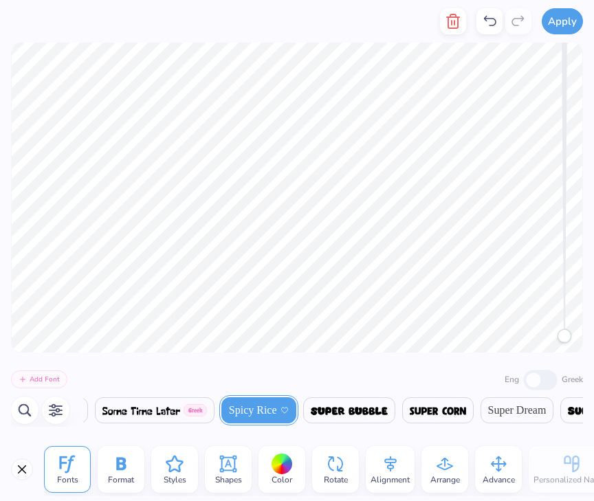
scroll to position [0, 23863]
click at [380, 411] on img at bounding box center [345, 411] width 77 height 8
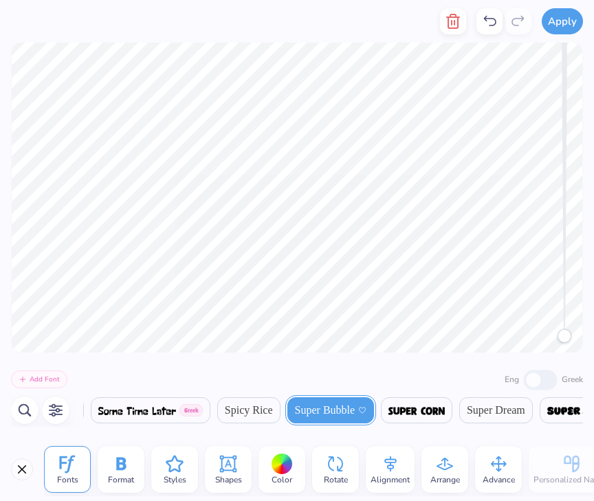
click at [445, 414] on img at bounding box center [416, 411] width 56 height 8
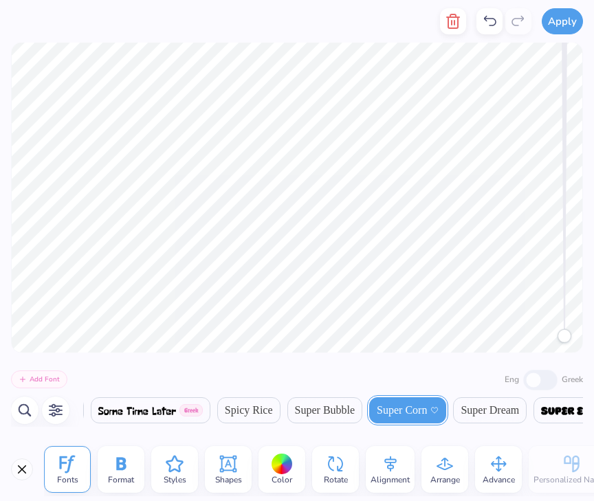
scroll to position [0, 23974]
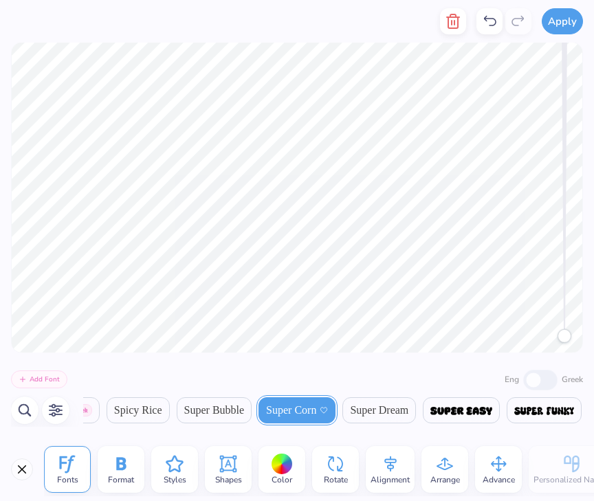
click at [408, 410] on span "Super Dream" at bounding box center [379, 410] width 58 height 16
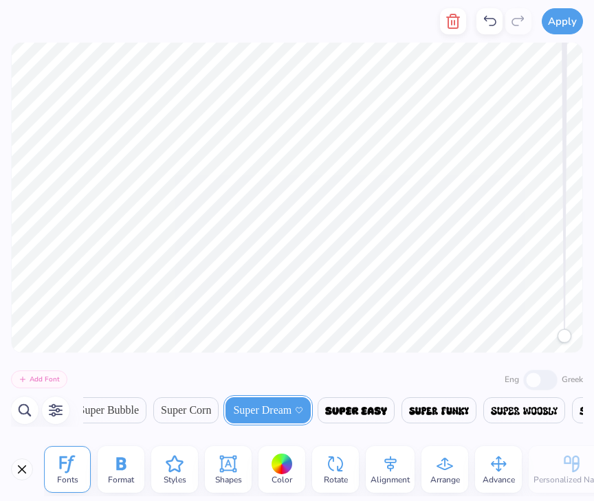
scroll to position [0, 24095]
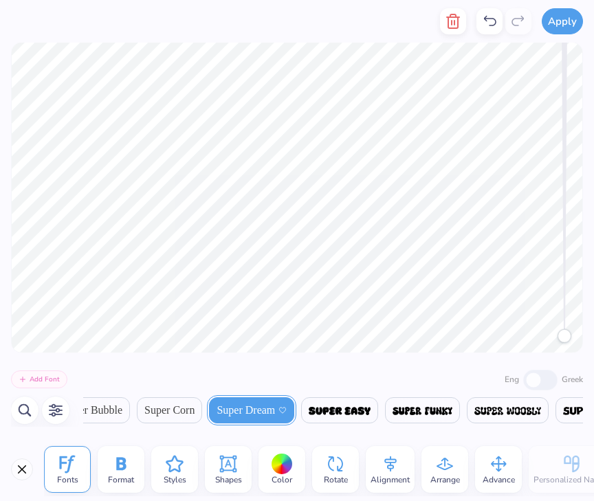
click at [371, 404] on span at bounding box center [340, 410] width 62 height 16
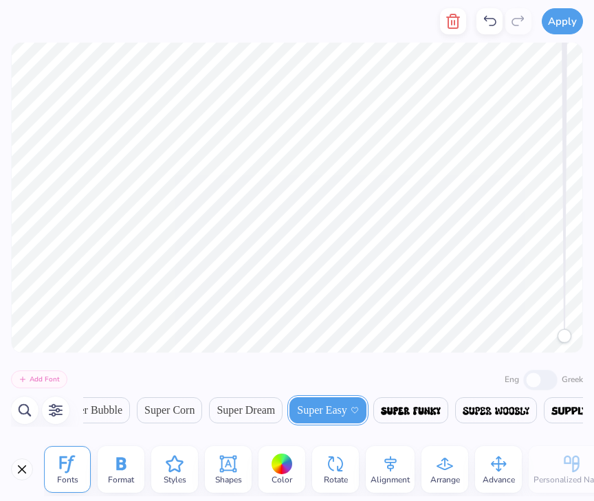
click at [441, 414] on img at bounding box center [411, 411] width 60 height 8
click at [441, 408] on img at bounding box center [411, 411] width 60 height 8
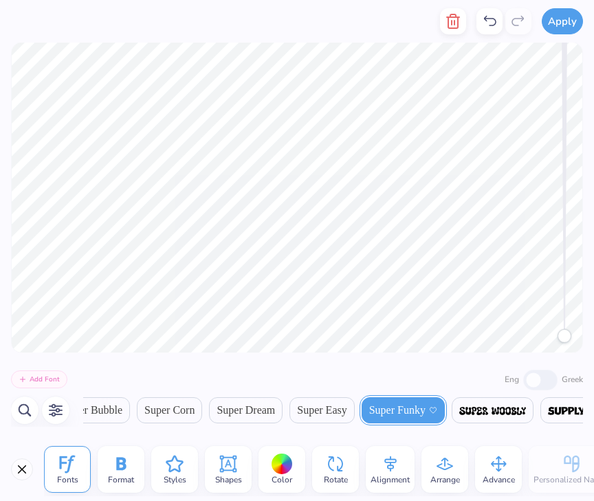
click at [526, 408] on img at bounding box center [492, 411] width 67 height 8
click at [23, 411] on icon "button" at bounding box center [24, 410] width 16 height 16
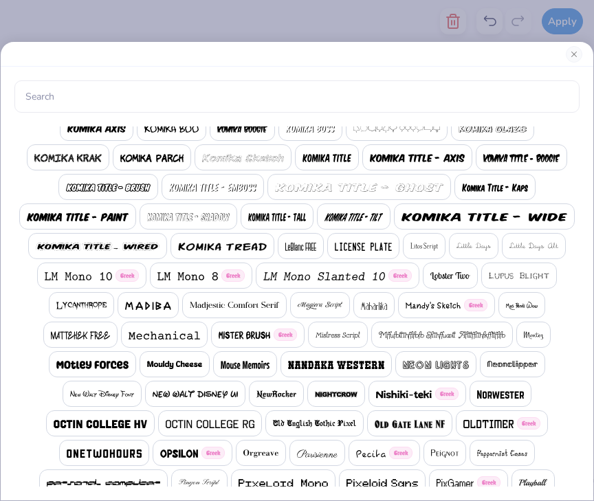
scroll to position [788, 0]
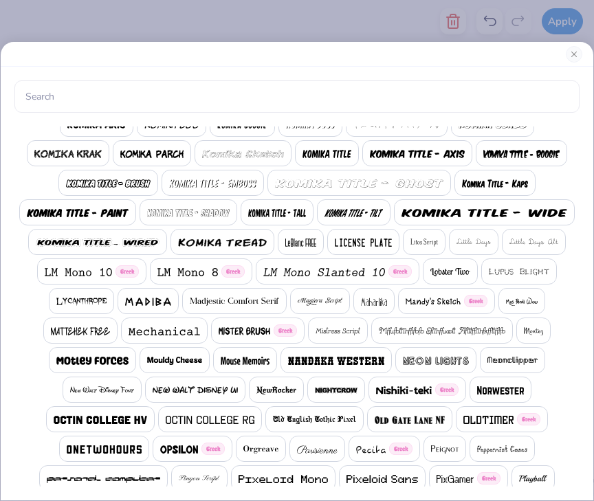
click at [181, 360] on img at bounding box center [174, 361] width 55 height 8
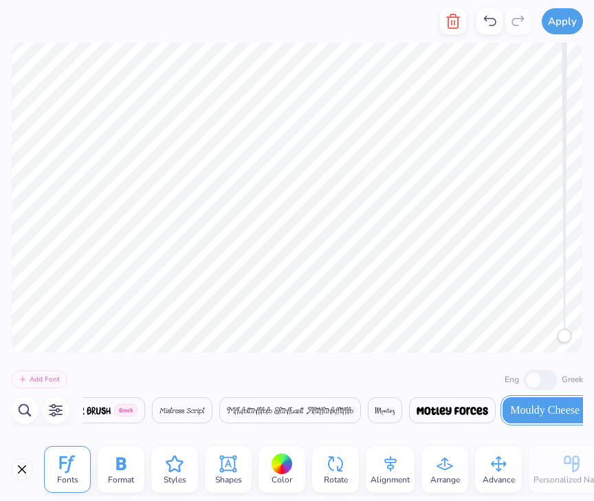
scroll to position [0, 17913]
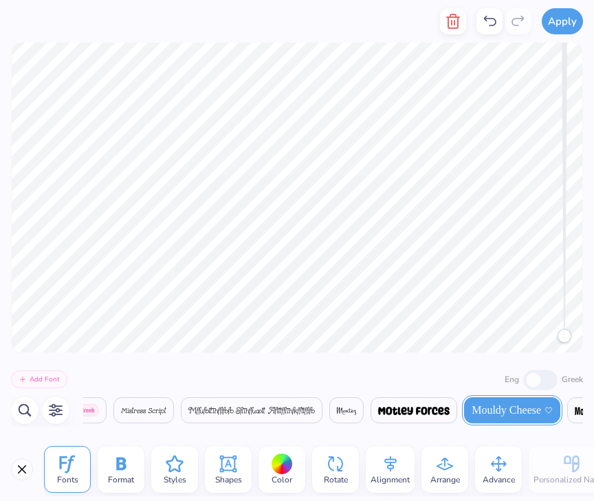
click at [123, 460] on icon at bounding box center [121, 463] width 10 height 13
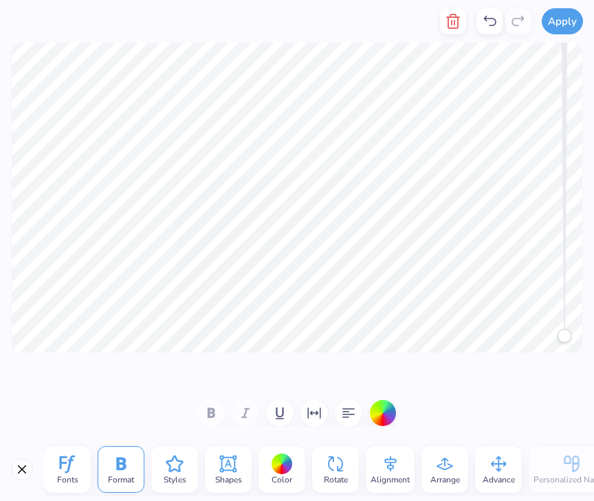
click at [265, 408] on div at bounding box center [296, 412] width 199 height 27
click at [281, 410] on icon "button" at bounding box center [280, 413] width 16 height 16
click at [313, 410] on icon "button" at bounding box center [314, 413] width 16 height 16
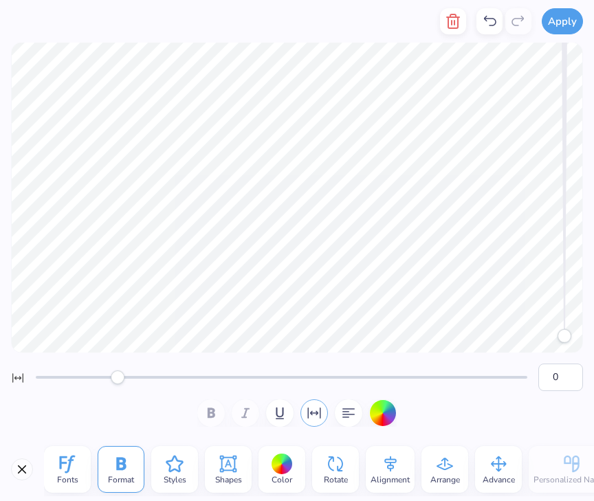
click at [315, 410] on icon "button" at bounding box center [314, 413] width 16 height 16
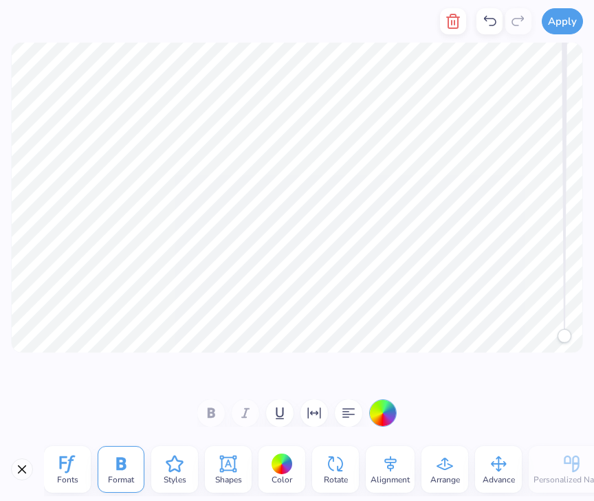
click at [387, 407] on div "button" at bounding box center [382, 412] width 27 height 27
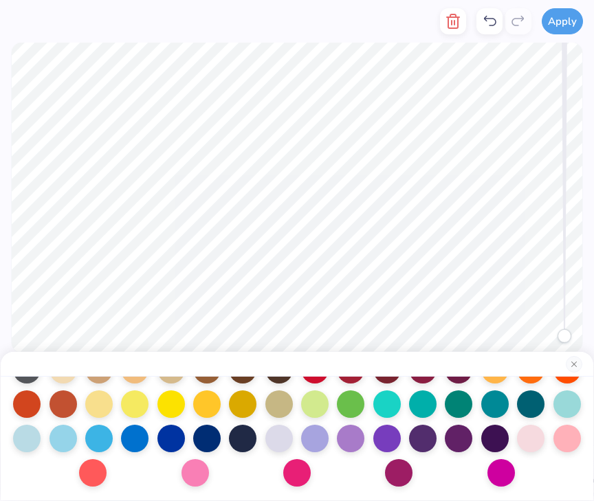
scroll to position [0, 0]
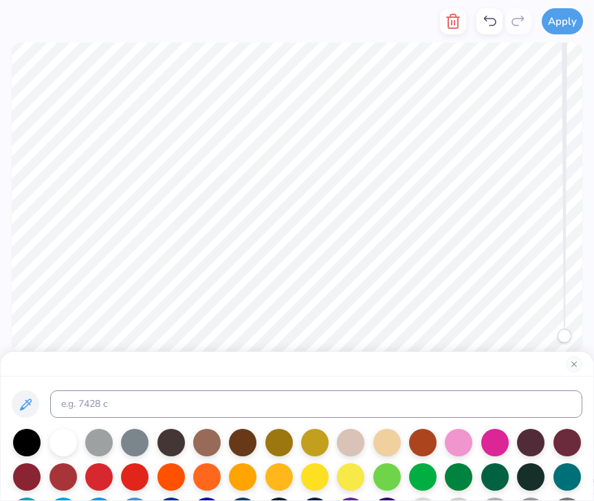
click at [466, 442] on div at bounding box center [458, 441] width 27 height 27
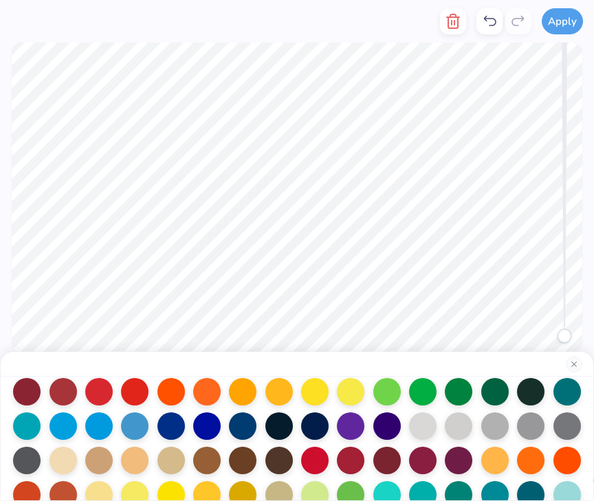
scroll to position [176, 0]
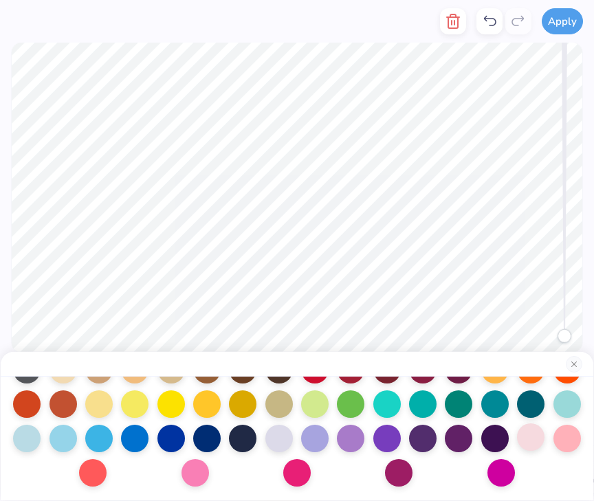
click at [538, 430] on div at bounding box center [530, 436] width 27 height 27
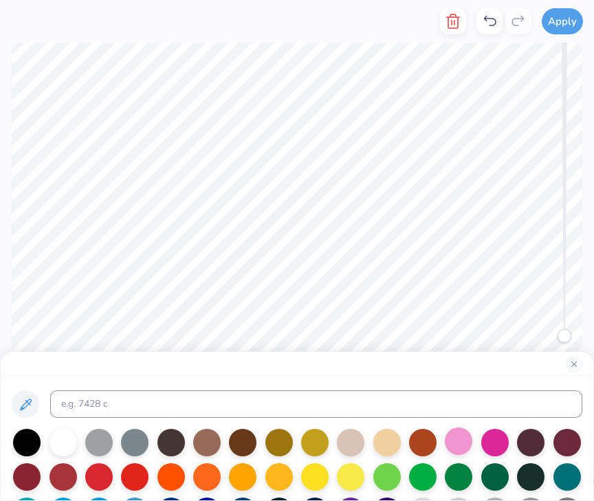
click at [454, 438] on div at bounding box center [458, 441] width 27 height 27
click at [572, 367] on button "Close" at bounding box center [574, 364] width 16 height 16
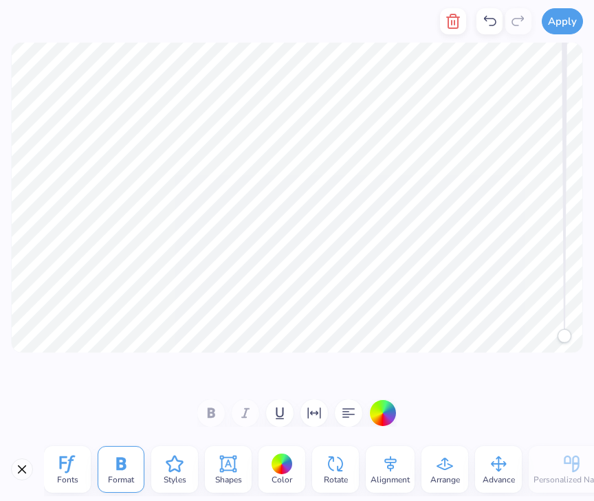
click at [158, 467] on div "Styles" at bounding box center [174, 469] width 47 height 47
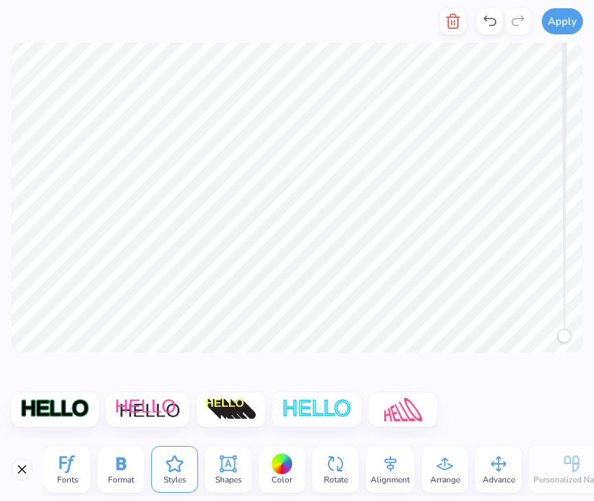
click at [312, 413] on img at bounding box center [316, 409] width 71 height 23
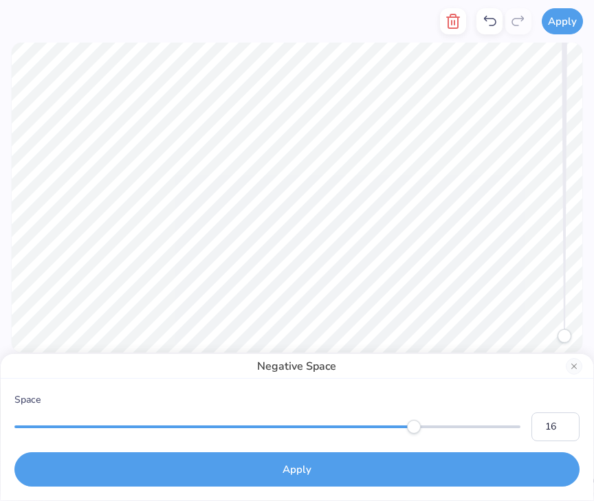
type input "17"
drag, startPoint x: 18, startPoint y: 426, endPoint x: 439, endPoint y: 431, distance: 421.4
click at [439, 431] on div "Accessibility label" at bounding box center [441, 427] width 14 height 14
type input "10"
drag, startPoint x: 438, startPoint y: 428, endPoint x: 250, endPoint y: 428, distance: 187.7
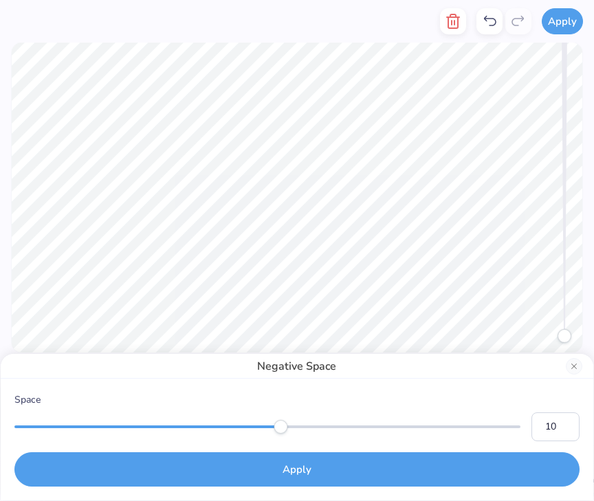
click at [274, 428] on div "Accessibility label" at bounding box center [281, 427] width 14 height 14
type input "7"
drag, startPoint x: 256, startPoint y: 428, endPoint x: 168, endPoint y: 428, distance: 88.0
click at [168, 428] on div "Accessibility label" at bounding box center [174, 427] width 14 height 14
type input "5"
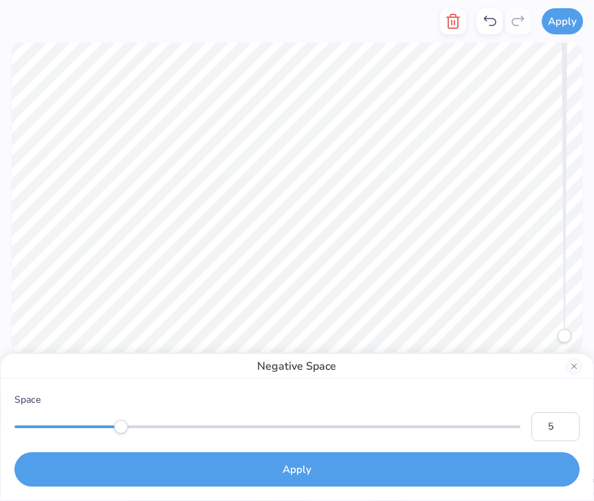
drag, startPoint x: 169, startPoint y: 428, endPoint x: 107, endPoint y: 428, distance: 61.9
click at [107, 428] on div at bounding box center [267, 427] width 506 height 3
type input "3"
drag, startPoint x: 91, startPoint y: 421, endPoint x: 59, endPoint y: 421, distance: 32.3
click at [59, 421] on div at bounding box center [267, 427] width 506 height 14
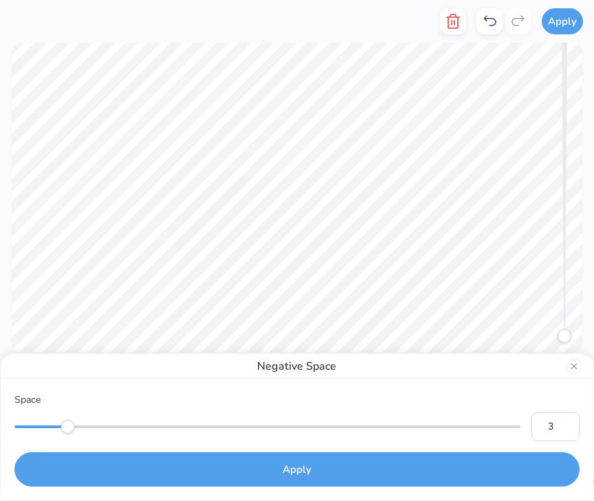
type input "2"
drag, startPoint x: 58, startPoint y: 421, endPoint x: 39, endPoint y: 421, distance: 19.2
click at [39, 421] on div at bounding box center [267, 427] width 506 height 14
type input "1"
drag, startPoint x: 45, startPoint y: 421, endPoint x: 27, endPoint y: 425, distance: 17.5
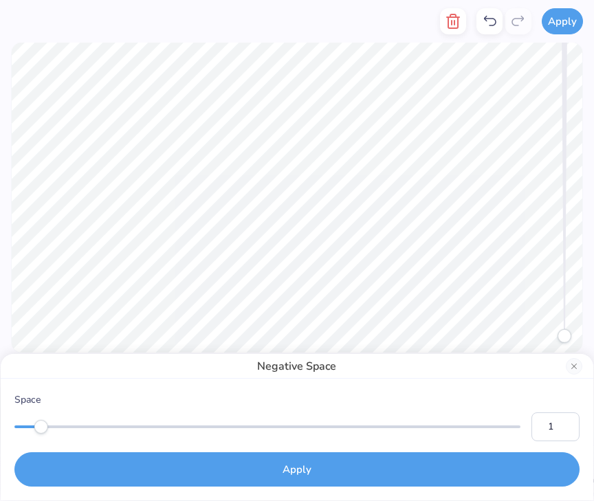
click at [27, 426] on div at bounding box center [267, 427] width 506 height 3
drag, startPoint x: 19, startPoint y: 423, endPoint x: 27, endPoint y: 423, distance: 8.3
click at [27, 423] on div at bounding box center [267, 427] width 506 height 14
click at [27, 426] on div at bounding box center [267, 427] width 506 height 3
type input "2"
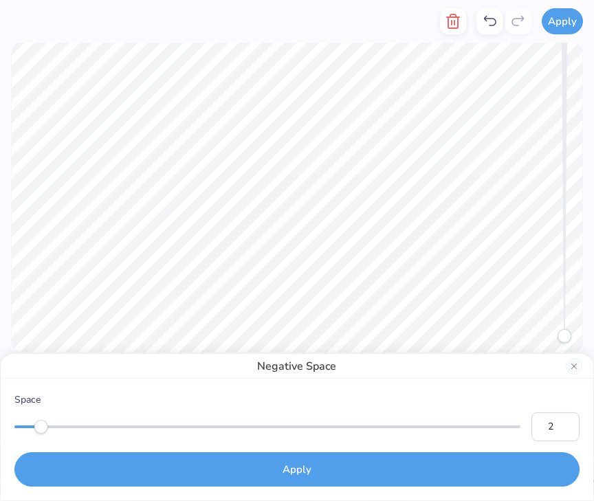
drag, startPoint x: 16, startPoint y: 428, endPoint x: 34, endPoint y: 430, distance: 17.2
click at [34, 430] on div at bounding box center [267, 427] width 506 height 14
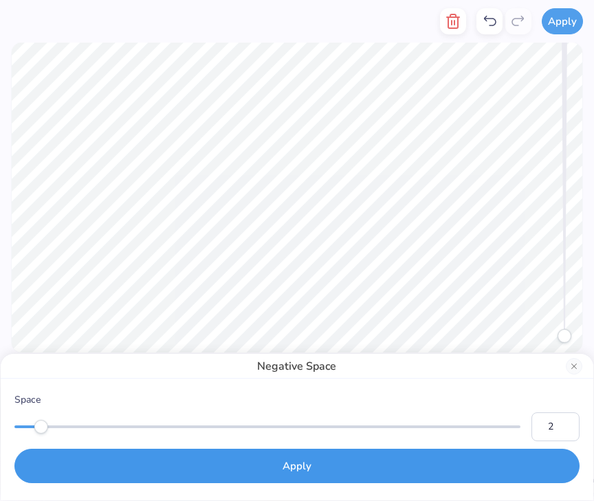
click at [221, 465] on button "Apply" at bounding box center [296, 466] width 565 height 34
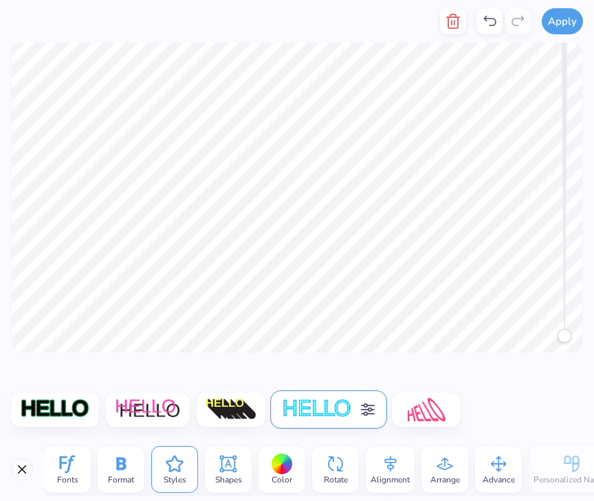
click at [232, 470] on icon at bounding box center [228, 464] width 21 height 21
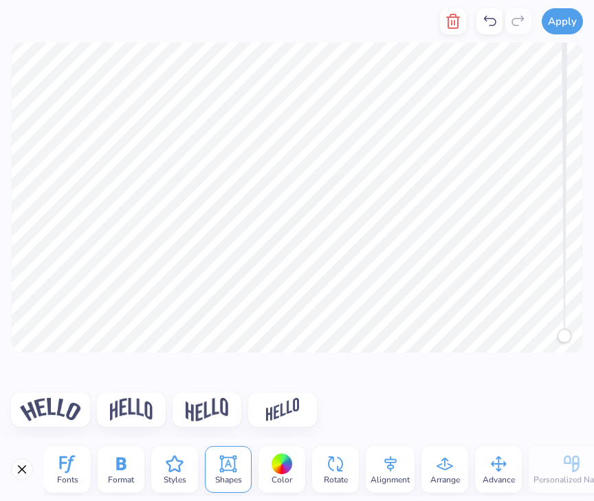
click at [124, 409] on img at bounding box center [131, 409] width 43 height 23
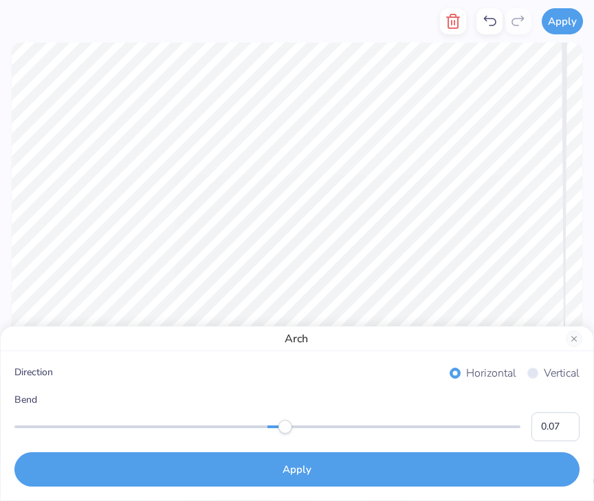
type input "0.08"
drag, startPoint x: 393, startPoint y: 421, endPoint x: 287, endPoint y: 419, distance: 105.2
click at [287, 419] on div "Bend 0.08" at bounding box center [296, 417] width 565 height 49
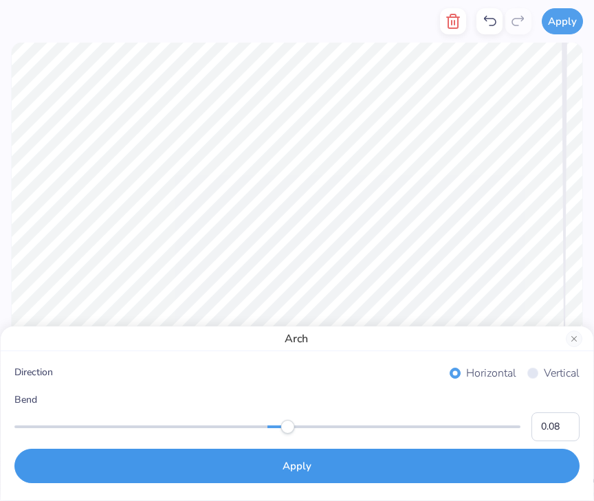
click at [306, 470] on button "Apply" at bounding box center [296, 466] width 565 height 34
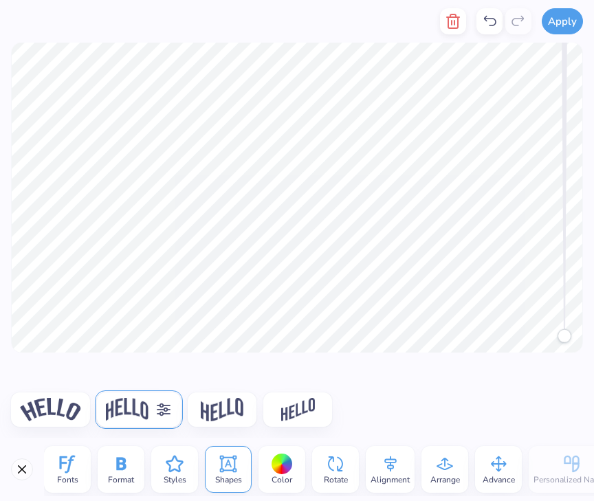
click at [283, 471] on div at bounding box center [282, 464] width 21 height 21
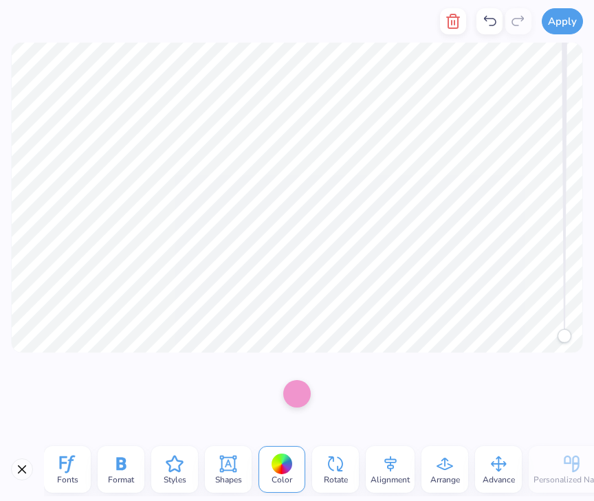
click at [300, 386] on div at bounding box center [296, 393] width 27 height 27
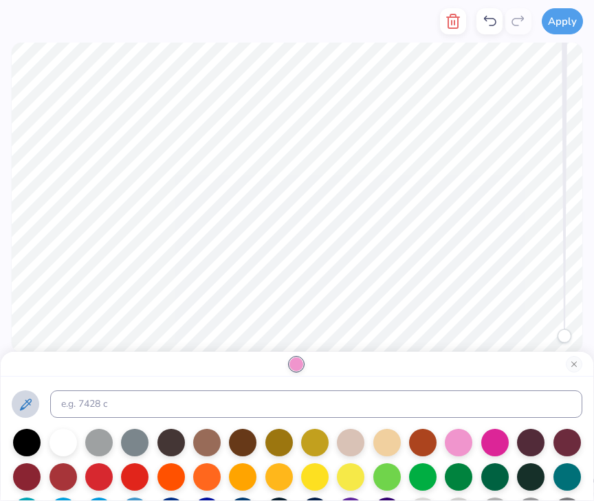
click at [28, 401] on icon at bounding box center [25, 405] width 16 height 16
click at [578, 360] on button "Close" at bounding box center [574, 364] width 16 height 16
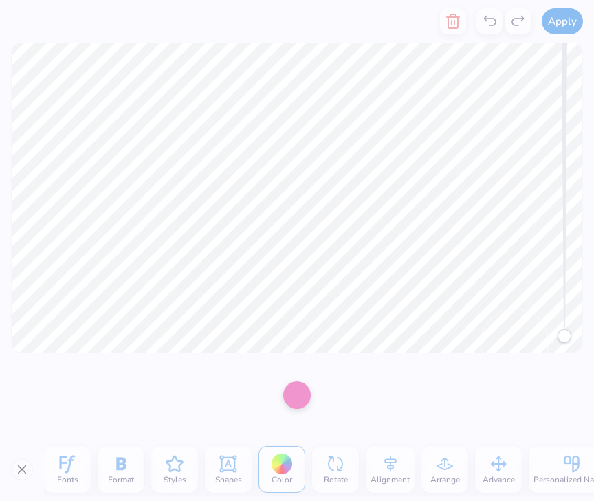
click at [344, 463] on div "Fonts Format Styles Shapes Color Rotate Alignment Arrange Advance Personalized …" at bounding box center [319, 470] width 550 height 54
click at [376, 382] on div at bounding box center [297, 395] width 594 height 85
click at [551, 26] on div "Apply" at bounding box center [562, 21] width 41 height 43
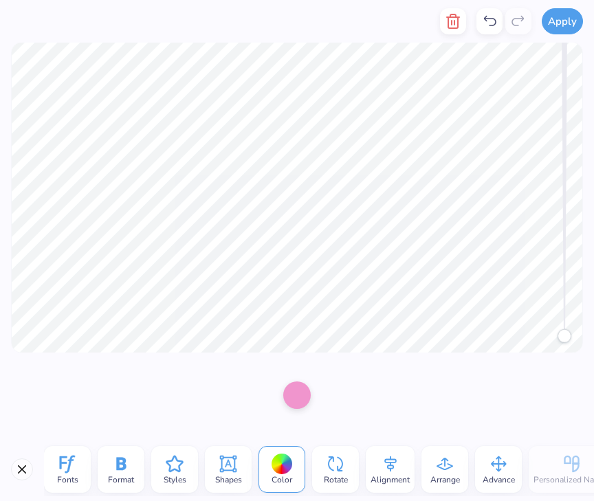
click at [331, 455] on icon at bounding box center [335, 464] width 21 height 21
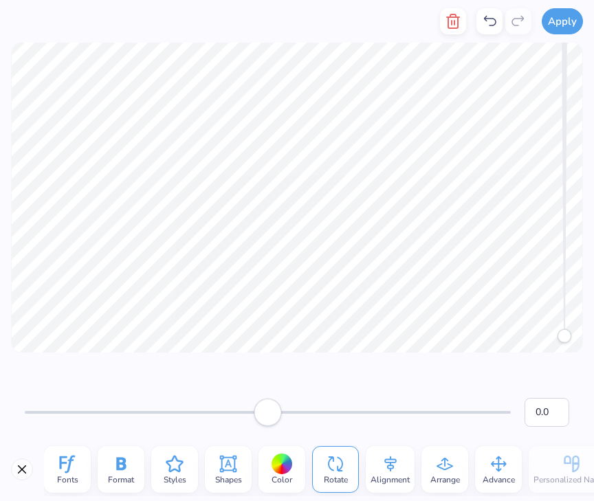
click at [380, 461] on icon at bounding box center [390, 464] width 21 height 21
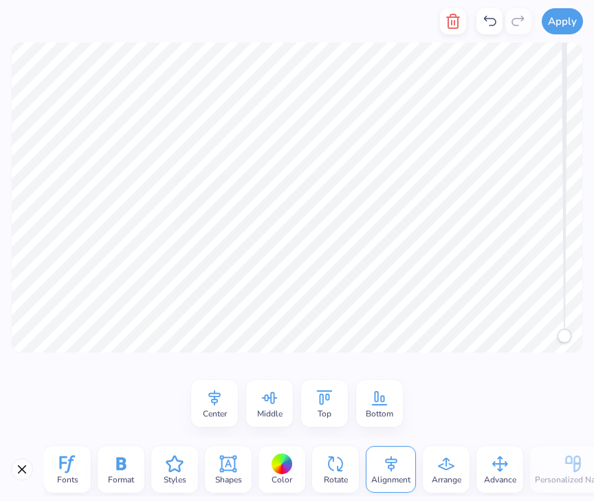
click at [439, 462] on icon at bounding box center [446, 464] width 21 height 21
click at [481, 465] on div "Advance" at bounding box center [498, 469] width 47 height 47
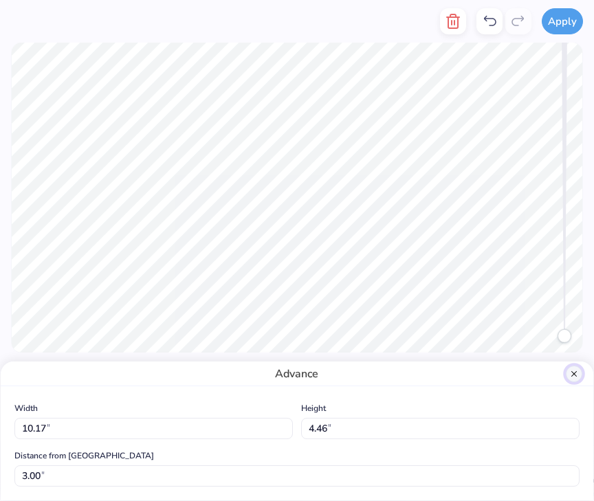
click at [577, 377] on button "Close" at bounding box center [574, 374] width 16 height 16
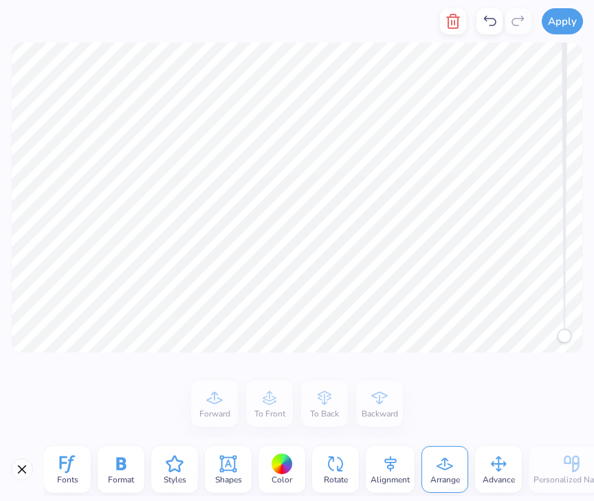
click at [168, 468] on icon at bounding box center [174, 464] width 21 height 21
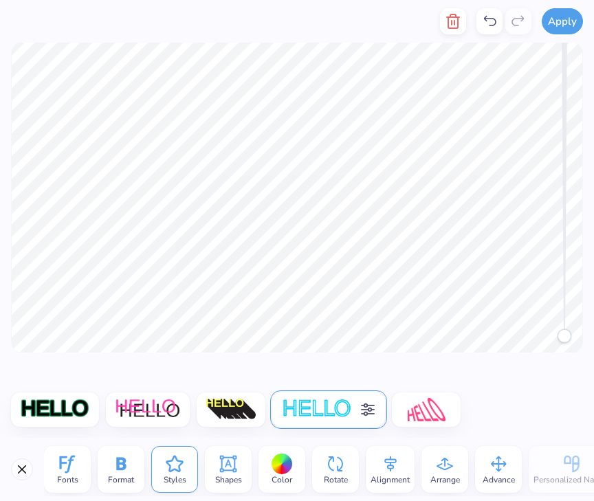
click at [219, 465] on icon at bounding box center [228, 464] width 21 height 21
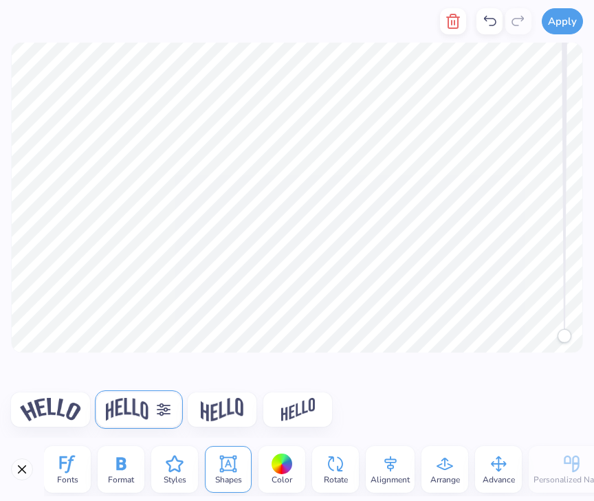
click at [118, 468] on icon at bounding box center [121, 463] width 10 height 13
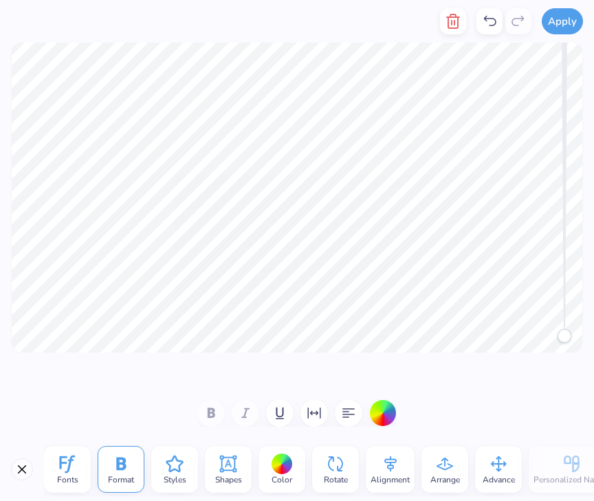
click at [65, 465] on icon at bounding box center [67, 464] width 21 height 21
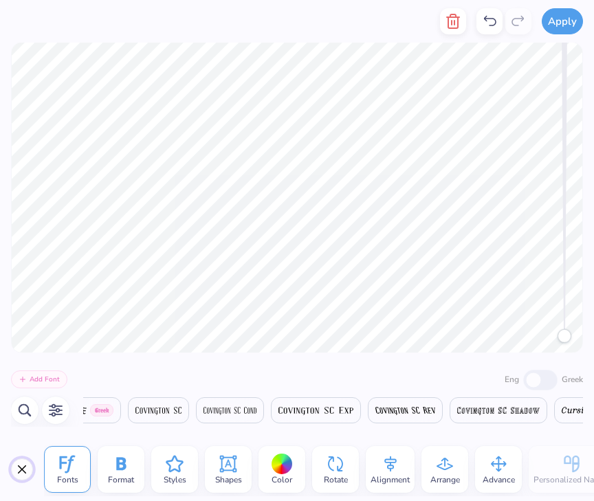
scroll to position [0, 11686]
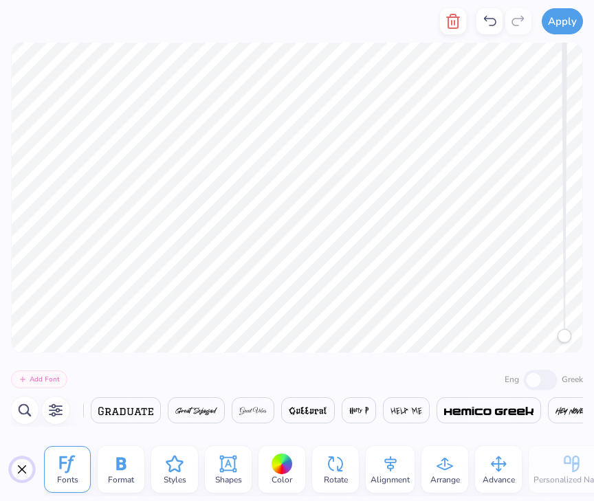
click at [21, 475] on button "Close" at bounding box center [22, 470] width 22 height 22
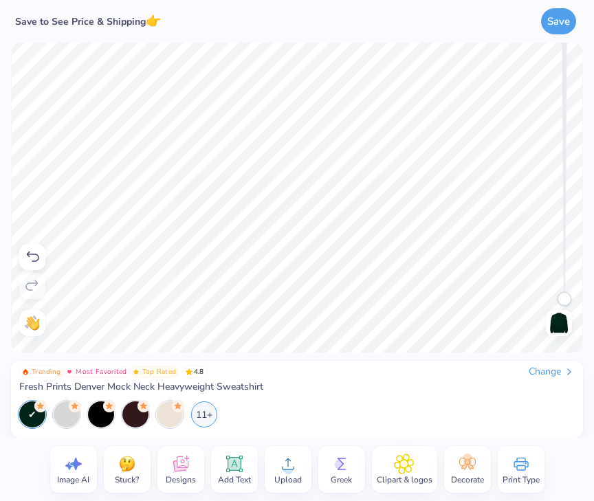
click at [479, 467] on div "Decorate" at bounding box center [467, 469] width 47 height 47
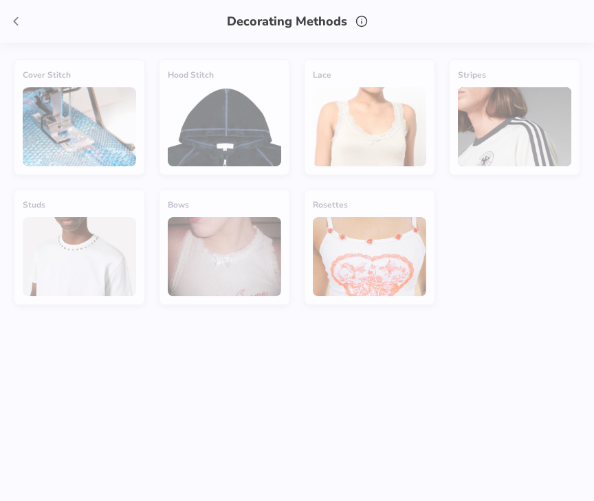
click at [291, 3] on div "Decorating Methods" at bounding box center [297, 21] width 594 height 43
click at [270, 23] on div "Decorating Methods" at bounding box center [297, 21] width 594 height 43
click at [91, 109] on div "Cover Stitch" at bounding box center [79, 117] width 131 height 116
click at [12, 19] on div "This decorating method does not apply to this product." at bounding box center [79, 35] width 137 height 32
click at [20, 19] on div "This decorating method does not apply to this product." at bounding box center [79, 35] width 137 height 32
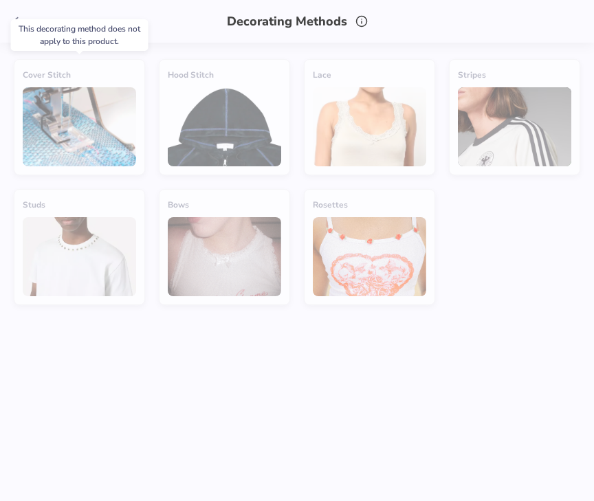
click at [20, 14] on icon at bounding box center [15, 21] width 15 height 15
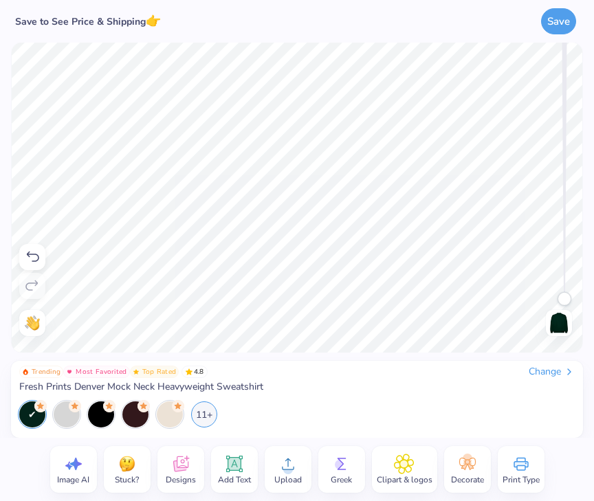
click at [394, 469] on icon at bounding box center [404, 464] width 20 height 21
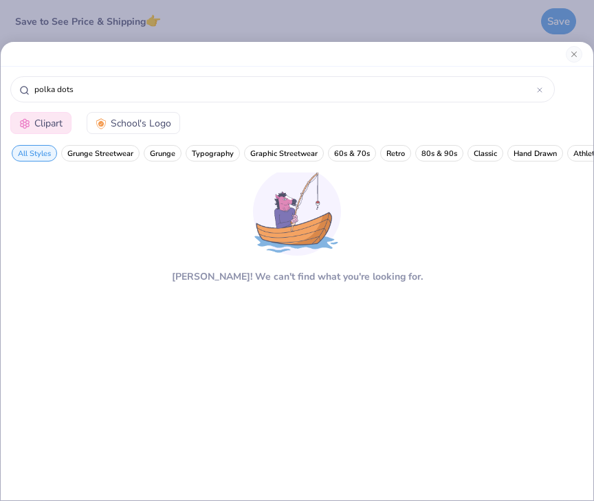
type input "polka dots"
click at [214, 25] on div "polka dots Clipart School's Logo All Styles Grunge Streetwear Grunge Typography…" at bounding box center [297, 250] width 594 height 501
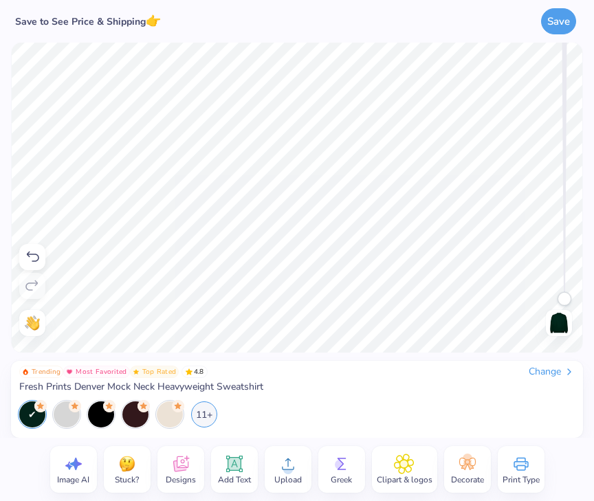
click at [185, 467] on icon at bounding box center [180, 464] width 15 height 16
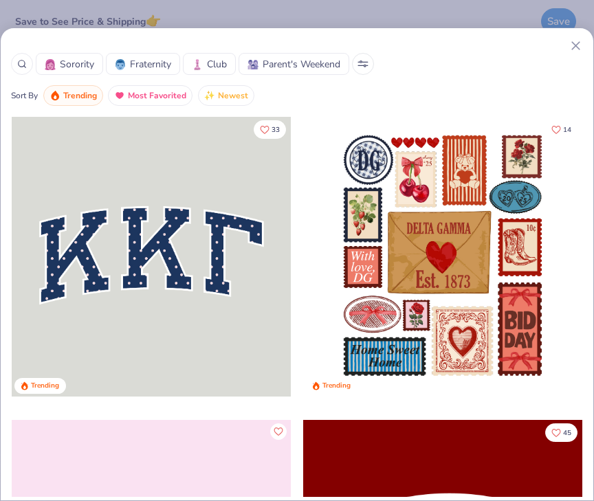
click at [14, 68] on div at bounding box center [22, 64] width 22 height 22
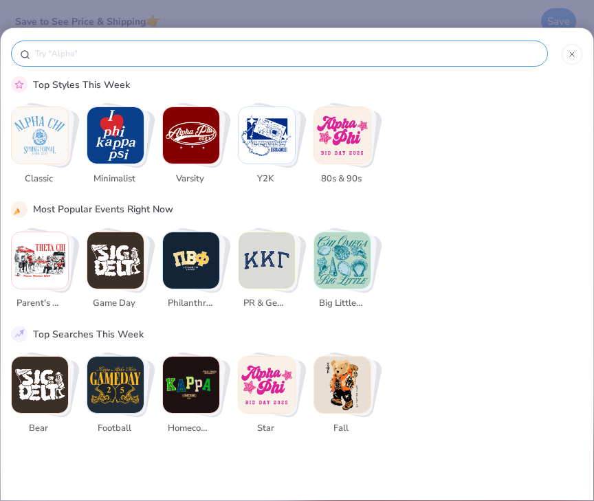
click at [112, 54] on input "text" at bounding box center [286, 54] width 505 height 14
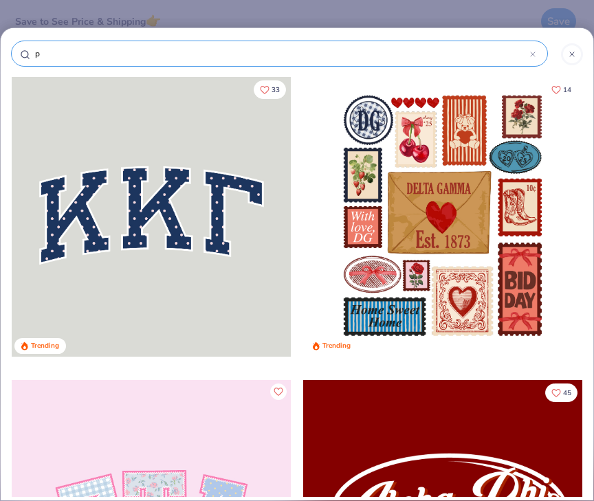
type input "po"
type input "pol"
type input "polk"
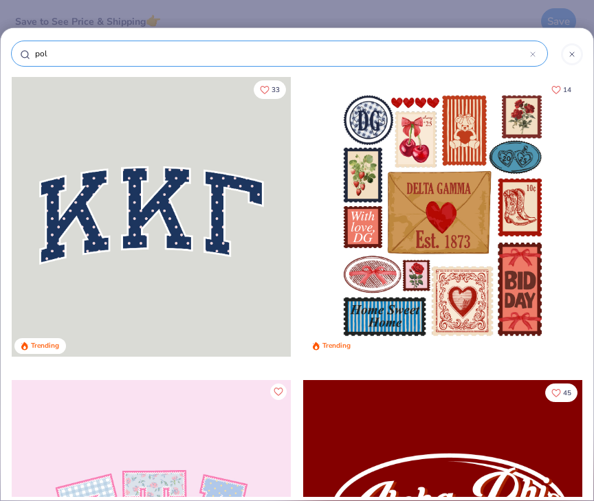
type input "polk"
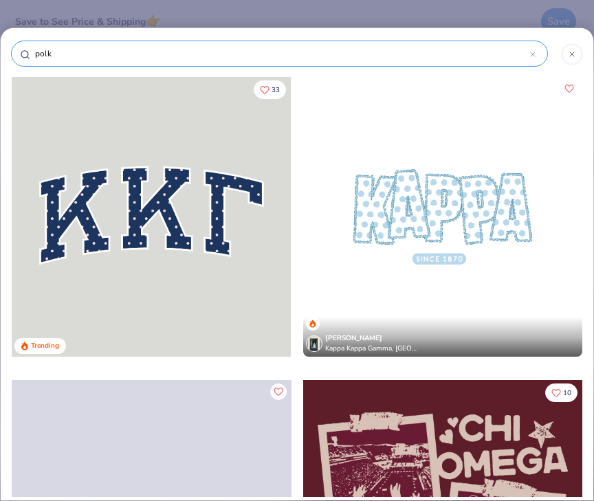
type input "polka"
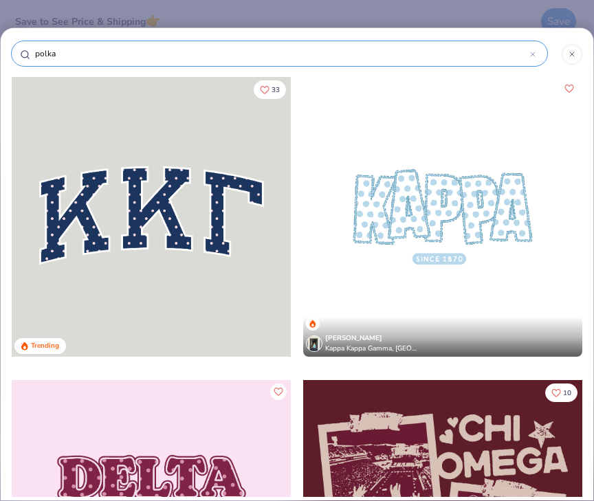
type input "polka"
type input "polka d"
type input "polka do"
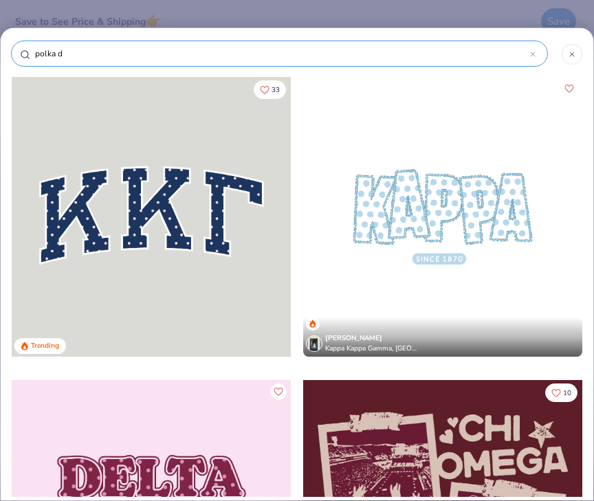
type input "polka do"
type input "polka dot"
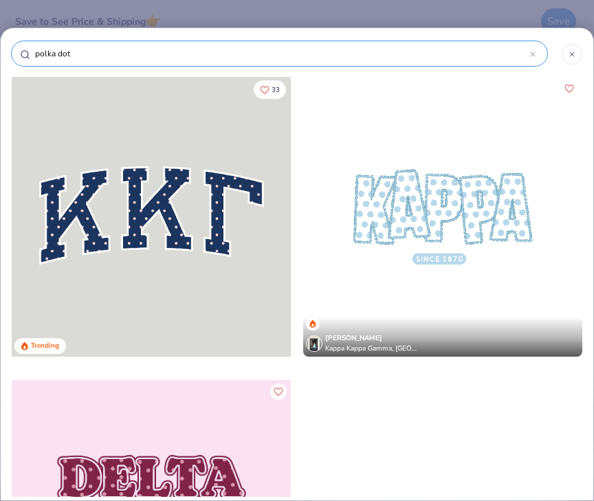
type input "polka dots"
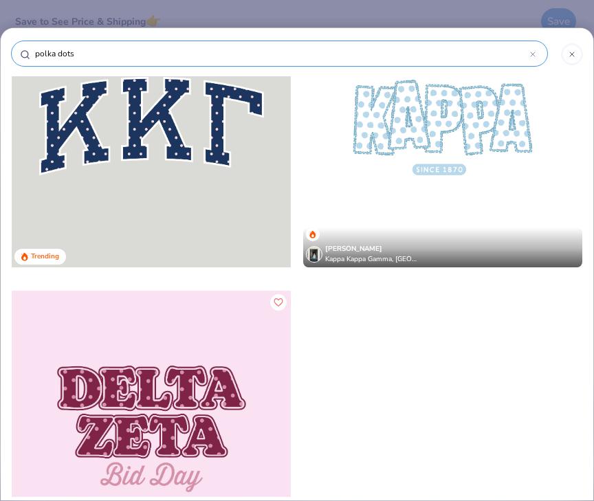
scroll to position [91, 0]
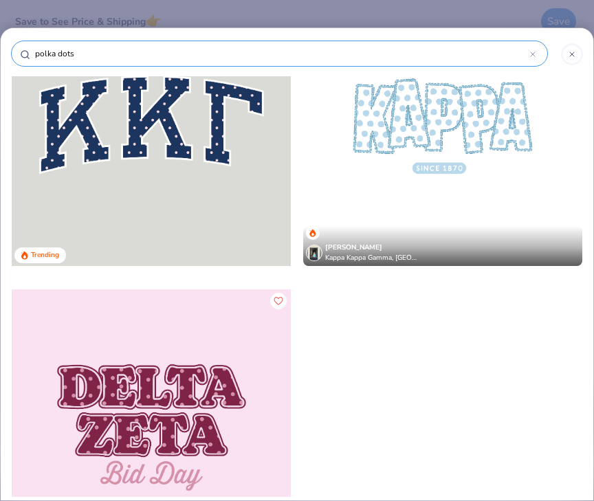
type input "polka dots"
click at [183, 369] on div at bounding box center [151, 429] width 279 height 280
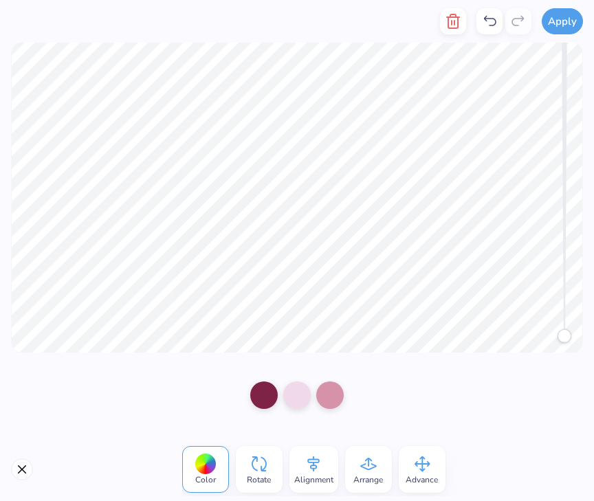
click at [450, 21] on div "Apply Color Rotate Alignment Arrange Advance Trending Most Favorited Top Rated …" at bounding box center [297, 250] width 594 height 501
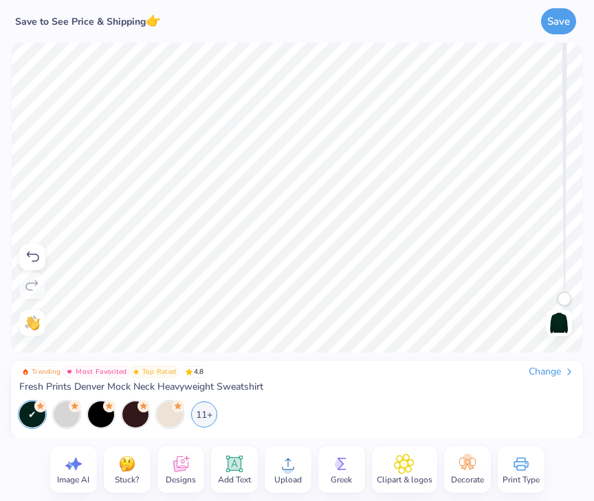
click at [377, 153] on body "Save to See Price & Shipping 👉 Save Image AI Stuck? Designs Add Text Upload Gre…" at bounding box center [297, 250] width 594 height 501
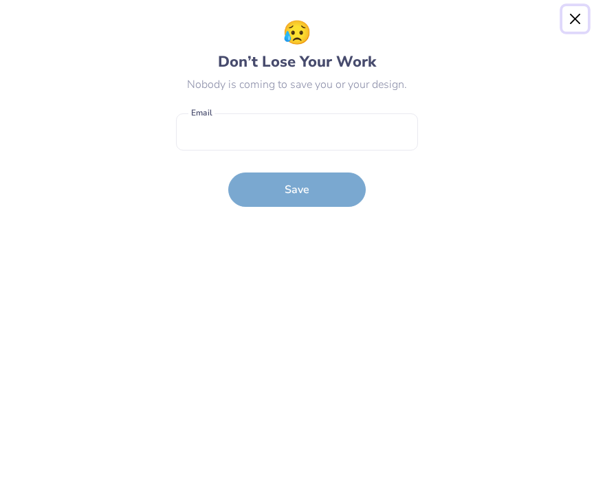
click at [577, 17] on button "Close" at bounding box center [575, 19] width 26 height 26
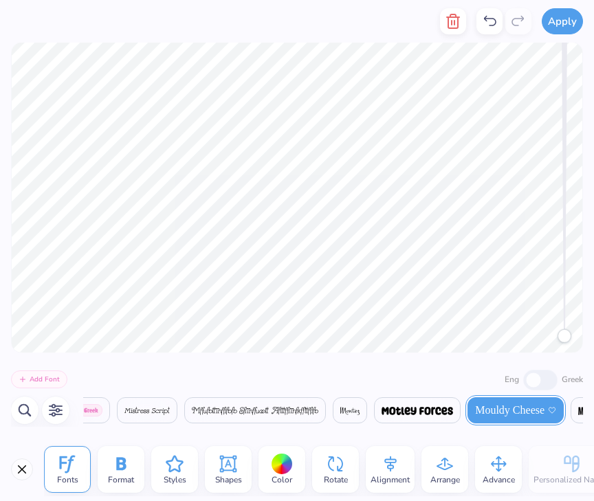
scroll to position [0, 17913]
click at [492, 17] on icon at bounding box center [489, 21] width 16 height 16
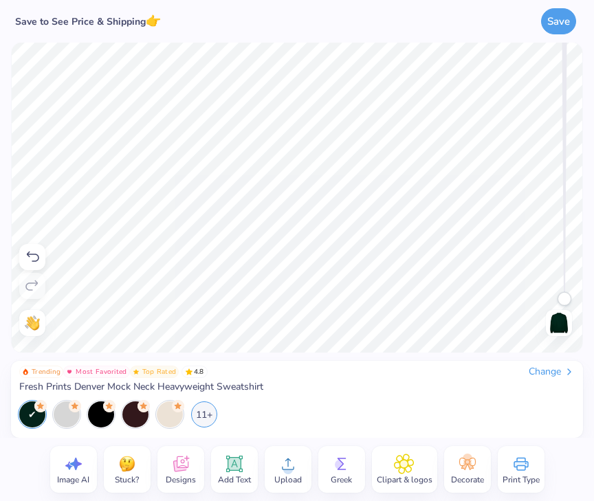
click at [482, 24] on div "Save" at bounding box center [458, 21] width 250 height 43
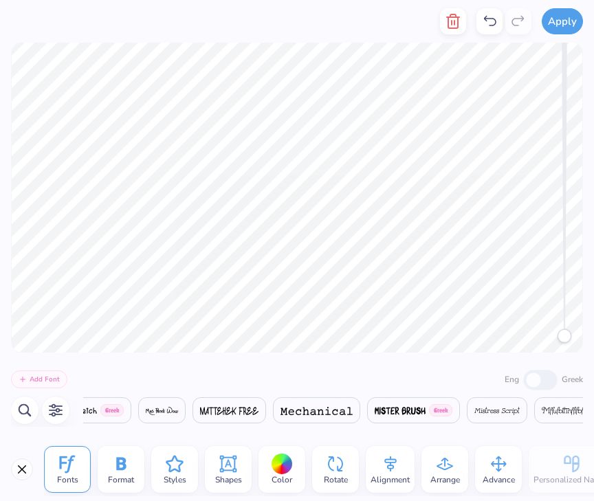
scroll to position [0, 17884]
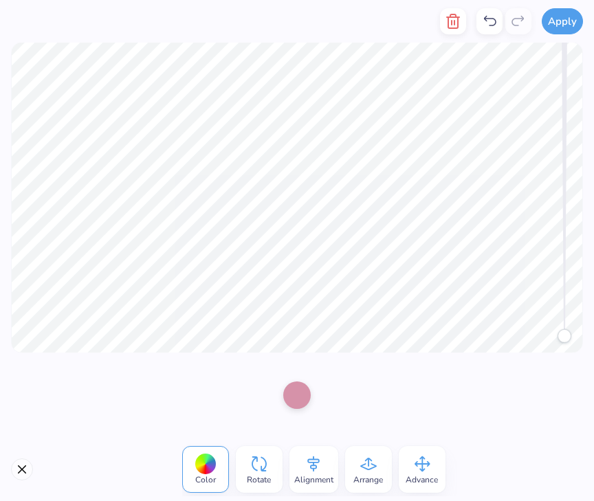
click at [494, 22] on icon at bounding box center [489, 21] width 16 height 16
click at [294, 384] on div at bounding box center [296, 393] width 27 height 27
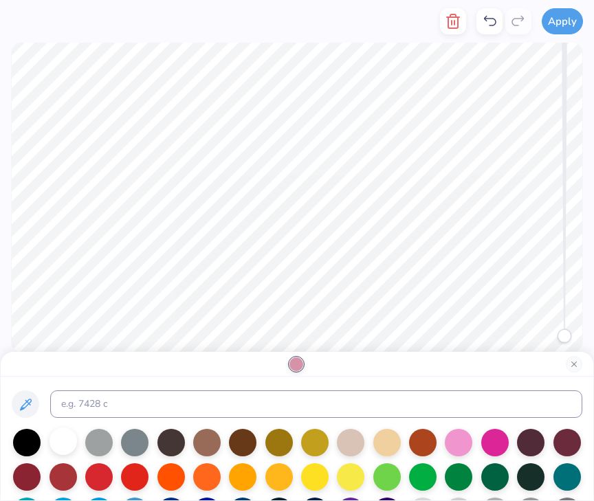
click at [58, 440] on div at bounding box center [62, 441] width 27 height 27
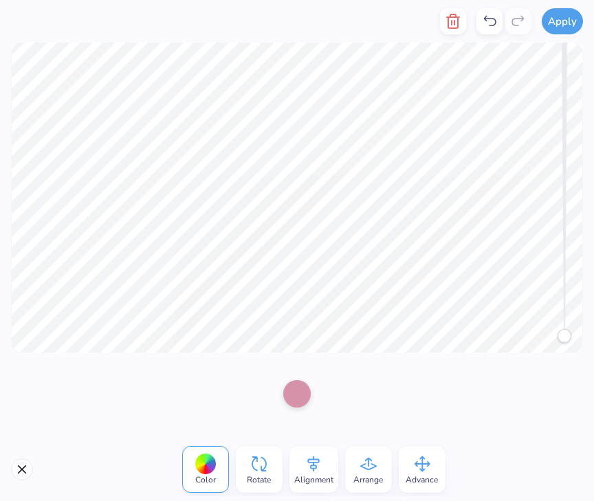
click at [292, 397] on div at bounding box center [296, 393] width 27 height 27
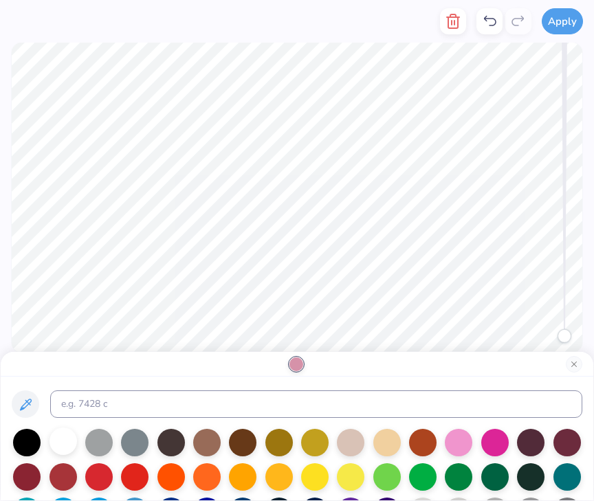
click at [71, 442] on div at bounding box center [62, 441] width 27 height 27
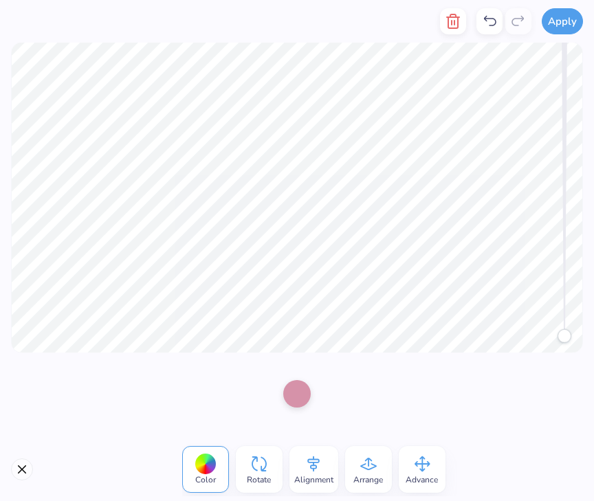
click at [294, 387] on div at bounding box center [296, 393] width 27 height 27
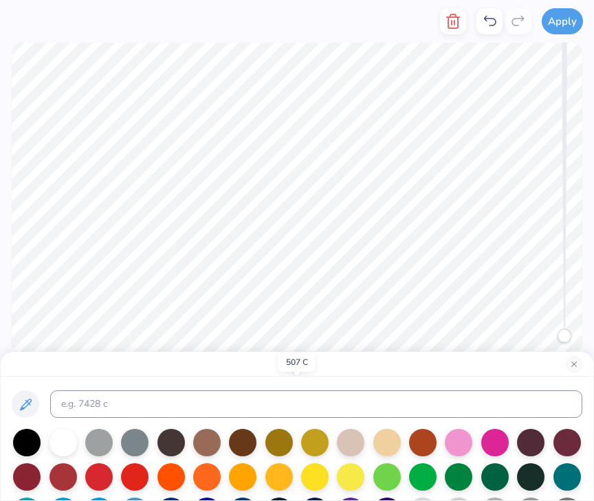
click at [68, 441] on div at bounding box center [62, 442] width 27 height 27
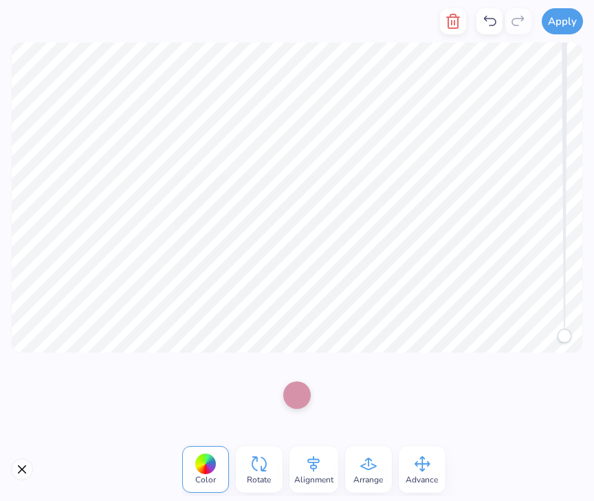
click at [279, 395] on div at bounding box center [296, 395] width 49 height 38
click at [305, 394] on div at bounding box center [296, 393] width 27 height 27
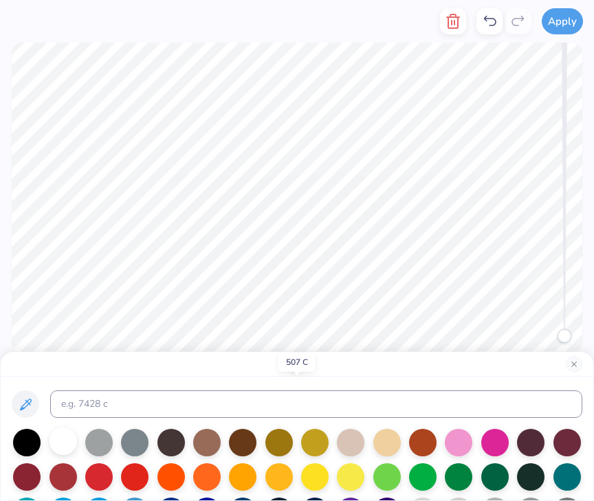
click at [56, 437] on div at bounding box center [62, 441] width 27 height 27
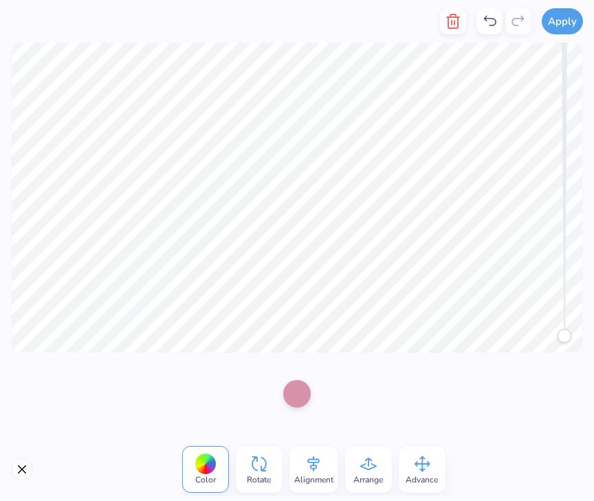
click at [298, 388] on div at bounding box center [296, 393] width 27 height 27
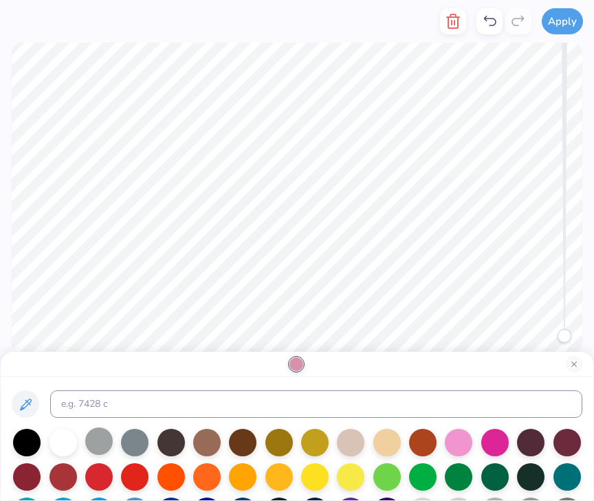
click at [57, 446] on div at bounding box center [62, 442] width 27 height 27
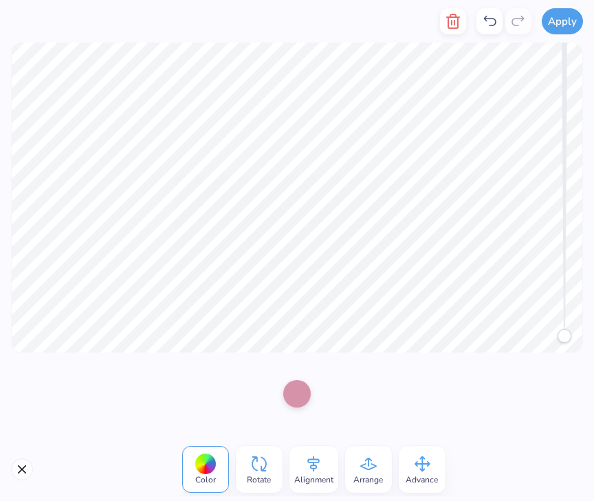
click at [302, 397] on div at bounding box center [296, 393] width 27 height 27
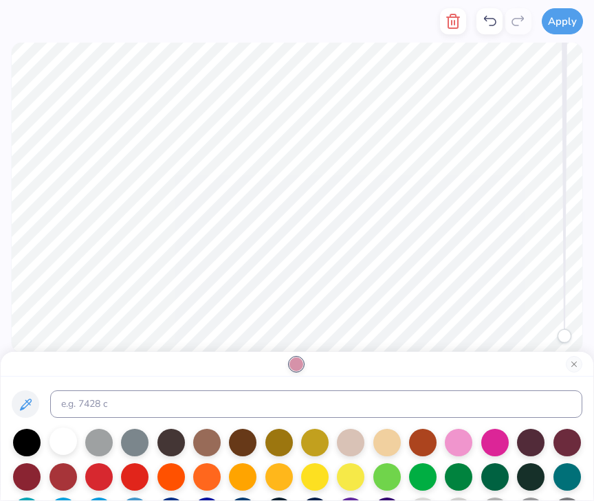
click at [69, 445] on div at bounding box center [62, 441] width 27 height 27
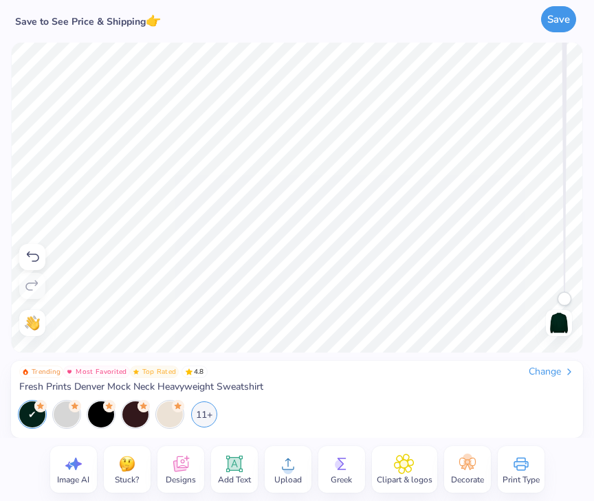
click at [558, 21] on button "Save" at bounding box center [558, 19] width 35 height 26
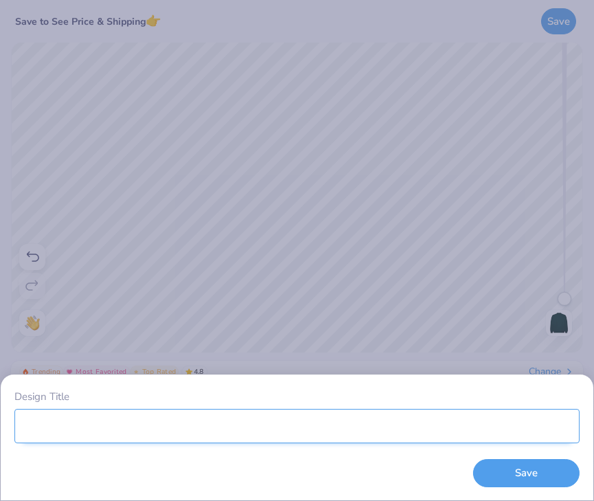
click at [177, 432] on input "Design Title" at bounding box center [296, 426] width 565 height 34
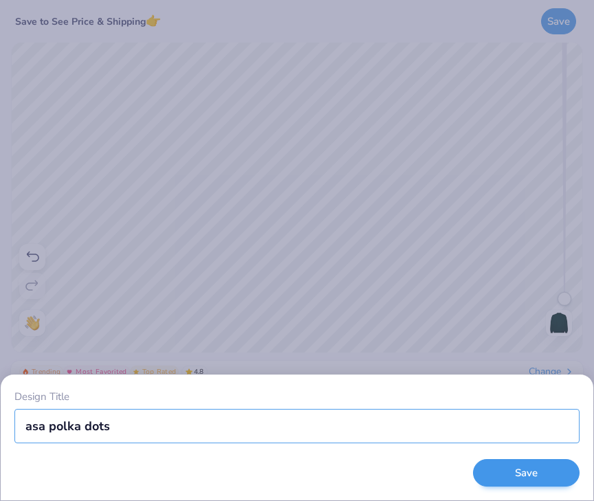
type input "asa polka dots"
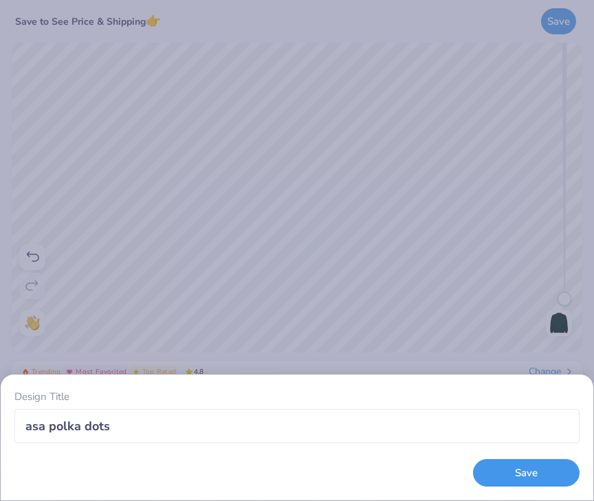
click at [524, 480] on button "Save" at bounding box center [526, 473] width 107 height 28
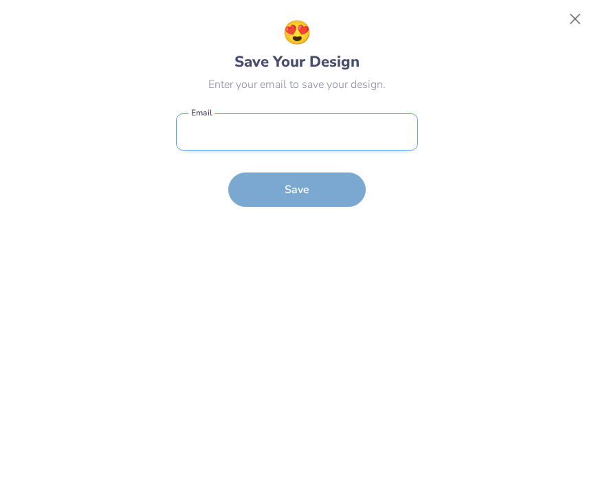
click at [290, 142] on input "email" at bounding box center [297, 132] width 242 height 38
type input "[EMAIL_ADDRESS][DOMAIN_NAME]"
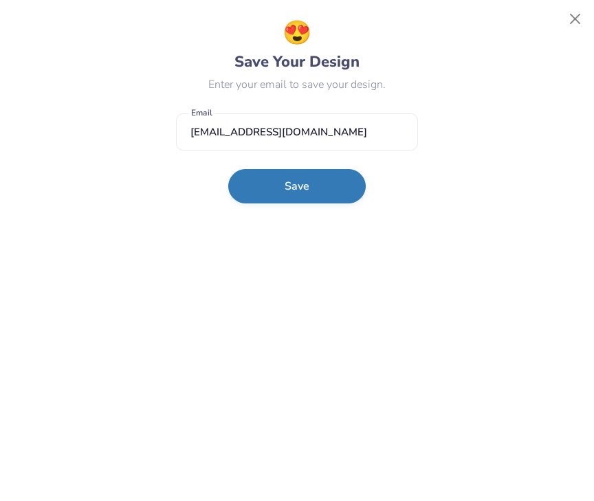
click at [297, 189] on button "Save" at bounding box center [296, 186] width 137 height 34
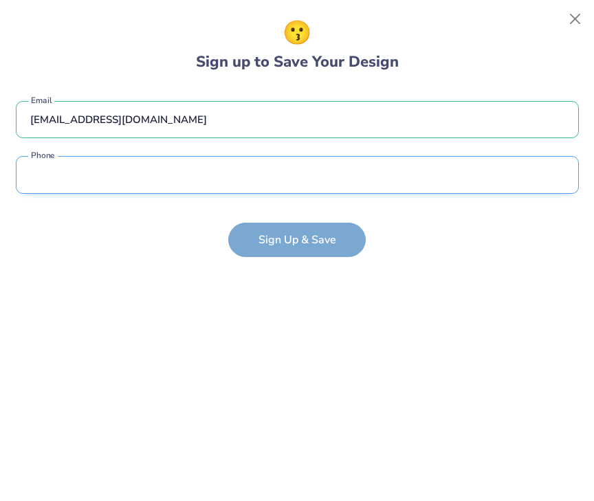
click at [293, 189] on input "tel" at bounding box center [297, 175] width 563 height 38
type input "[PHONE_NUMBER]"
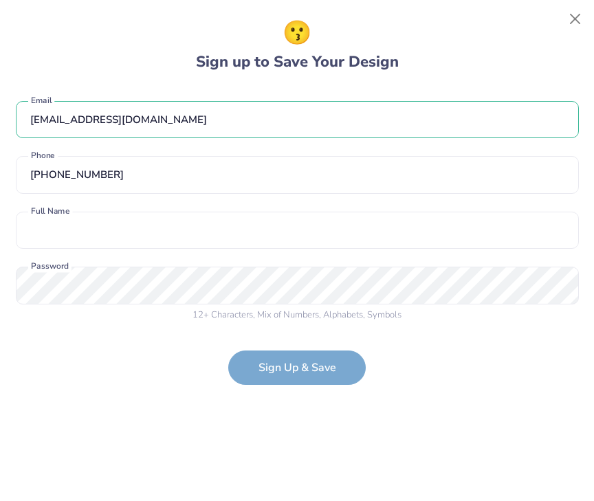
click at [273, 364] on form "[EMAIL_ADDRESS][DOMAIN_NAME] Email [PHONE_NUMBER] Phone Full Name is a required…" at bounding box center [297, 236] width 563 height 298
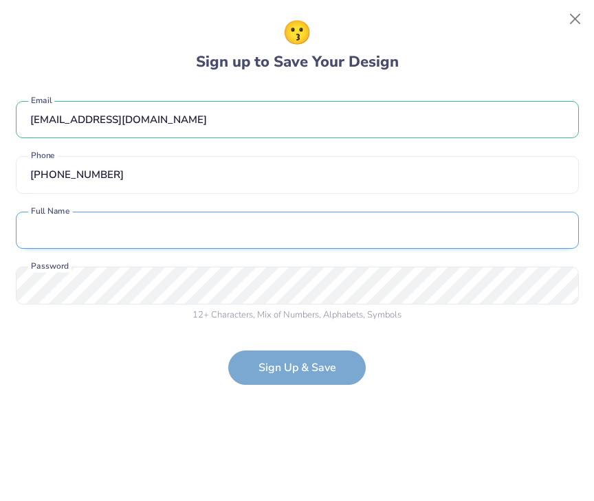
click at [148, 225] on input "text" at bounding box center [297, 231] width 563 height 38
type input "[PERSON_NAME]"
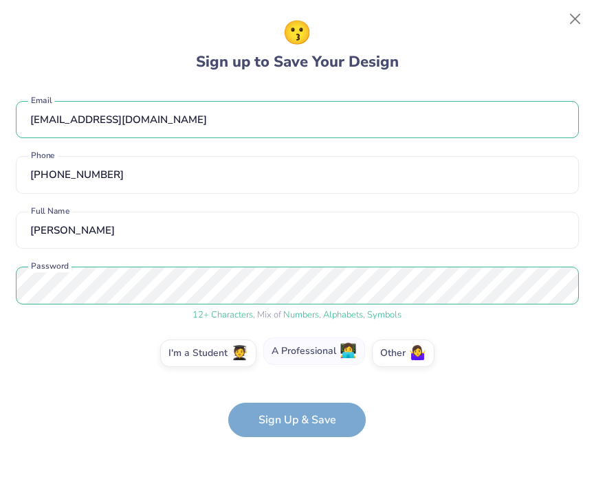
click at [318, 348] on label "A Professional 👩‍💻" at bounding box center [314, 351] width 102 height 27
click at [302, 353] on input "A Professional 👩‍💻" at bounding box center [297, 357] width 9 height 9
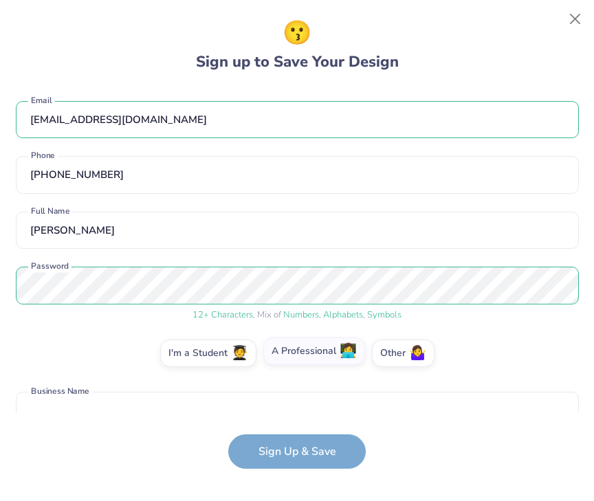
scroll to position [78, 0]
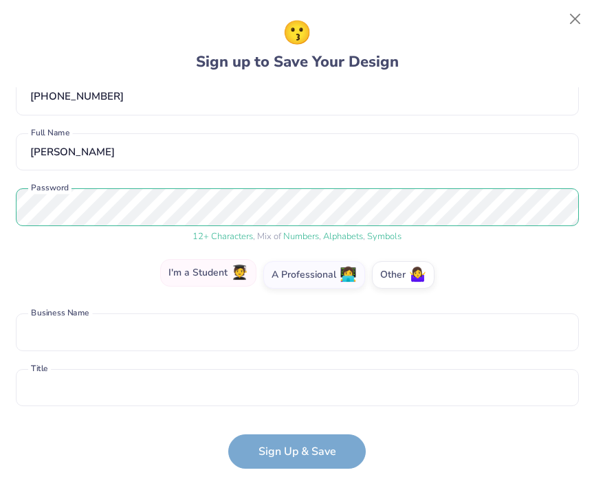
click at [230, 272] on label "I'm a Student 🧑‍🎓" at bounding box center [208, 272] width 96 height 27
click at [293, 353] on input "I'm a Student 🧑‍🎓" at bounding box center [297, 357] width 9 height 9
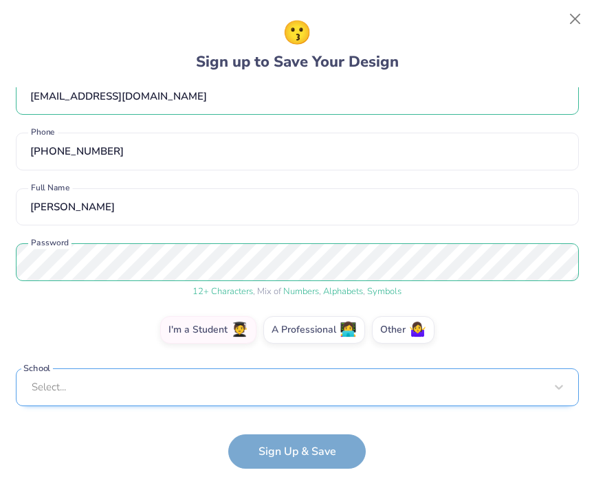
click at [270, 393] on div "Select..." at bounding box center [297, 387] width 563 height 38
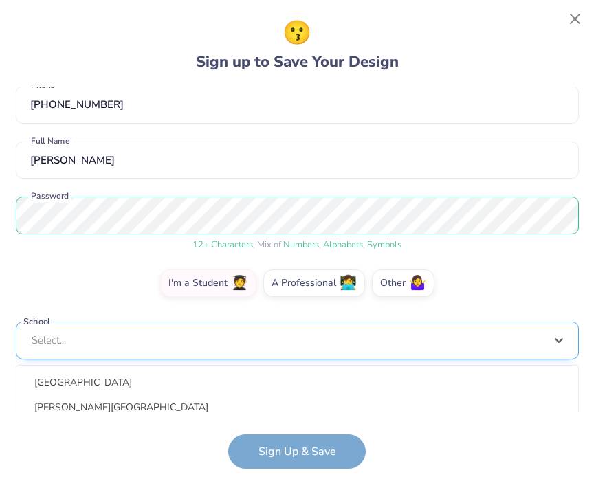
scroll to position [230, 0]
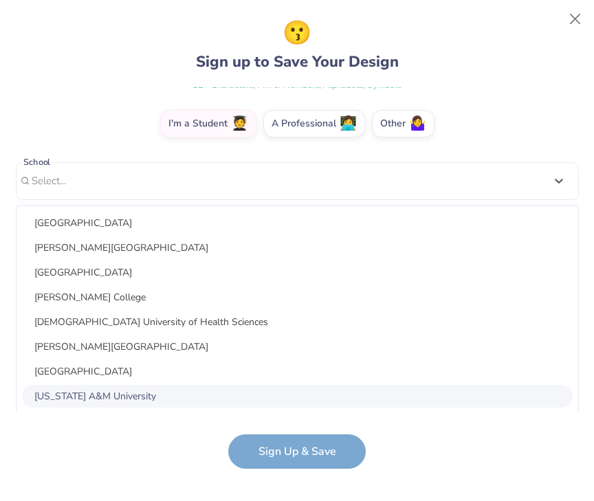
click at [234, 399] on div "[US_STATE] A&M University" at bounding box center [297, 396] width 551 height 23
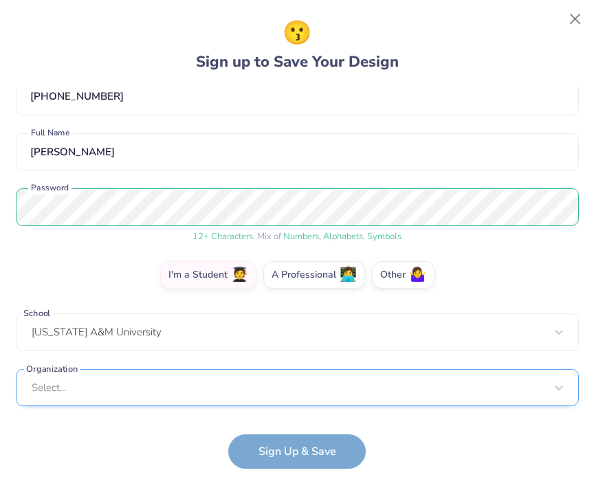
click at [234, 390] on div "Select..." at bounding box center [297, 388] width 563 height 38
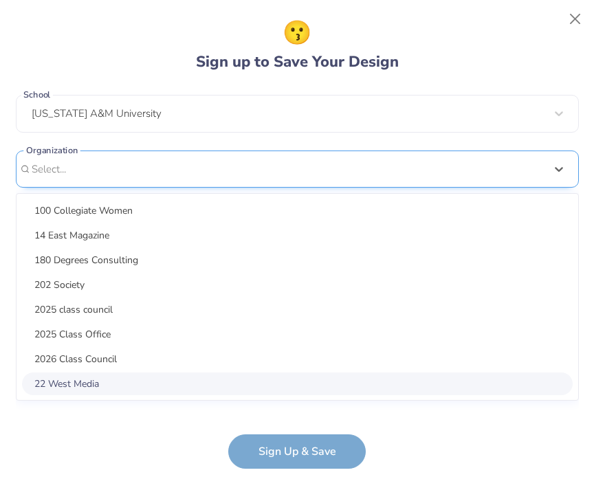
scroll to position [285, 0]
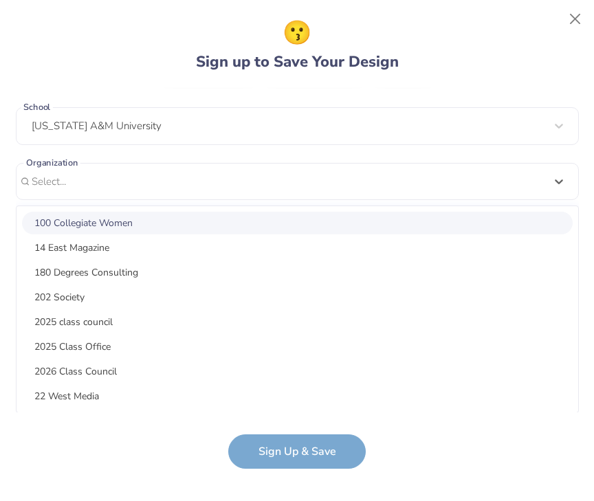
click at [233, 219] on div "100 Collegiate Women" at bounding box center [297, 223] width 551 height 23
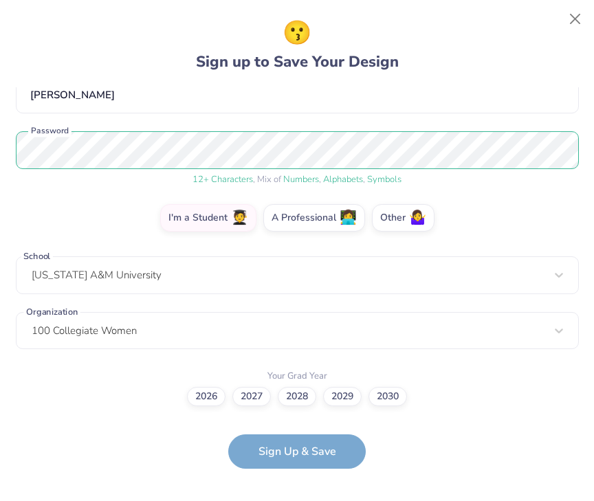
scroll to position [135, 0]
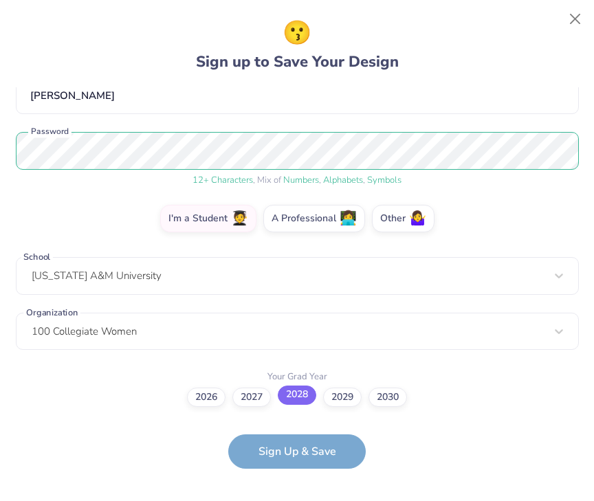
click at [296, 388] on label "2028" at bounding box center [297, 395] width 38 height 19
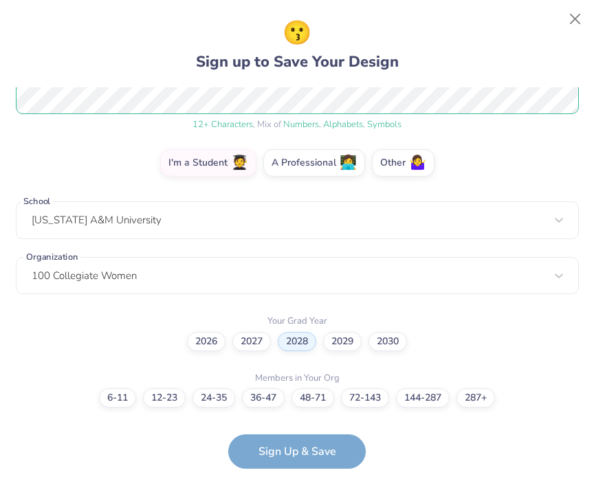
click at [285, 454] on form "[EMAIL_ADDRESS][DOMAIN_NAME] Email [PHONE_NUMBER] Phone [PERSON_NAME] Full Name…" at bounding box center [297, 278] width 563 height 382
click at [315, 389] on label "48-71" at bounding box center [312, 395] width 43 height 19
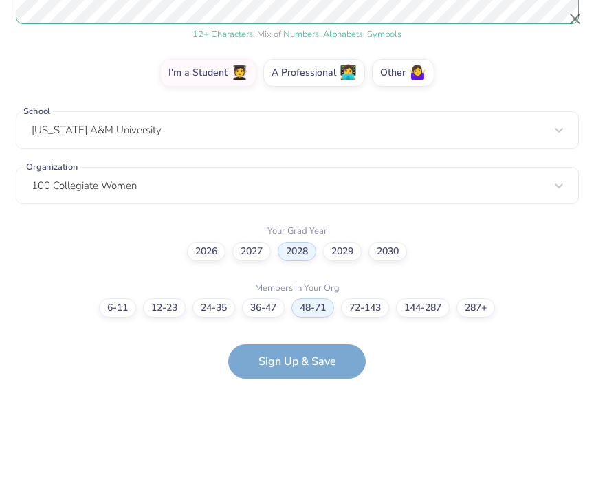
scroll to position [0, 0]
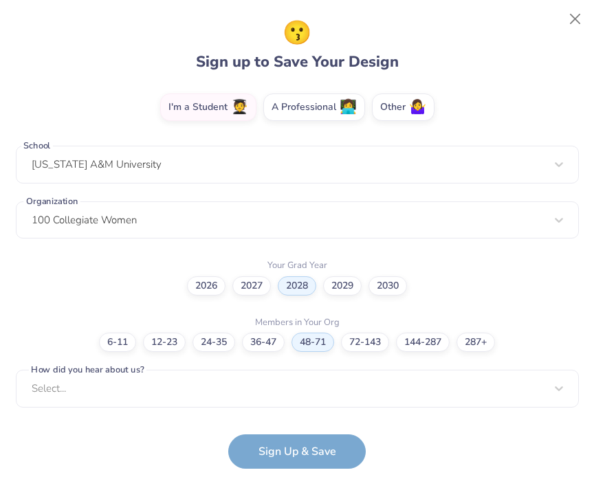
click at [304, 437] on form "[EMAIL_ADDRESS][DOMAIN_NAME] Email [PHONE_NUMBER] Phone [PERSON_NAME] Full Name…" at bounding box center [297, 278] width 563 height 382
click at [304, 454] on form "[EMAIL_ADDRESS][DOMAIN_NAME] Email [PHONE_NUMBER] Phone [PERSON_NAME] Full Name…" at bounding box center [297, 278] width 563 height 382
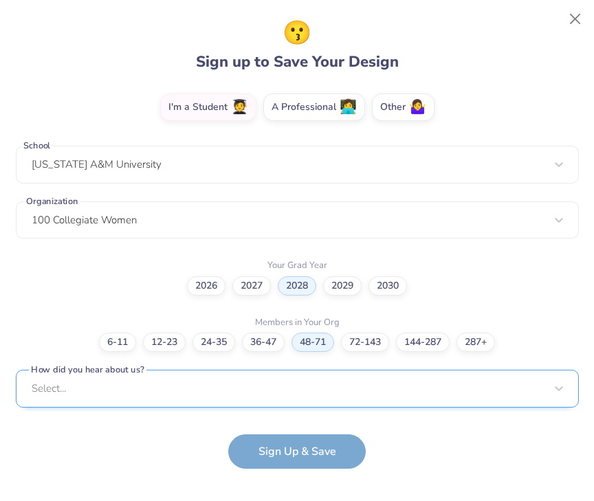
click at [298, 387] on div "Select..." at bounding box center [297, 389] width 563 height 38
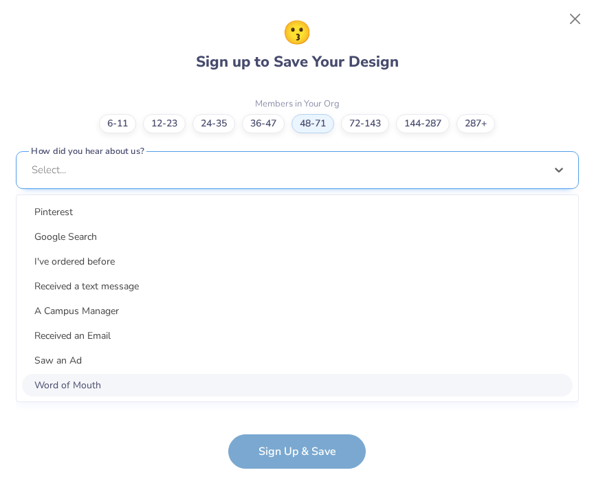
scroll to position [452, 0]
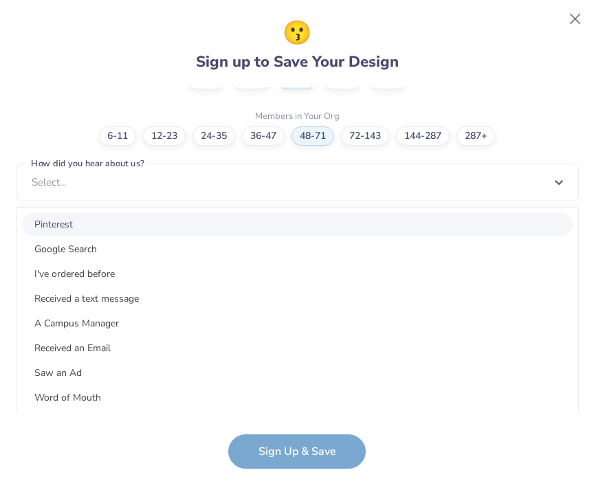
click at [241, 228] on div "Pinterest" at bounding box center [297, 224] width 551 height 23
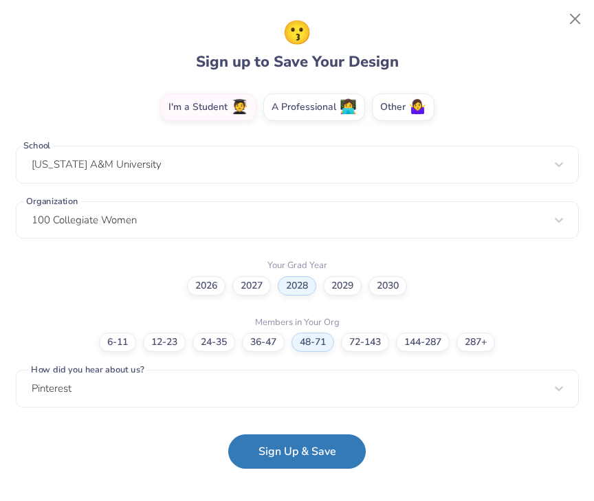
click at [241, 228] on div "100 Collegiate Women" at bounding box center [297, 220] width 563 height 38
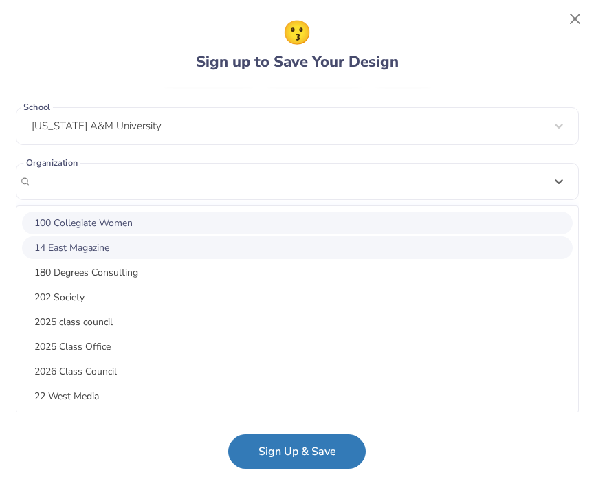
click at [233, 250] on div "14 East Magazine" at bounding box center [297, 247] width 551 height 23
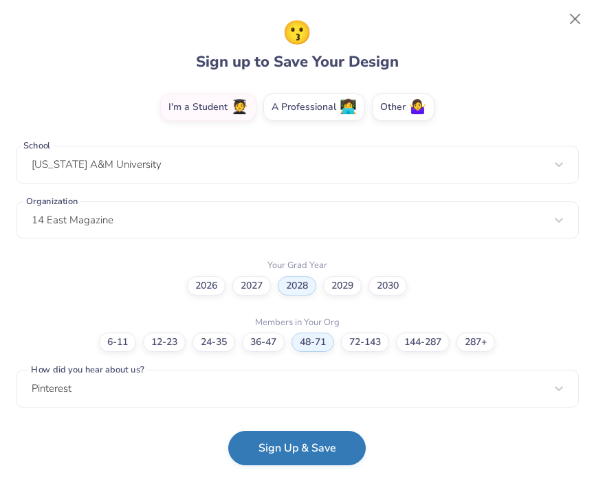
click at [285, 449] on button "Sign Up & Save" at bounding box center [296, 448] width 137 height 34
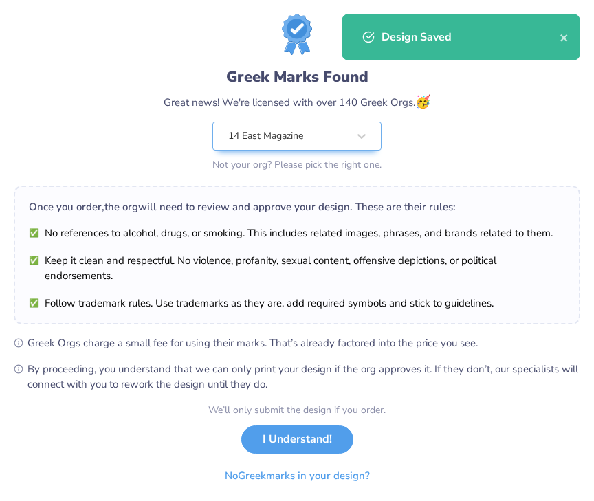
scroll to position [0, 17913]
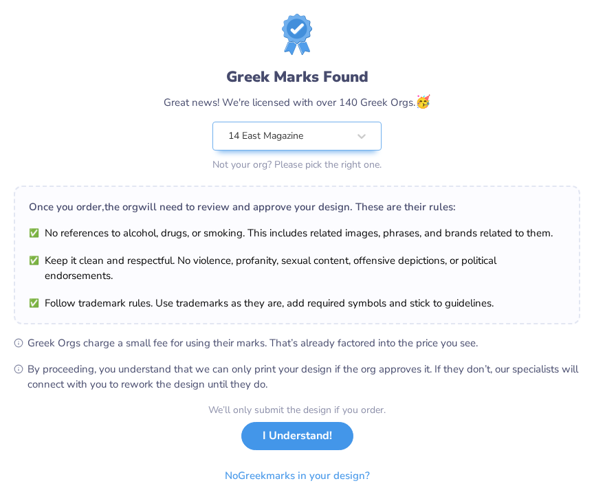
click at [313, 439] on button "I Understand!" at bounding box center [297, 436] width 112 height 28
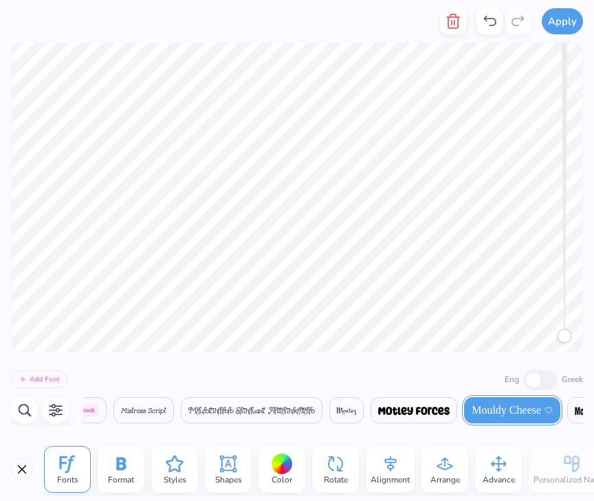
click at [59, 410] on icon "button" at bounding box center [56, 410] width 14 height 13
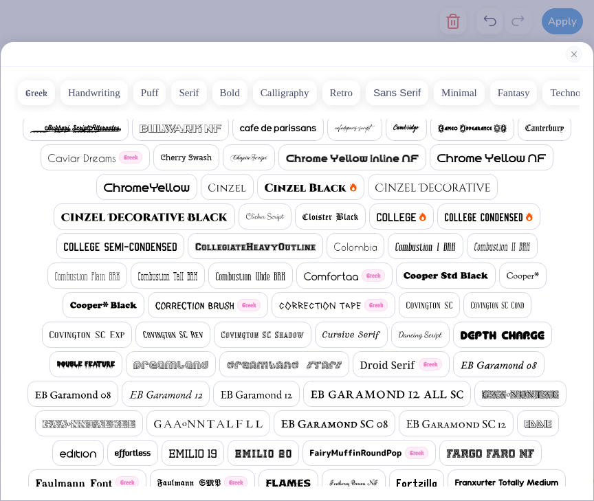
scroll to position [254, 0]
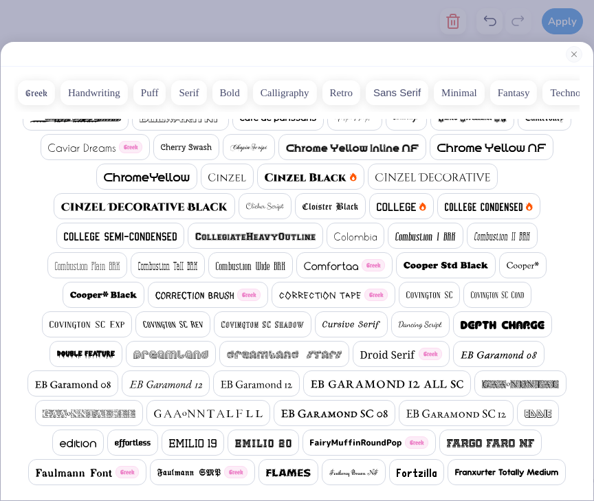
click at [119, 296] on img at bounding box center [103, 295] width 67 height 8
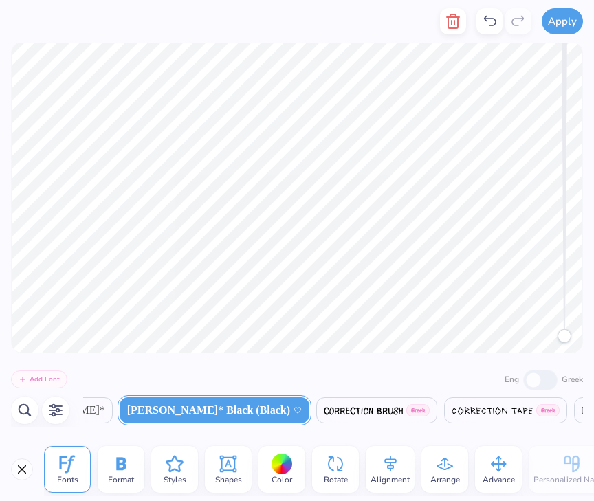
scroll to position [0, 7416]
click at [131, 476] on span "Format" at bounding box center [121, 479] width 26 height 11
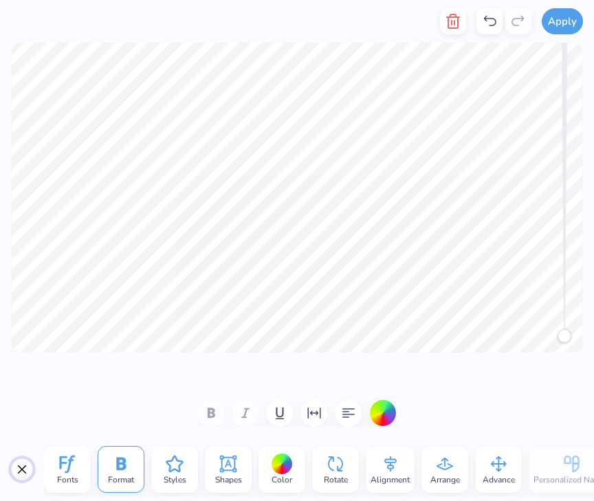
click at [14, 470] on button "Close" at bounding box center [22, 470] width 22 height 22
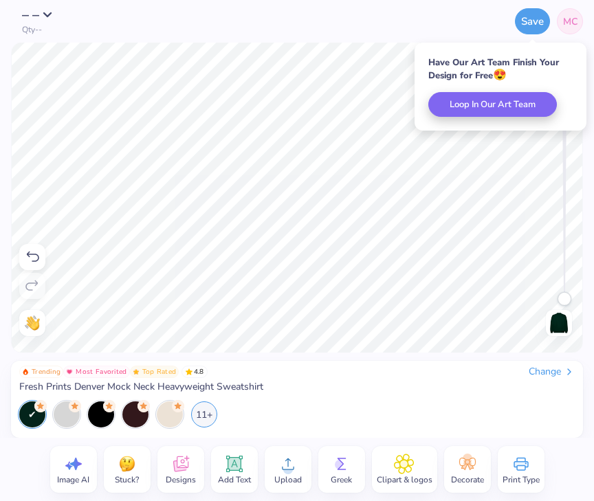
click at [177, 470] on icon at bounding box center [179, 466] width 13 height 11
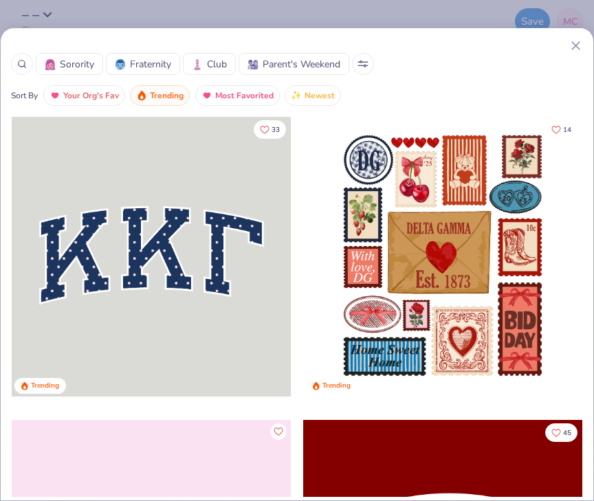
click at [21, 65] on icon at bounding box center [22, 64] width 10 height 10
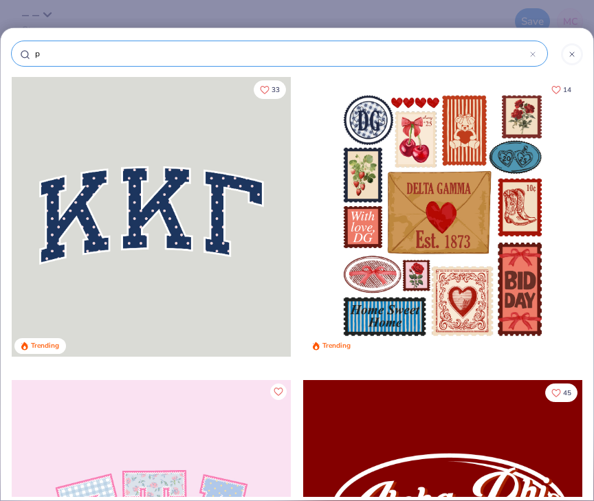
type input "pl"
type input "p"
type input "po"
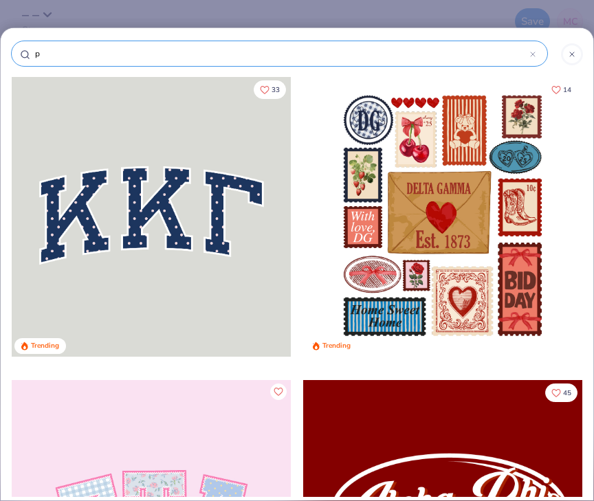
type input "po"
type input "pol"
type input "polk"
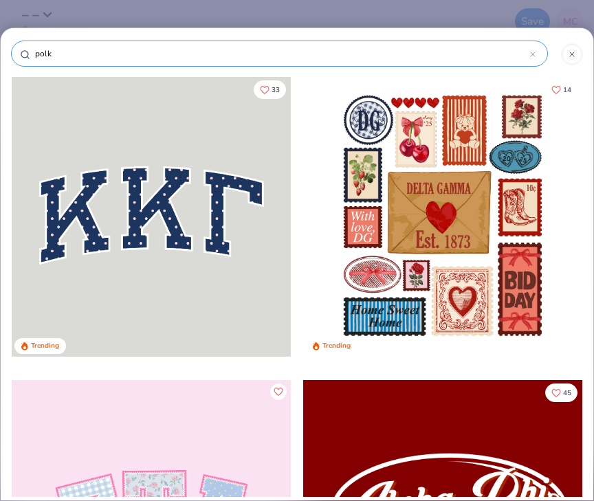
type input "polka"
type input "polka d"
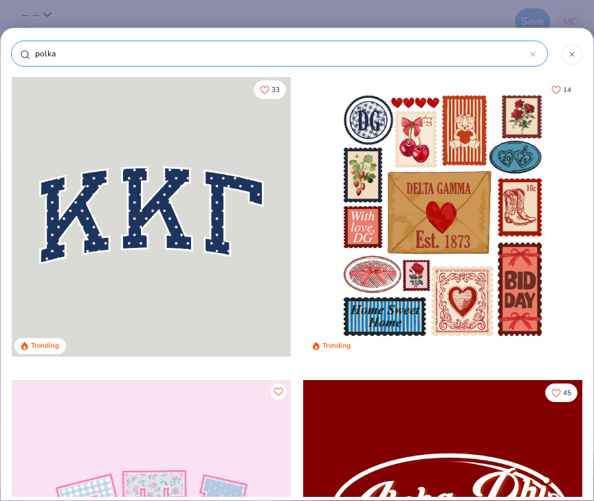
type input "polka d"
type input "polka do"
type input "polka dot"
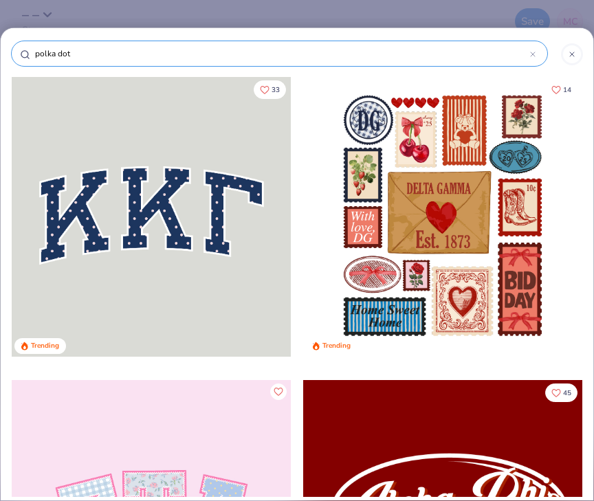
type input "polka dot"
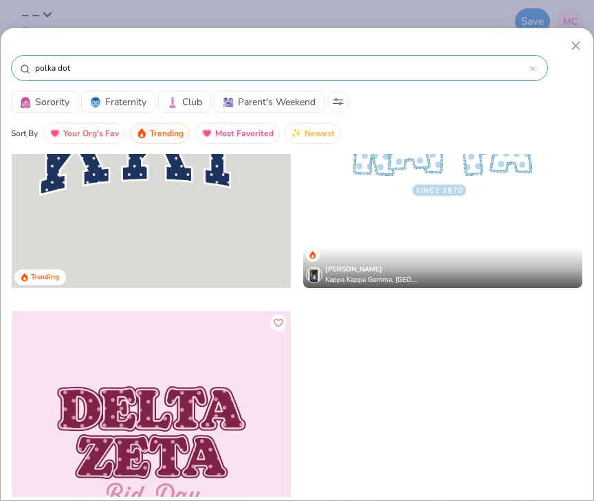
scroll to position [115, 0]
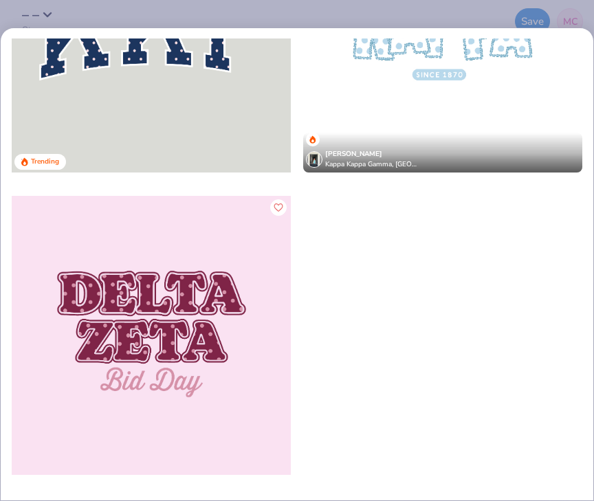
click at [118, 294] on div at bounding box center [151, 336] width 279 height 280
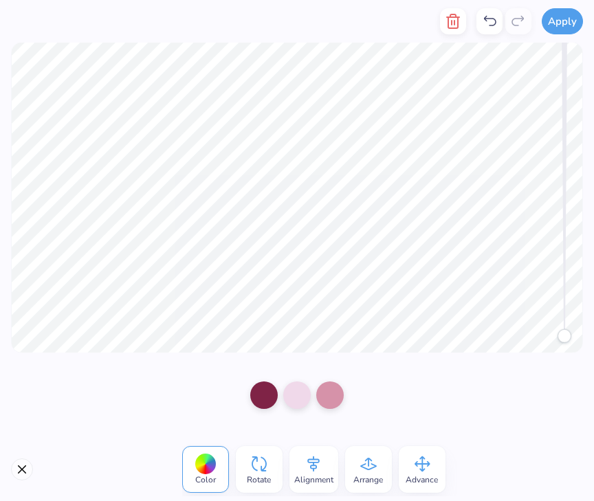
click at [495, 6] on div at bounding box center [503, 21] width 55 height 43
click at [493, 14] on icon at bounding box center [489, 21] width 16 height 16
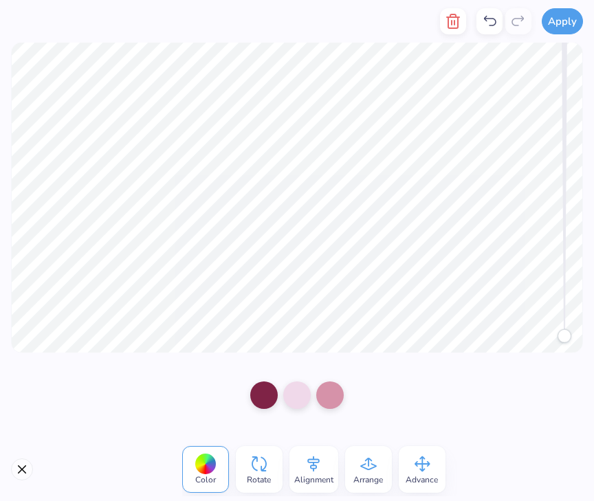
click at [493, 14] on icon at bounding box center [489, 21] width 16 height 16
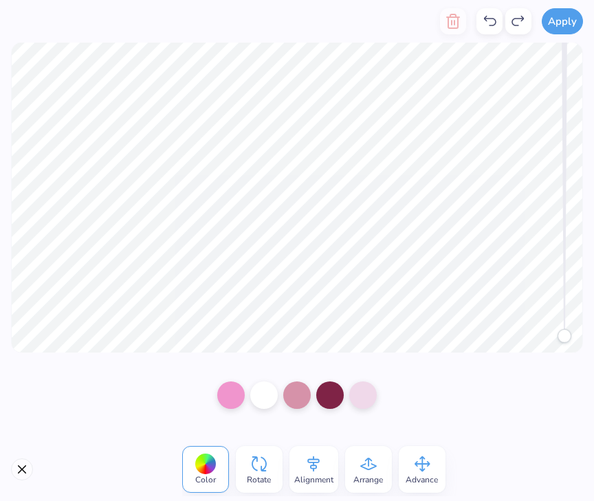
click at [493, 14] on icon at bounding box center [489, 21] width 16 height 16
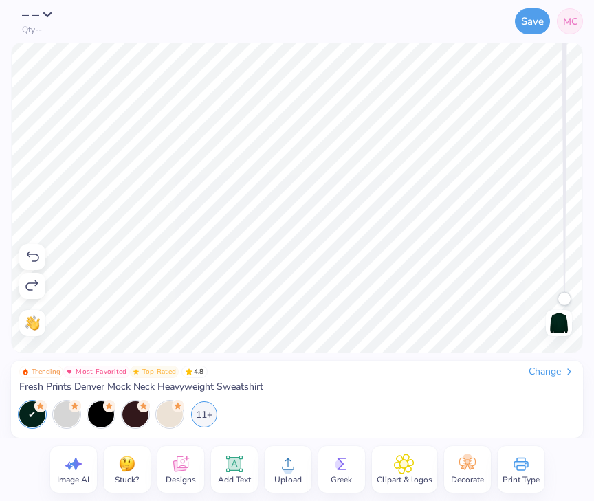
click at [38, 287] on icon at bounding box center [32, 286] width 16 height 16
click at [31, 285] on icon at bounding box center [32, 286] width 16 height 16
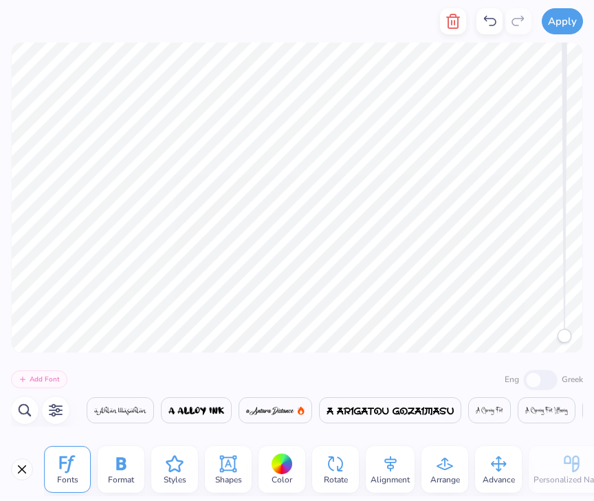
scroll to position [0, 0]
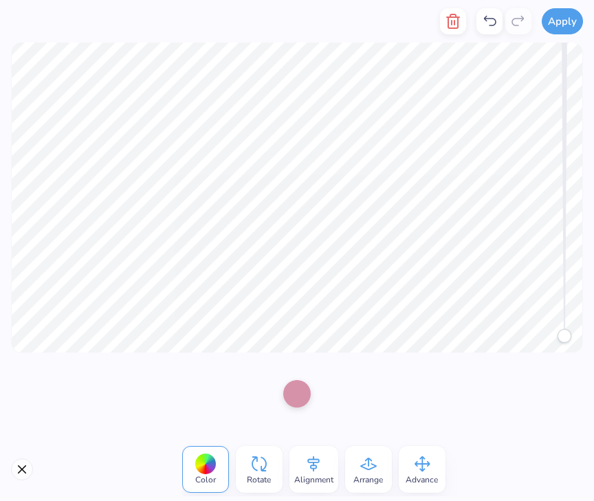
click at [306, 393] on div at bounding box center [296, 393] width 27 height 27
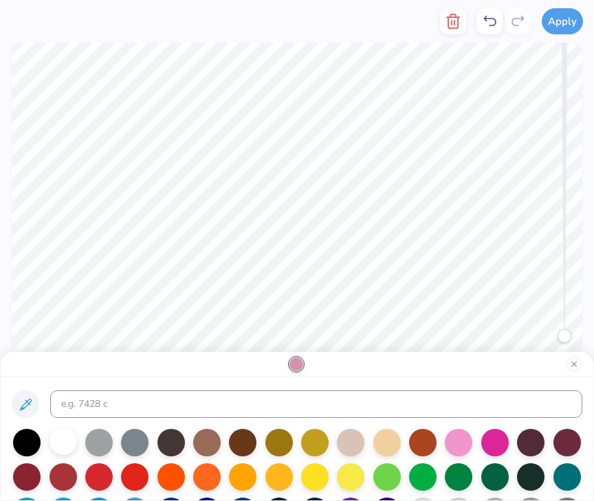
click at [62, 447] on div at bounding box center [62, 441] width 27 height 27
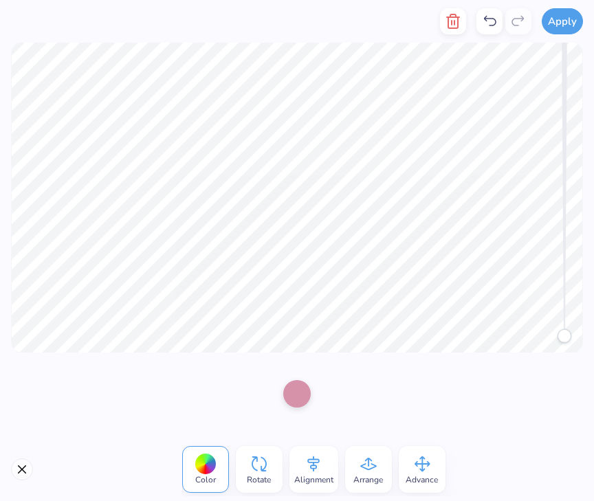
click at [288, 390] on div at bounding box center [296, 393] width 27 height 27
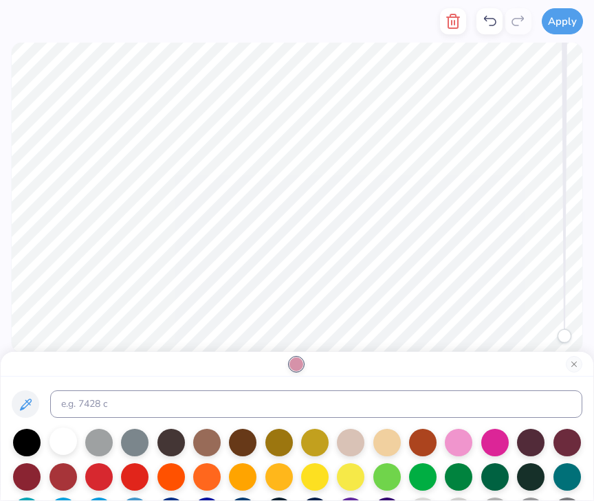
click at [61, 443] on div at bounding box center [62, 441] width 27 height 27
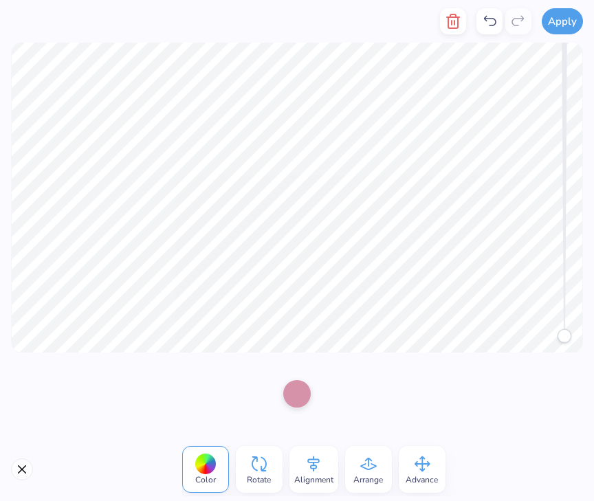
click at [287, 399] on div at bounding box center [296, 393] width 27 height 27
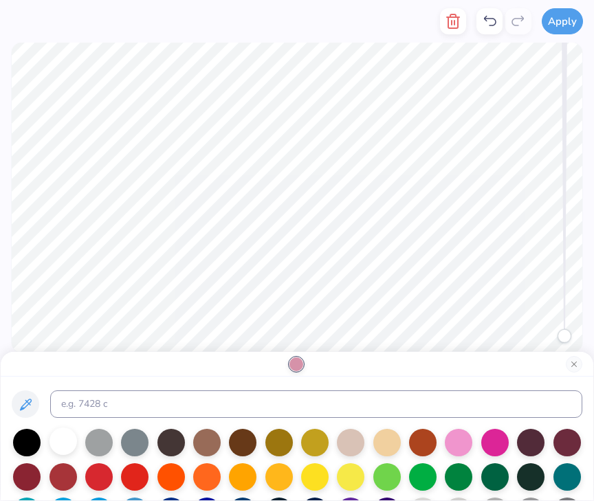
click at [61, 444] on div at bounding box center [62, 441] width 27 height 27
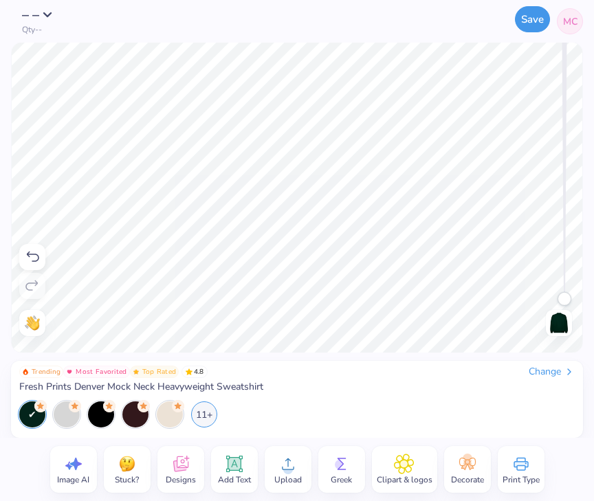
click at [530, 19] on button "Save" at bounding box center [532, 19] width 35 height 26
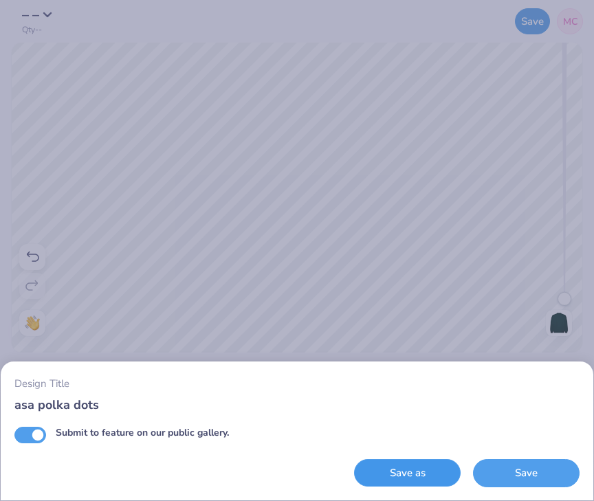
click at [434, 475] on button "Save as" at bounding box center [407, 473] width 107 height 28
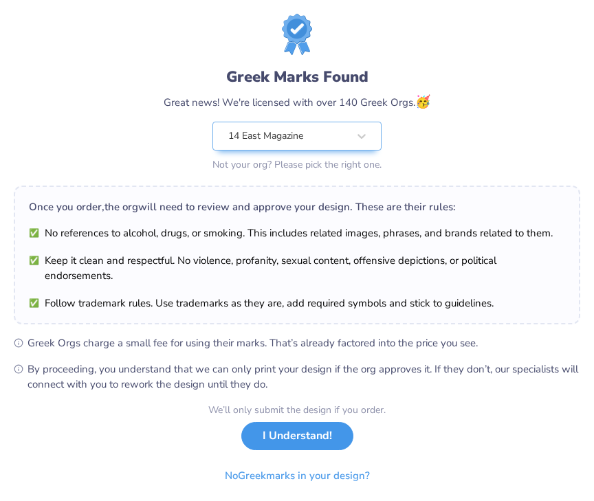
click at [315, 445] on button "I Understand!" at bounding box center [297, 436] width 112 height 28
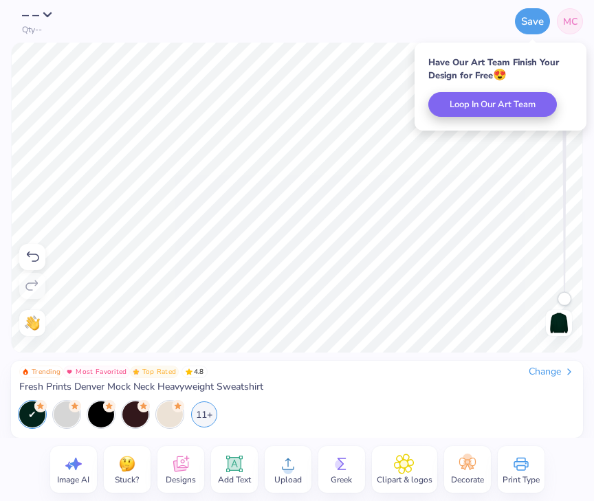
click at [564, 19] on span "MC" at bounding box center [570, 21] width 14 height 14
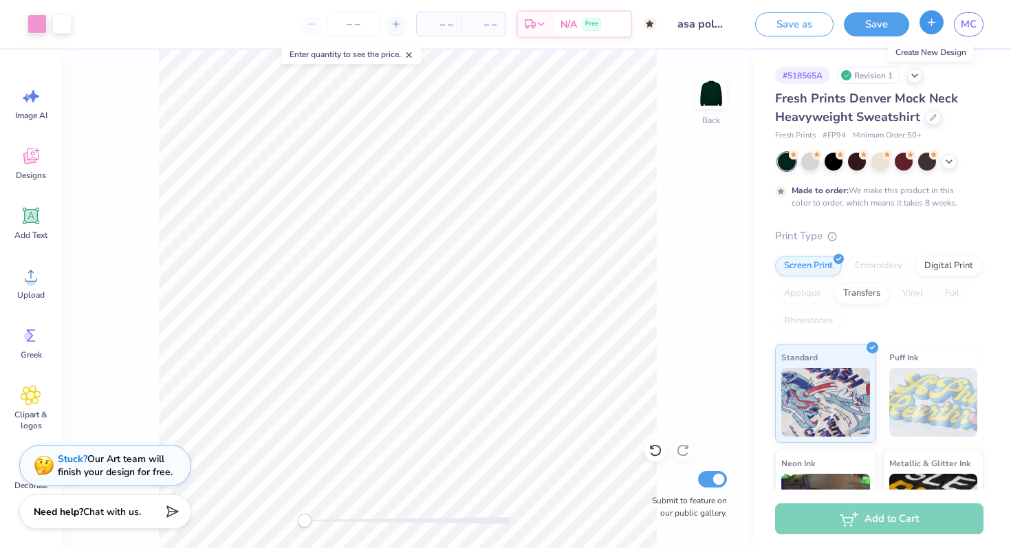
click at [593, 20] on icon "button" at bounding box center [931, 22] width 12 height 12
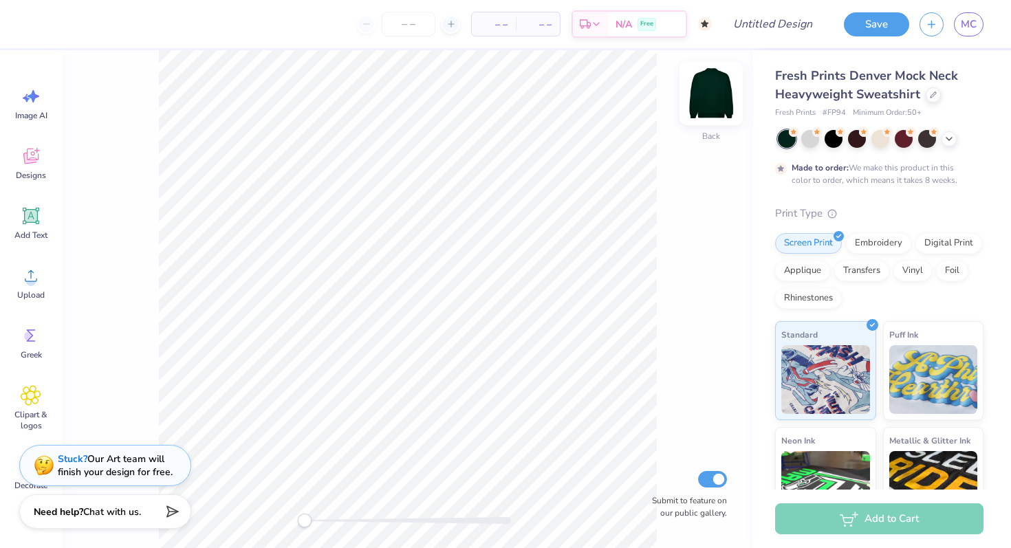
click at [593, 117] on img at bounding box center [710, 93] width 55 height 55
click at [593, 107] on img at bounding box center [710, 93] width 27 height 27
click at [593, 242] on div "Embroidery" at bounding box center [878, 241] width 65 height 21
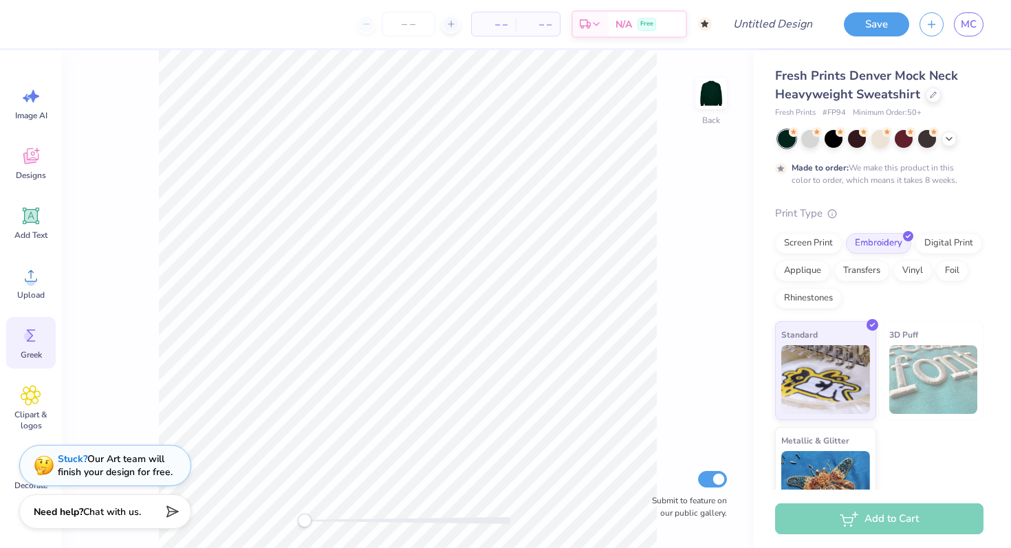
scroll to position [54, 0]
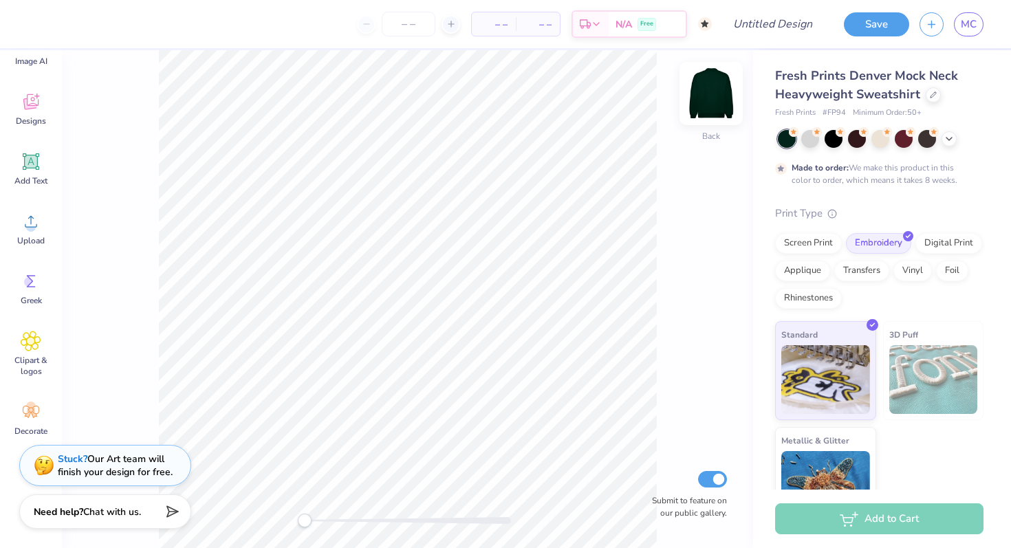
click at [593, 98] on img at bounding box center [710, 93] width 55 height 55
click at [593, 98] on img at bounding box center [710, 93] width 27 height 27
